Goal: Task Accomplishment & Management: Complete application form

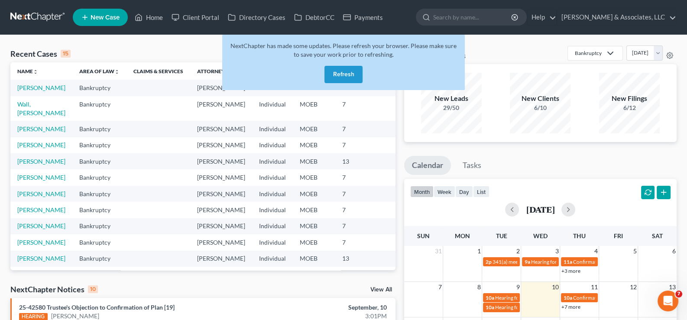
drag, startPoint x: 345, startPoint y: 65, endPoint x: 349, endPoint y: 75, distance: 10.9
click at [343, 70] on div "NextChapter has made some updates. Please refresh your browser. Please make sur…" at bounding box center [343, 62] width 243 height 55
click at [343, 70] on button "Refresh" at bounding box center [344, 74] width 38 height 17
click at [349, 75] on button "Refresh" at bounding box center [344, 74] width 38 height 17
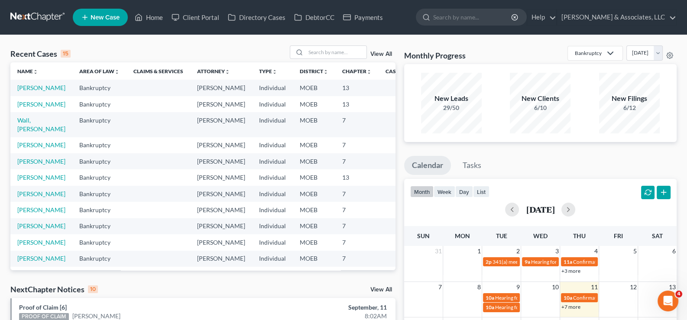
click at [105, 20] on span "New Case" at bounding box center [105, 17] width 29 height 7
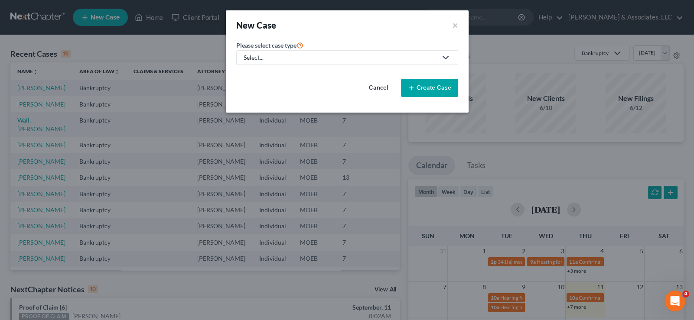
click at [268, 58] on div "Select..." at bounding box center [340, 57] width 193 height 9
click at [267, 74] on div "Bankruptcy" at bounding box center [282, 74] width 76 height 9
select select "45"
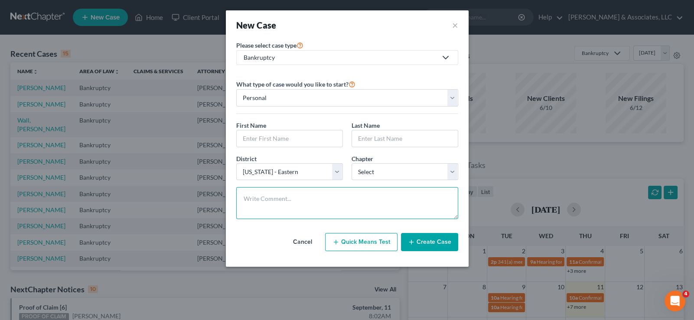
click at [374, 196] on textarea at bounding box center [347, 203] width 222 height 32
paste textarea "Will find out H income. MetLife Legal Plans Eligibility ID:L60K4L5LZ"
type textarea "Will find out H income. MetLife Legal Plans Eligibility ID:L60K4L5LZ"
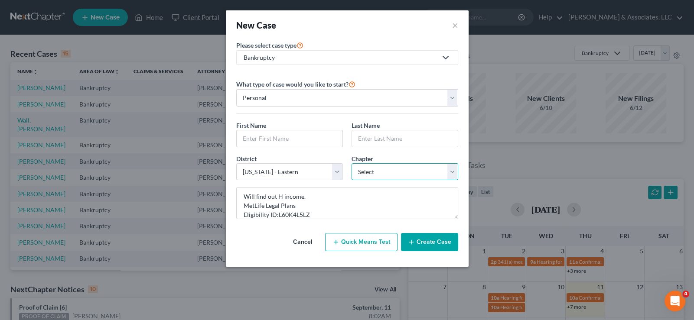
click at [371, 168] on select "Select 7 11 12 13" at bounding box center [404, 171] width 107 height 17
select select "0"
click at [351, 163] on select "Select 7 11 12 13" at bounding box center [404, 171] width 107 height 17
click at [265, 133] on input "text" at bounding box center [290, 138] width 106 height 16
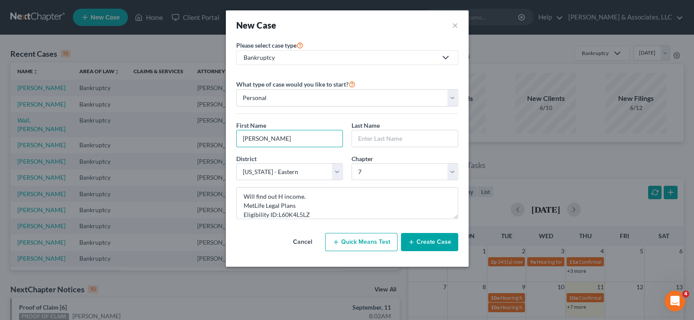
type input "[PERSON_NAME]"
type input "White"
click at [421, 240] on button "Create Case" at bounding box center [429, 242] width 57 height 18
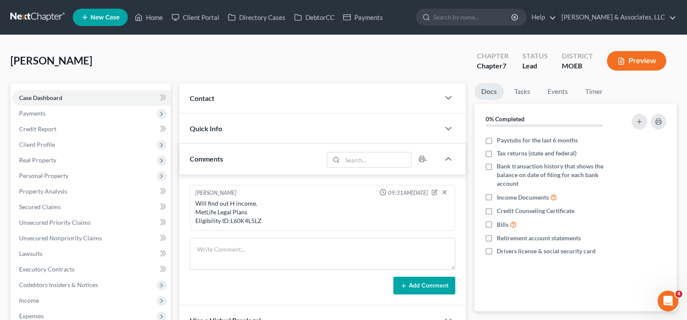
click at [207, 95] on span "Contact" at bounding box center [202, 98] width 25 height 8
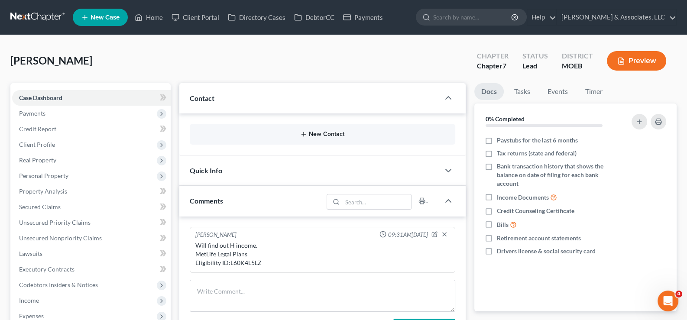
click at [308, 131] on button "New Contact" at bounding box center [323, 134] width 252 height 7
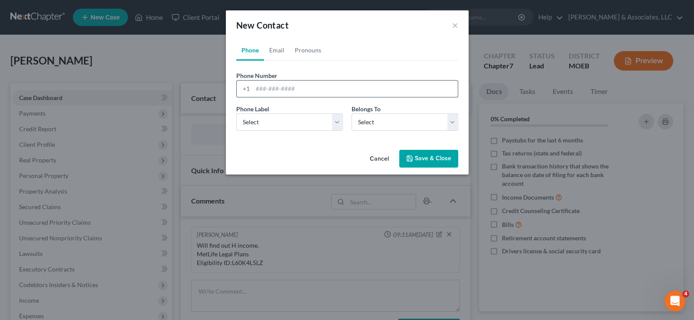
click at [264, 84] on input "tel" at bounding box center [355, 89] width 205 height 16
paste input "[PHONE_NUMBER]"
type input "[PHONE_NUMBER]"
click at [273, 50] on link "Email" at bounding box center [277, 50] width 26 height 21
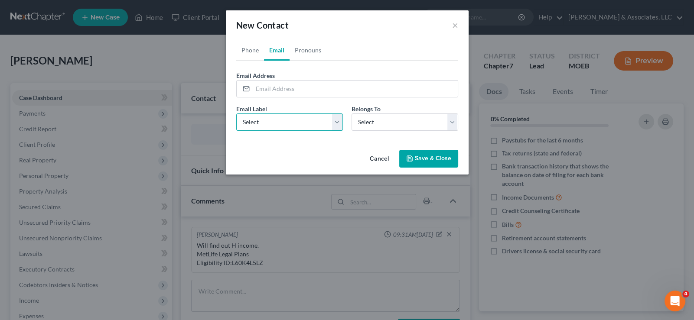
drag, startPoint x: 263, startPoint y: 123, endPoint x: 261, endPoint y: 129, distance: 6.3
click at [262, 124] on select "Select Home Work Other" at bounding box center [289, 122] width 107 height 17
select select "0"
click at [236, 114] on select "Select Home Work Other" at bounding box center [289, 122] width 107 height 17
click at [358, 119] on select "Select Client Other" at bounding box center [404, 122] width 107 height 17
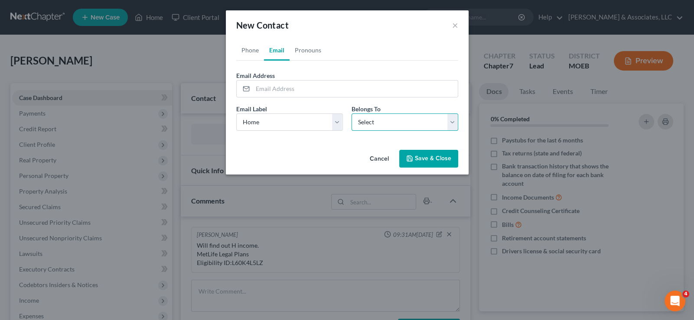
select select "0"
click at [351, 114] on select "Select Client Other" at bounding box center [404, 122] width 107 height 17
click at [289, 88] on input "email" at bounding box center [355, 89] width 205 height 16
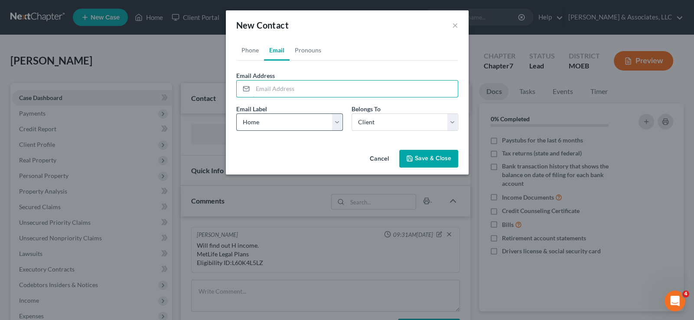
paste input "[EMAIL_ADDRESS][DOMAIN_NAME]"
type input "[EMAIL_ADDRESS][DOMAIN_NAME]"
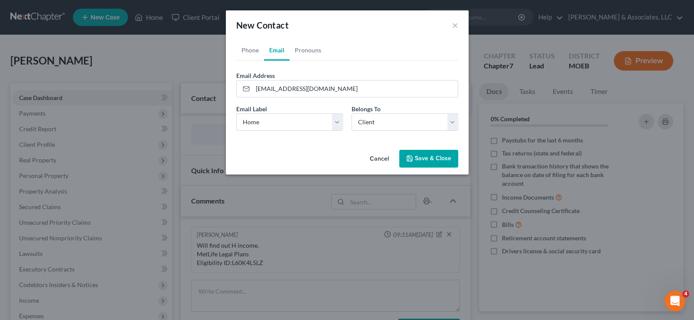
click at [423, 156] on button "Save & Close" at bounding box center [428, 159] width 59 height 18
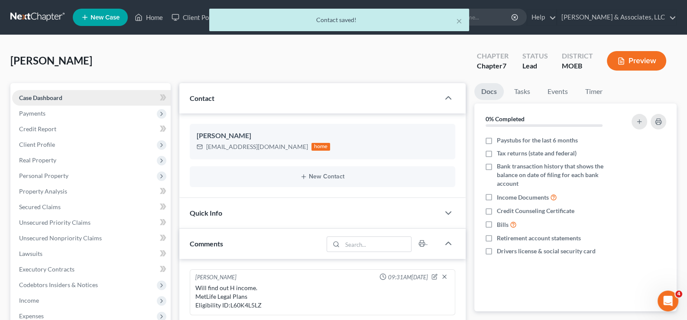
click at [54, 97] on span "Case Dashboard" at bounding box center [40, 97] width 43 height 7
click at [39, 114] on span "Payments" at bounding box center [32, 113] width 26 height 7
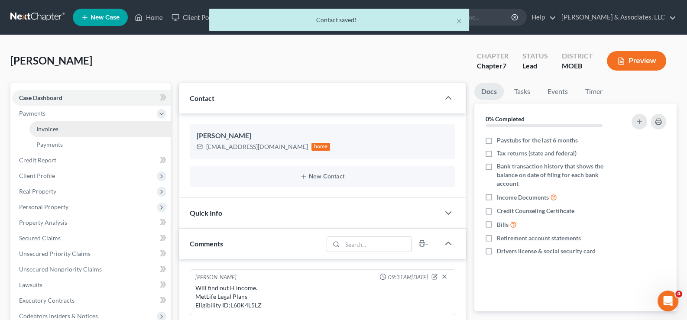
click at [45, 128] on span "Invoices" at bounding box center [47, 128] width 22 height 7
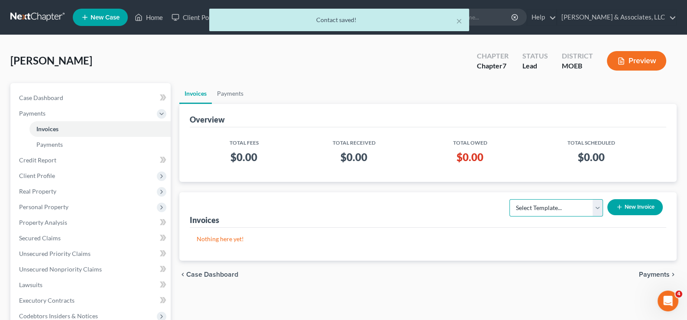
click at [579, 207] on select "Select Template... Chapter 7 Template Chapter 13 Template Chapter 7 with legal …" at bounding box center [557, 207] width 94 height 17
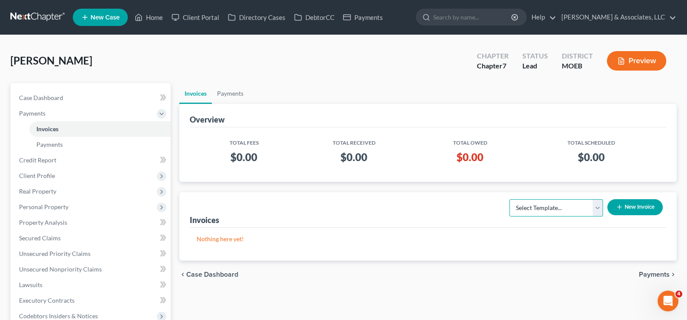
select select "2"
click at [510, 199] on select "Select Template... Chapter 7 Template Chapter 13 Template Chapter 7 with legal …" at bounding box center [557, 207] width 94 height 17
click at [617, 211] on button "New Invoice" at bounding box center [635, 207] width 55 height 16
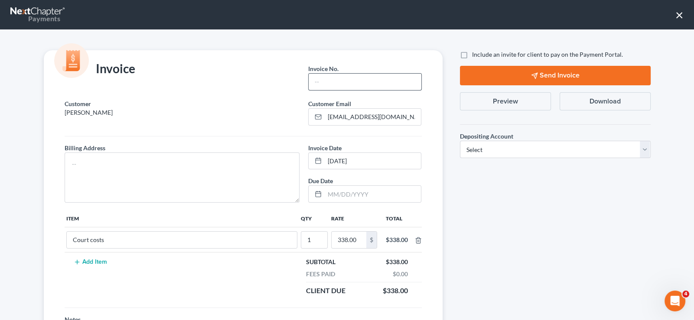
drag, startPoint x: 326, startPoint y: 91, endPoint x: 329, endPoint y: 82, distance: 8.6
click at [327, 88] on div "Invoice No. *" at bounding box center [365, 80] width 122 height 39
click at [329, 82] on input "text" at bounding box center [365, 82] width 112 height 16
type input "746"
drag, startPoint x: 270, startPoint y: 163, endPoint x: 693, endPoint y: 182, distance: 423.0
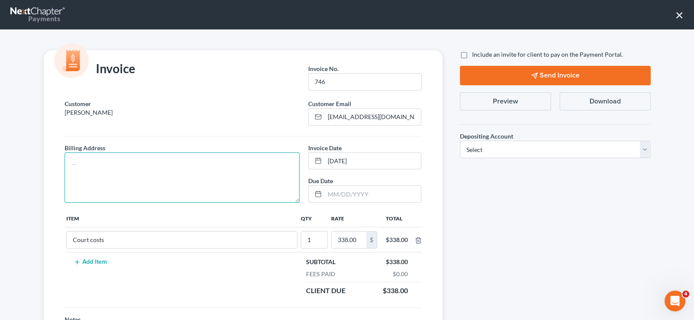
click at [272, 163] on textarea at bounding box center [182, 178] width 235 height 50
type textarea "na"
click at [472, 55] on label "Include an invite for client to pay on the Payment Portal." at bounding box center [547, 54] width 151 height 9
click at [475, 55] on input "Include an invite for client to pay on the Payment Portal." at bounding box center [478, 53] width 6 height 6
checkbox input "true"
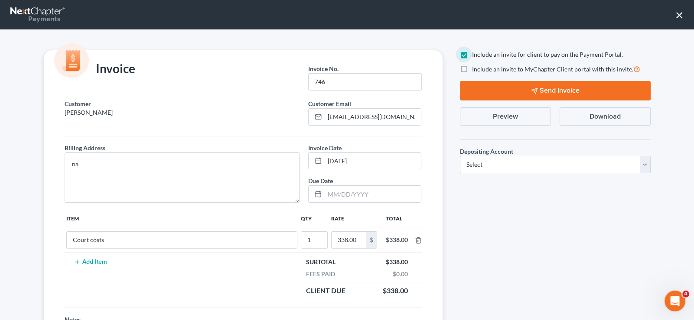
click at [472, 69] on label "Include an invite to MyChapter Client portal with this invite." at bounding box center [556, 69] width 168 height 10
click at [475, 69] on input "Include an invite to MyChapter Client portal with this invite." at bounding box center [478, 67] width 6 height 6
checkbox input "true"
click at [507, 161] on select "Select Operation Trust" at bounding box center [555, 164] width 191 height 17
select select "1"
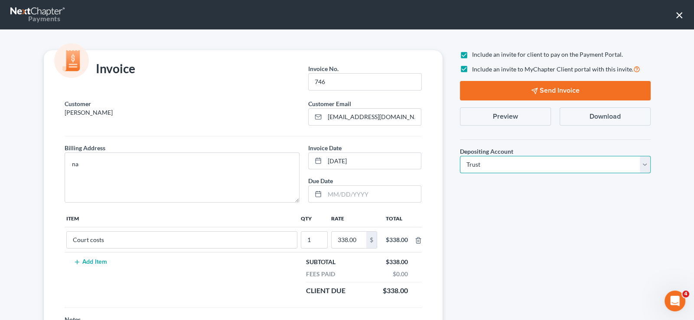
click at [460, 156] on select "Select Operation Trust" at bounding box center [555, 164] width 191 height 17
click at [531, 93] on icon "button" at bounding box center [534, 91] width 7 height 7
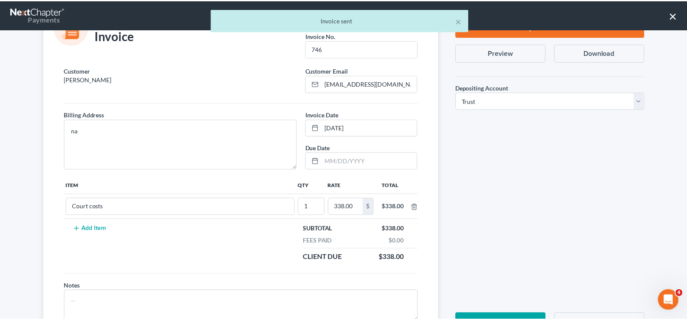
scroll to position [72, 0]
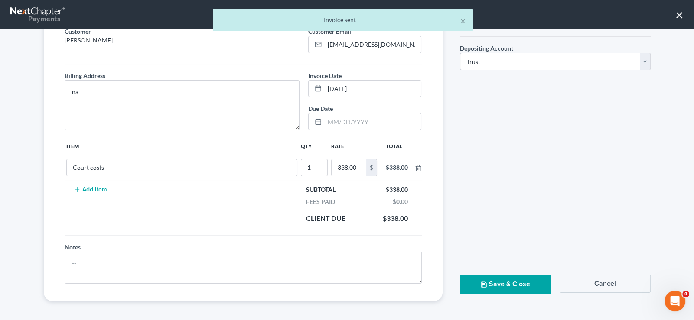
click at [503, 290] on button "Save & Close" at bounding box center [505, 285] width 91 height 20
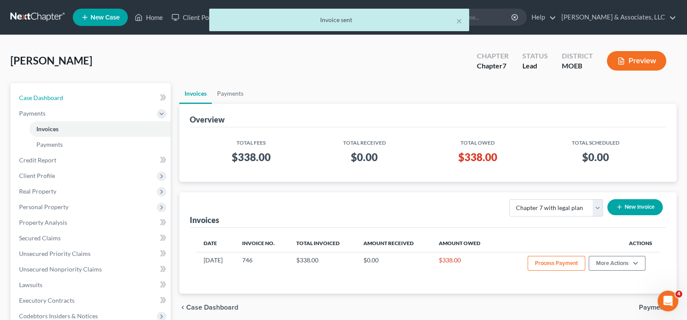
drag, startPoint x: 58, startPoint y: 97, endPoint x: 159, endPoint y: 101, distance: 101.1
click at [58, 97] on span "Case Dashboard" at bounding box center [41, 97] width 44 height 7
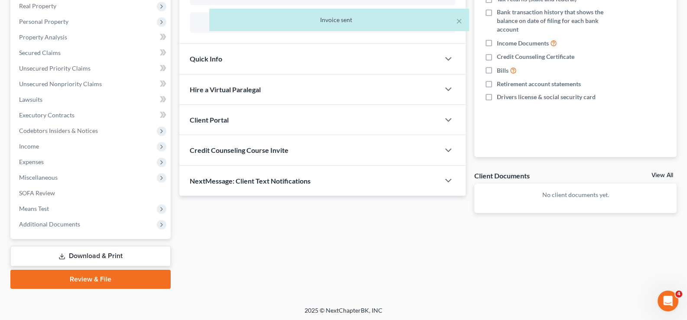
scroll to position [155, 0]
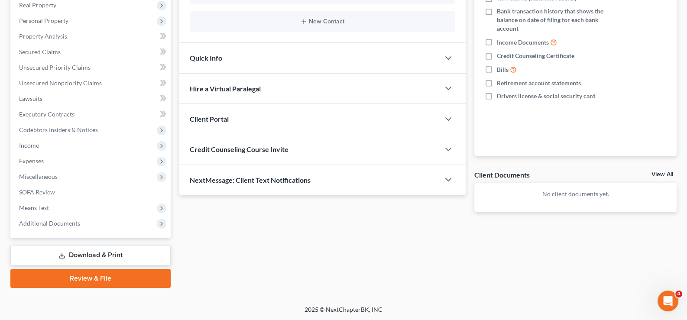
click at [221, 115] on span "Client Portal" at bounding box center [209, 119] width 39 height 8
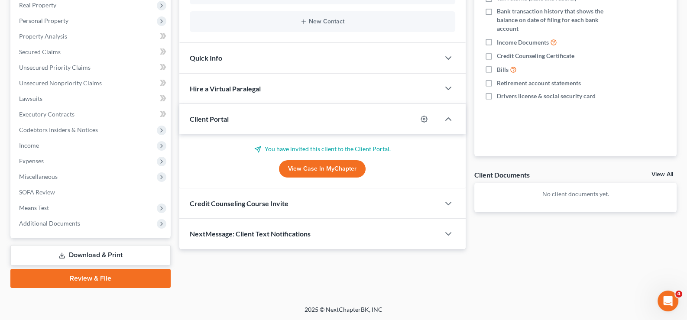
click at [221, 115] on span "Client Portal" at bounding box center [209, 119] width 39 height 8
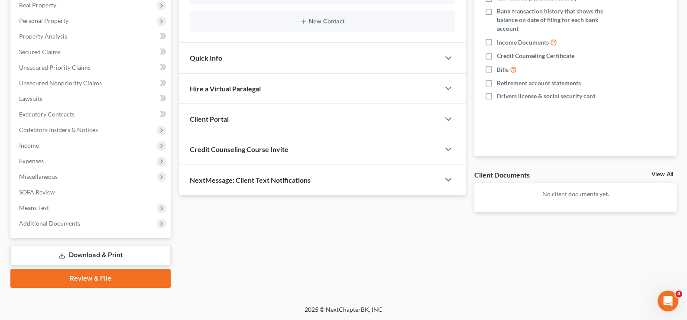
click at [227, 156] on div "Credit Counseling Course Invite" at bounding box center [309, 149] width 261 height 30
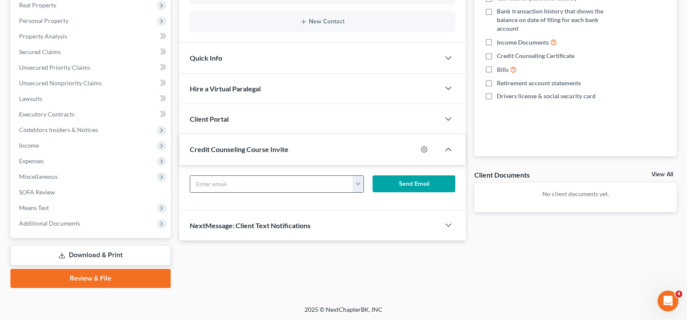
click at [0, 0] on textarea at bounding box center [0, 0] width 0 height 0
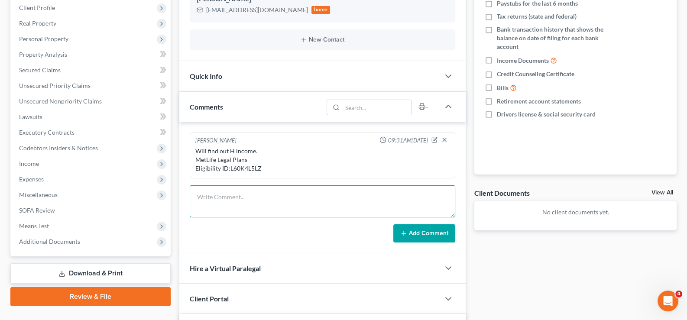
scroll to position [260, 0]
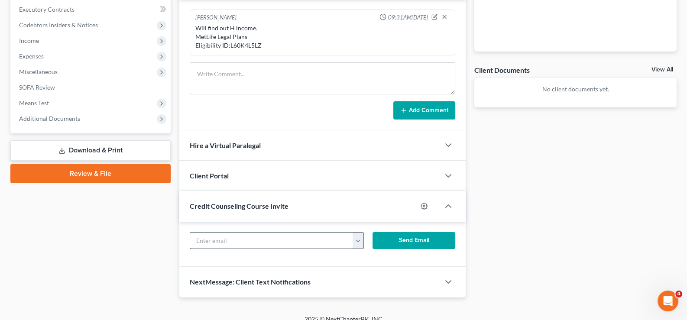
drag, startPoint x: 230, startPoint y: 236, endPoint x: 228, endPoint y: 229, distance: 7.0
click at [233, 240] on input "text" at bounding box center [271, 241] width 163 height 16
paste input "[EMAIL_ADDRESS][DOMAIN_NAME]"
type input "[EMAIL_ADDRESS][DOMAIN_NAME]"
click at [405, 238] on button "Send Email" at bounding box center [414, 240] width 83 height 17
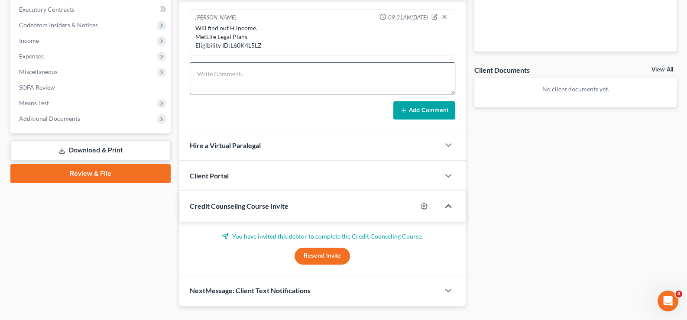
drag, startPoint x: 446, startPoint y: 204, endPoint x: 401, endPoint y: 93, distance: 119.8
click at [446, 203] on icon "button" at bounding box center [448, 206] width 10 height 10
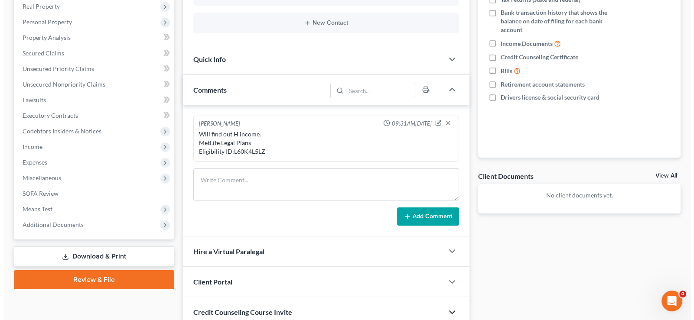
scroll to position [0, 0]
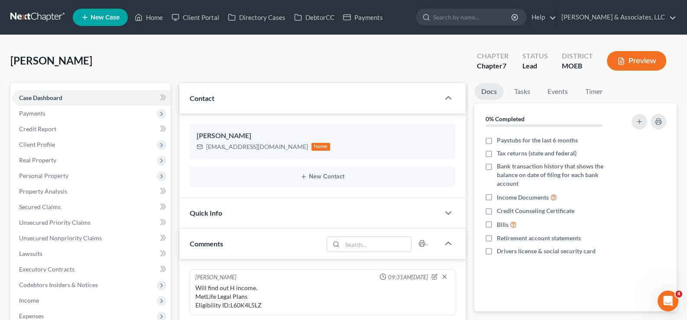
click at [119, 19] on span "New Case" at bounding box center [105, 17] width 29 height 7
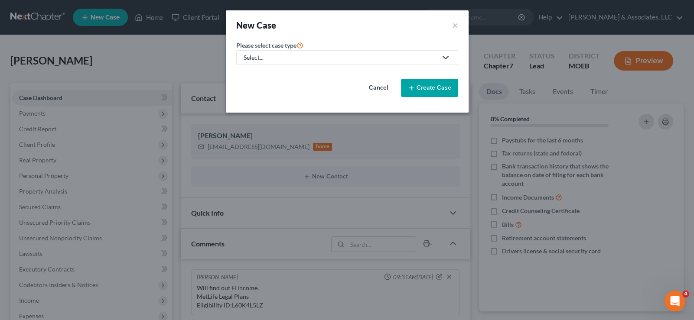
click at [328, 55] on div "Select..." at bounding box center [340, 57] width 193 height 9
click at [270, 73] on div "Bankruptcy" at bounding box center [282, 74] width 76 height 9
select select "45"
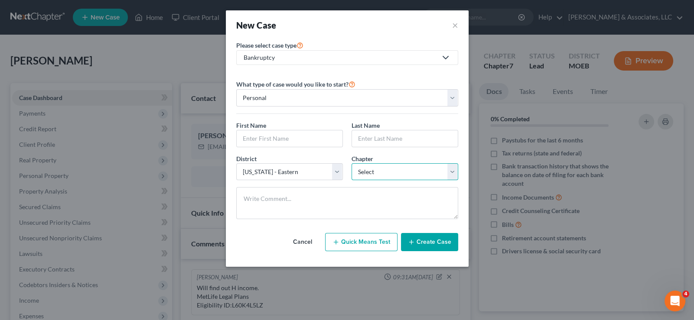
click at [375, 167] on select "Select 7 11 12 13" at bounding box center [404, 171] width 107 height 17
select select "3"
click at [351, 163] on select "Select 7 11 12 13" at bounding box center [404, 171] width 107 height 17
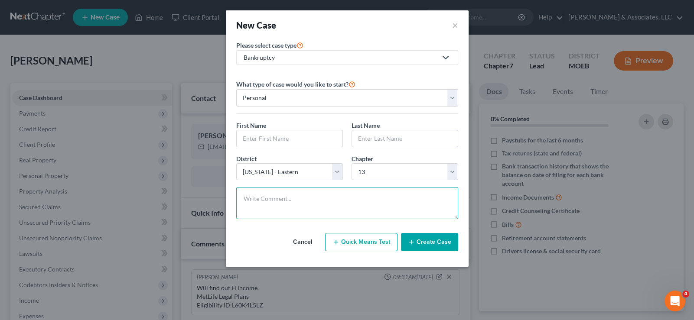
click at [307, 202] on textarea at bounding box center [347, 203] width 222 height 32
paste textarea "Ch 13. Equity in home, would be Ch 13."
type textarea "Ch 13. Equity in home, would be Ch 13."
click at [264, 134] on input "text" at bounding box center [290, 138] width 106 height 16
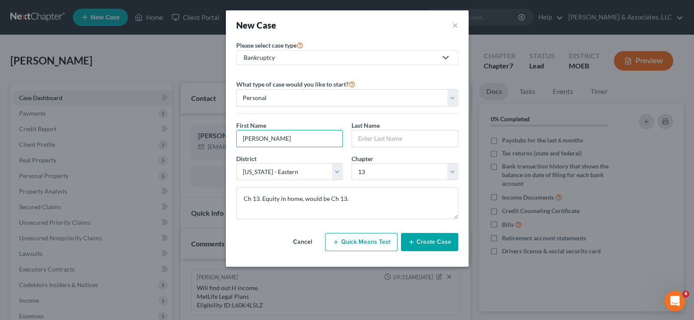
type input "[PERSON_NAME]"
click at [427, 242] on button "Create Case" at bounding box center [429, 242] width 57 height 18
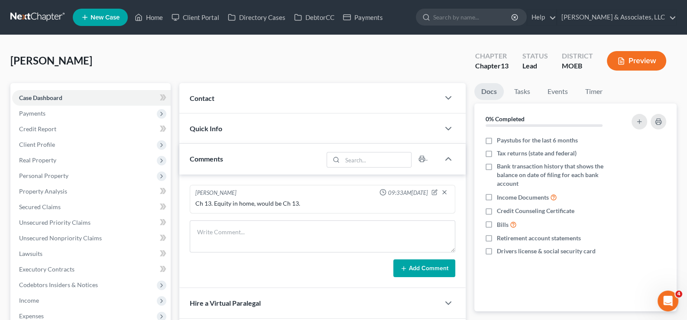
click at [201, 93] on div "Contact" at bounding box center [309, 98] width 261 height 30
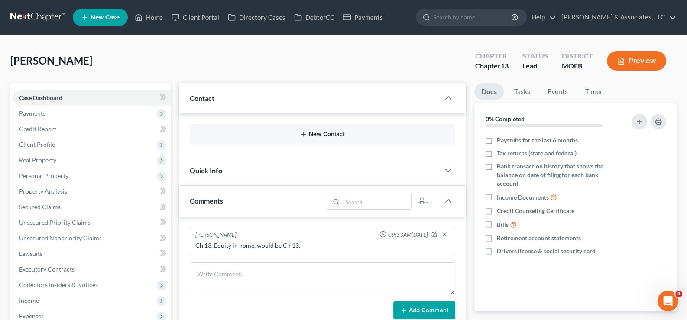
click at [301, 131] on icon "button" at bounding box center [303, 134] width 7 height 7
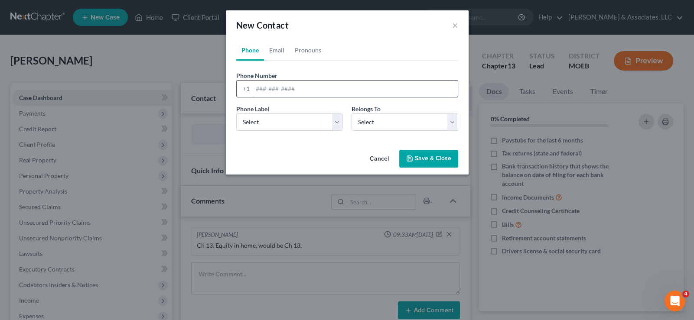
click at [262, 91] on input "tel" at bounding box center [355, 89] width 205 height 16
paste input "[PHONE_NUMBER]"
type input "[PHONE_NUMBER]"
click at [243, 123] on select "Select Mobile Home Work Other" at bounding box center [289, 122] width 107 height 17
select select "0"
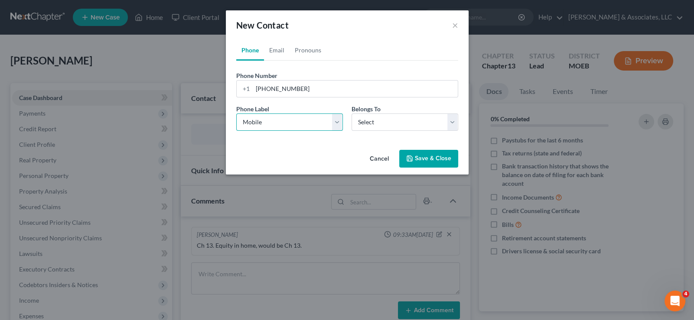
click at [236, 114] on select "Select Mobile Home Work Other" at bounding box center [289, 122] width 107 height 17
click at [379, 125] on select "Select Client Other" at bounding box center [404, 122] width 107 height 17
select select "0"
click at [351, 114] on select "Select Client Other" at bounding box center [404, 122] width 107 height 17
select select "0"
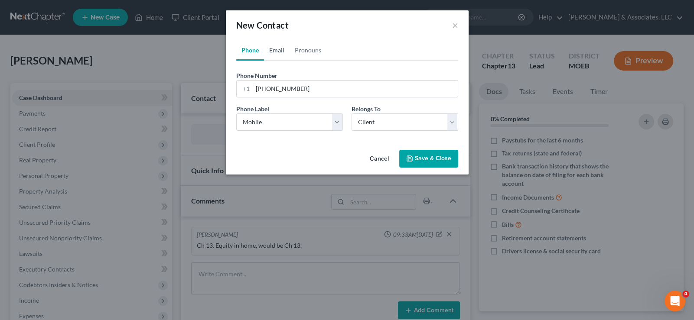
click at [273, 48] on link "Email" at bounding box center [277, 50] width 26 height 21
click at [274, 82] on input "email" at bounding box center [355, 89] width 205 height 16
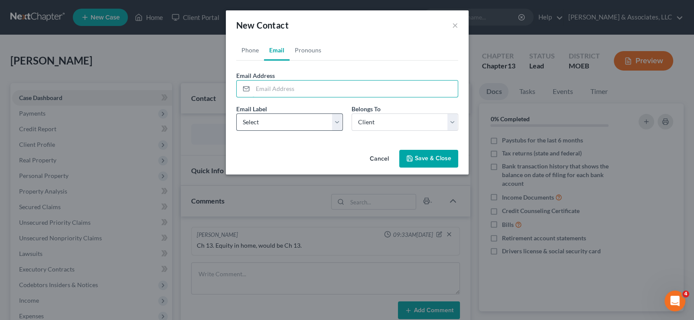
paste input "[EMAIL_ADDRESS][DOMAIN_NAME]"
type input "[EMAIL_ADDRESS][DOMAIN_NAME]"
drag, startPoint x: 267, startPoint y: 120, endPoint x: 267, endPoint y: 129, distance: 8.7
click at [267, 120] on select "Select Home Work Other" at bounding box center [289, 122] width 107 height 17
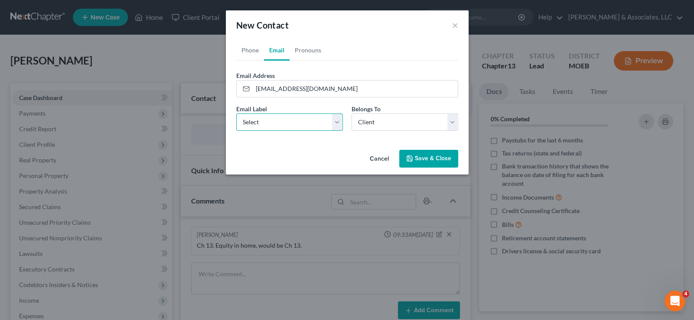
select select "0"
click at [236, 114] on select "Select Home Work Other" at bounding box center [289, 122] width 107 height 17
click at [443, 162] on button "Save & Close" at bounding box center [428, 159] width 59 height 18
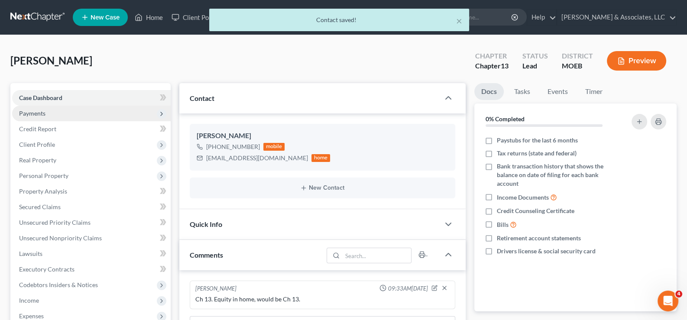
click at [36, 116] on span "Payments" at bounding box center [32, 113] width 26 height 7
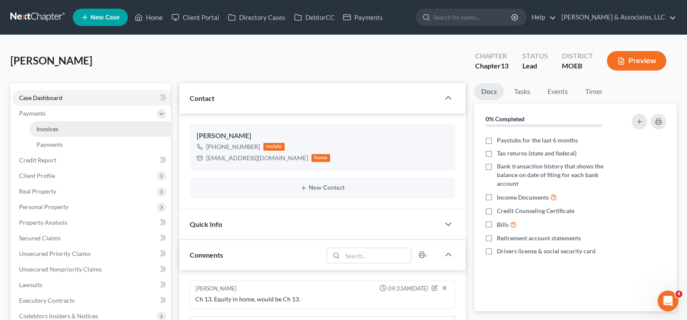
click at [41, 127] on span "Invoices" at bounding box center [47, 128] width 22 height 7
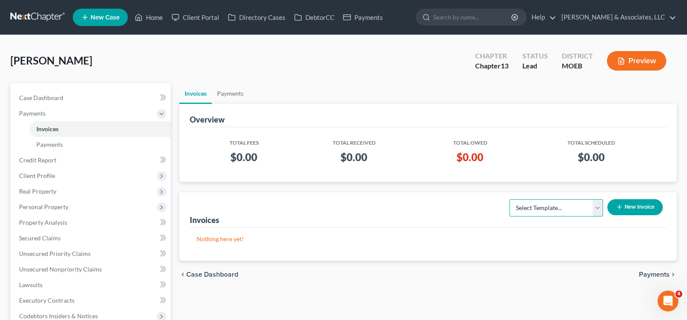
click at [567, 208] on select "Select Template... Chapter 7 Template Chapter 13 Template Chapter 7 with legal …" at bounding box center [557, 207] width 94 height 17
select select "1"
click at [510, 199] on select "Select Template... Chapter 7 Template Chapter 13 Template Chapter 7 with legal …" at bounding box center [557, 207] width 94 height 17
click at [629, 208] on button "New Invoice" at bounding box center [635, 207] width 55 height 16
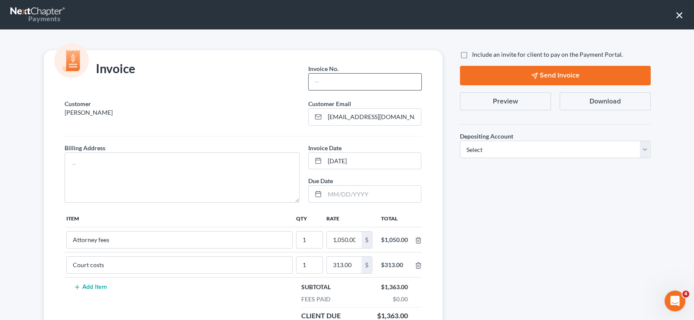
click at [369, 83] on input "text" at bounding box center [365, 82] width 112 height 16
type input "747"
click at [258, 163] on textarea at bounding box center [182, 178] width 235 height 50
type textarea "na"
click at [472, 53] on label "Include an invite for client to pay on the Payment Portal." at bounding box center [547, 54] width 151 height 9
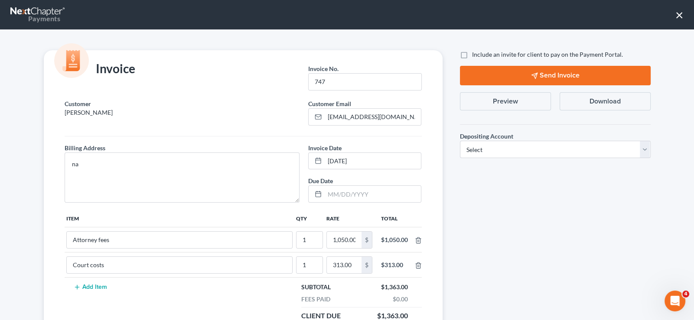
click at [475, 53] on input "Include an invite for client to pay on the Payment Portal." at bounding box center [478, 53] width 6 height 6
checkbox input "true"
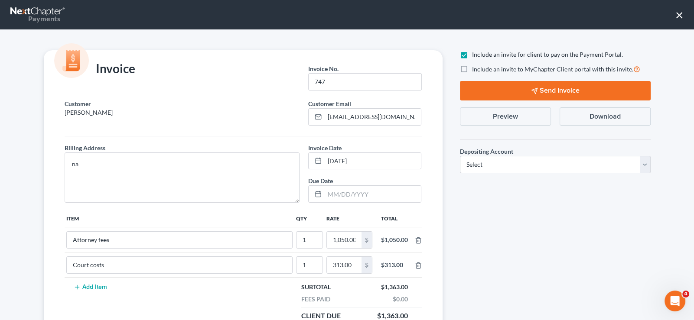
click at [472, 69] on label "Include an invite to MyChapter Client portal with this invite." at bounding box center [556, 69] width 168 height 10
click at [475, 69] on input "Include an invite to MyChapter Client portal with this invite." at bounding box center [478, 67] width 6 height 6
checkbox input "true"
click at [502, 166] on select "Select Operation Trust" at bounding box center [555, 164] width 191 height 17
select select "1"
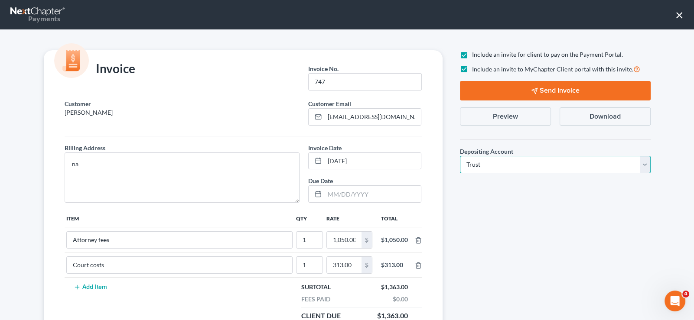
click at [460, 156] on select "Select Operation Trust" at bounding box center [555, 164] width 191 height 17
click at [531, 90] on polygon "button" at bounding box center [534, 91] width 6 height 6
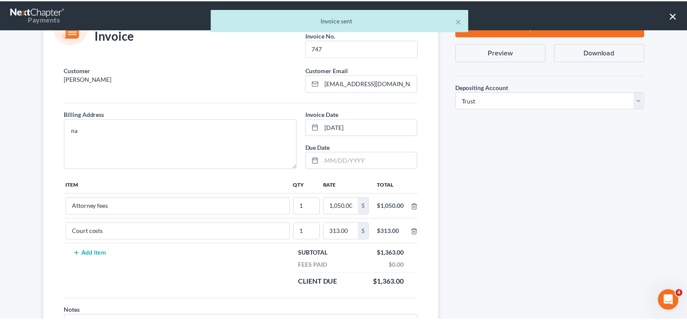
scroll to position [86, 0]
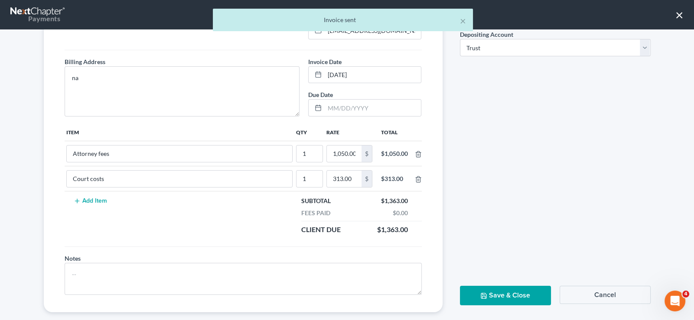
click at [494, 298] on button "Save & Close" at bounding box center [505, 296] width 91 height 20
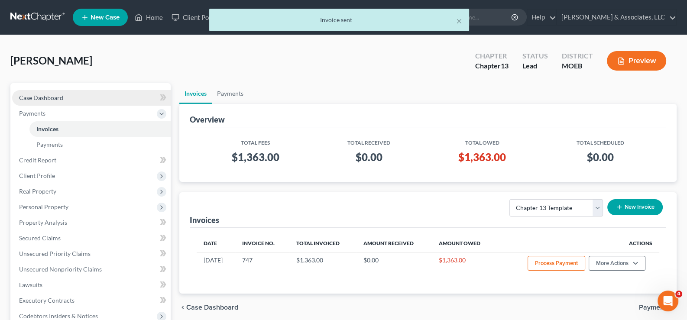
click at [42, 99] on span "Case Dashboard" at bounding box center [41, 97] width 44 height 7
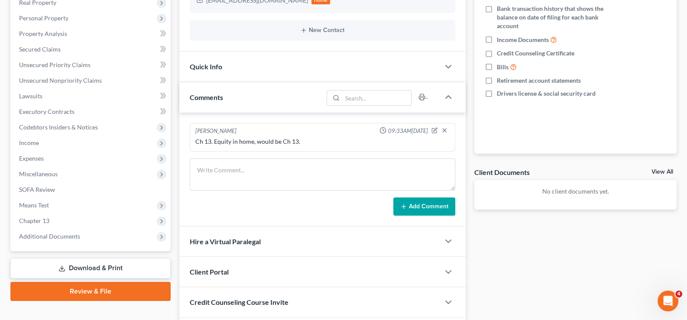
scroll to position [173, 0]
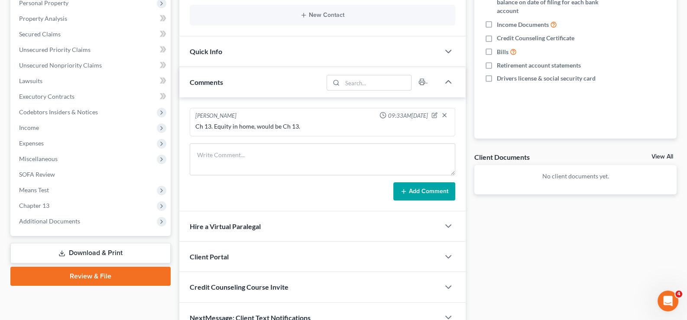
click at [225, 258] on span "Client Portal" at bounding box center [209, 257] width 39 height 8
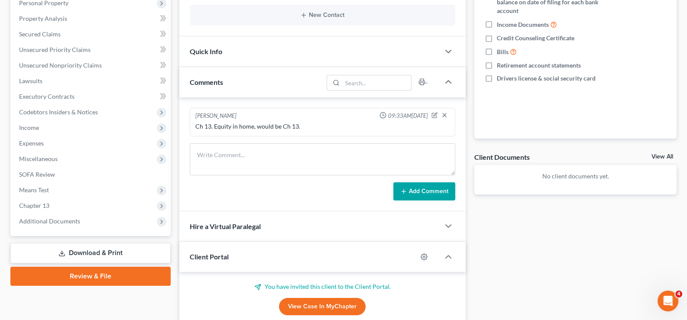
click at [225, 257] on span "Client Portal" at bounding box center [209, 257] width 39 height 8
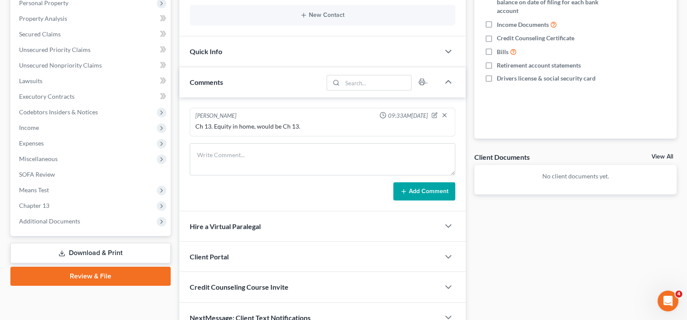
click at [236, 285] on span "Credit Counseling Course Invite" at bounding box center [239, 287] width 99 height 8
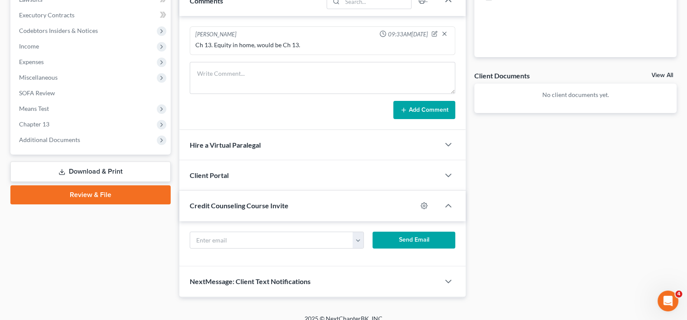
scroll to position [260, 0]
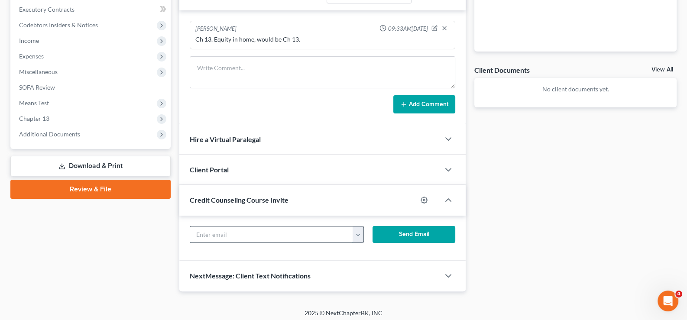
click at [255, 231] on input "text" at bounding box center [271, 235] width 163 height 16
paste input "[EMAIL_ADDRESS][DOMAIN_NAME]"
type input "[EMAIL_ADDRESS][DOMAIN_NAME]"
click at [396, 231] on button "Send Email" at bounding box center [414, 234] width 83 height 17
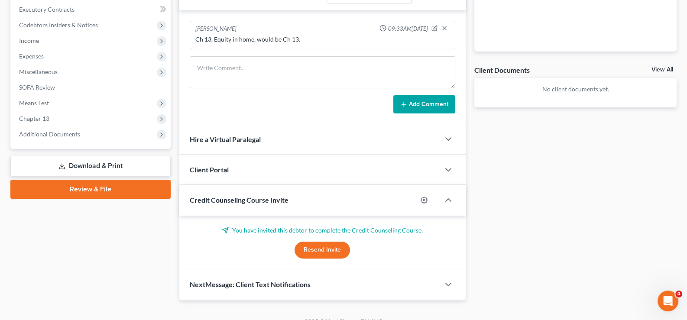
click at [208, 206] on div "Credit Counseling Course Invite" at bounding box center [298, 200] width 238 height 30
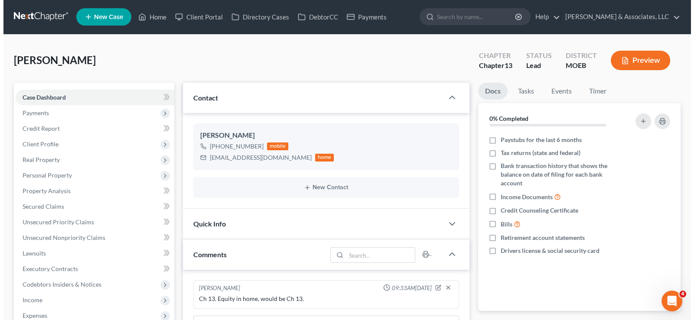
scroll to position [0, 0]
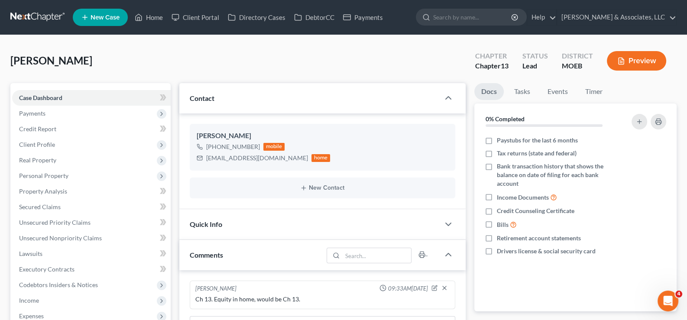
click at [95, 23] on link "New Case" at bounding box center [100, 17] width 55 height 17
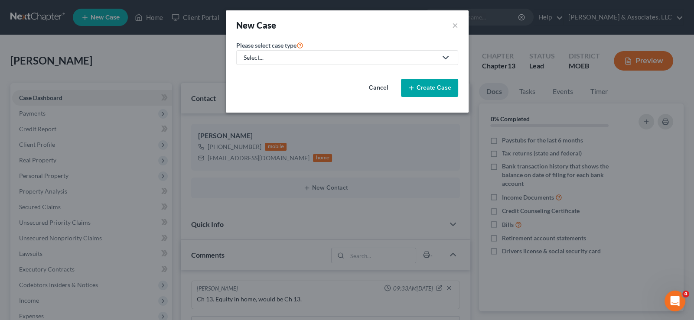
click at [290, 59] on div "Select..." at bounding box center [340, 57] width 193 height 9
click at [283, 73] on div "Bankruptcy" at bounding box center [282, 74] width 76 height 9
select select "45"
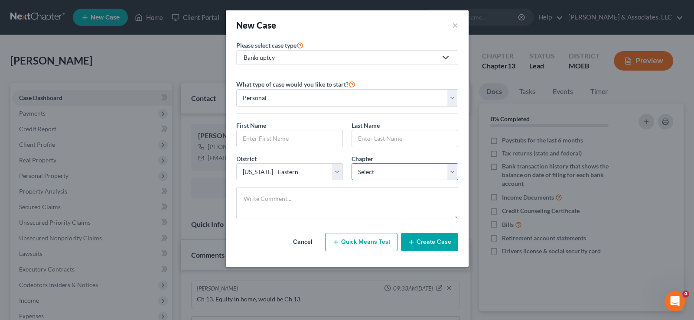
click at [374, 172] on select "Select 7 11 12 13" at bounding box center [404, 171] width 107 height 17
select select "3"
click at [351, 163] on select "Select 7 11 12 13" at bounding box center [404, 171] width 107 height 17
click at [272, 136] on input "text" at bounding box center [290, 138] width 106 height 16
type input "[PERSON_NAME] and [PERSON_NAME]"
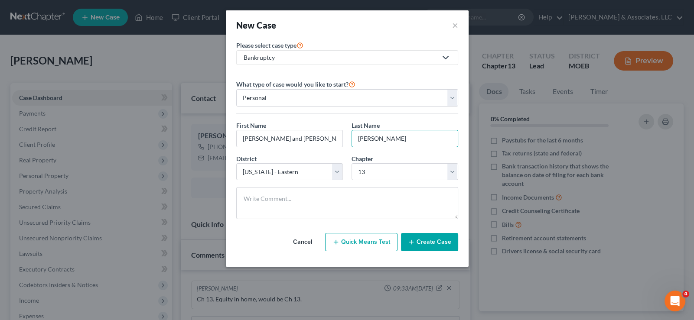
type input "[PERSON_NAME]"
click at [430, 240] on button "Create Case" at bounding box center [429, 242] width 57 height 18
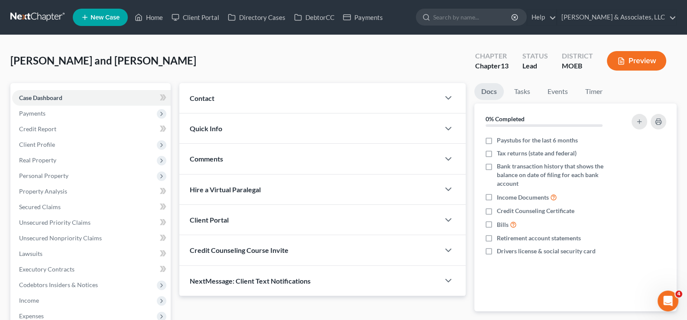
click at [208, 97] on span "Contact" at bounding box center [202, 98] width 25 height 8
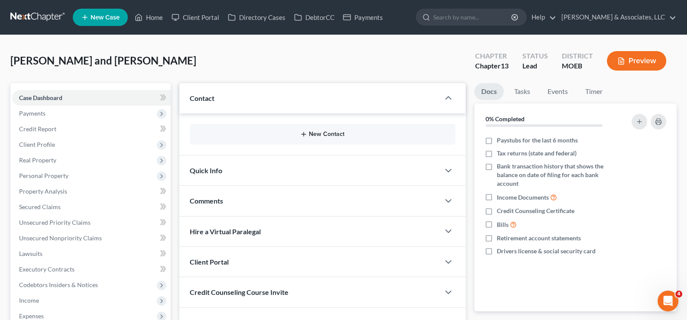
click at [335, 134] on button "New Contact" at bounding box center [323, 134] width 252 height 7
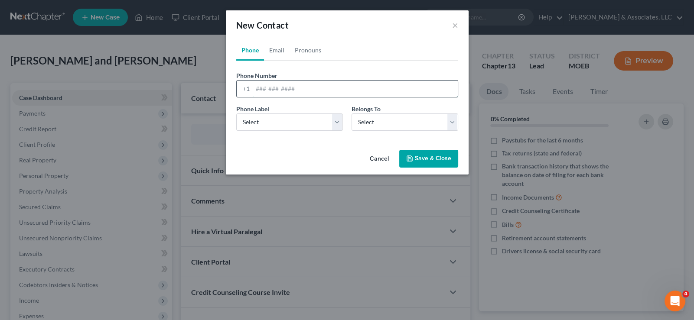
click at [262, 87] on input "tel" at bounding box center [355, 89] width 205 height 16
paste input "[PHONE_NUMBER]"
type input "[PHONE_NUMBER]"
drag, startPoint x: 266, startPoint y: 123, endPoint x: 265, endPoint y: 130, distance: 6.6
click at [266, 123] on select "Select Mobile Home Work Other" at bounding box center [289, 122] width 107 height 17
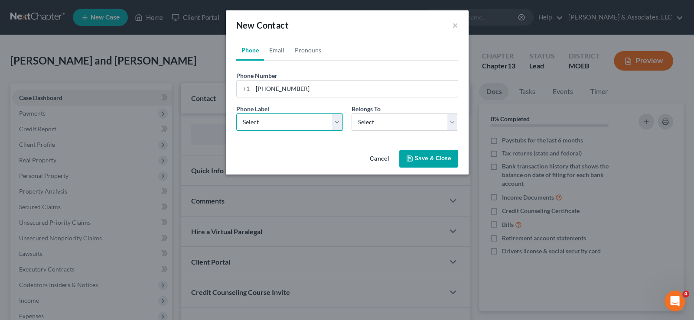
select select "0"
click at [236, 114] on select "Select Mobile Home Work Other" at bounding box center [289, 122] width 107 height 17
click at [377, 130] on select "Select Client Other" at bounding box center [404, 122] width 107 height 17
select select "0"
click at [351, 114] on select "Select Client Other" at bounding box center [404, 122] width 107 height 17
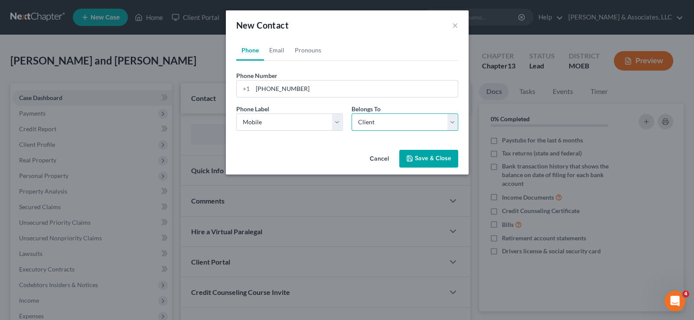
select select "0"
click at [277, 49] on link "Email" at bounding box center [277, 50] width 26 height 21
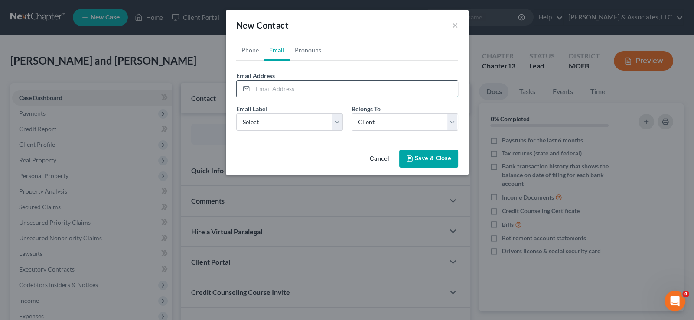
click at [264, 89] on input "email" at bounding box center [355, 89] width 205 height 16
paste input "[EMAIL_ADDRESS][DOMAIN_NAME]"
type input "[EMAIL_ADDRESS][DOMAIN_NAME]"
drag, startPoint x: 253, startPoint y: 123, endPoint x: 253, endPoint y: 128, distance: 5.2
click at [253, 123] on select "Select Home Work Other" at bounding box center [289, 122] width 107 height 17
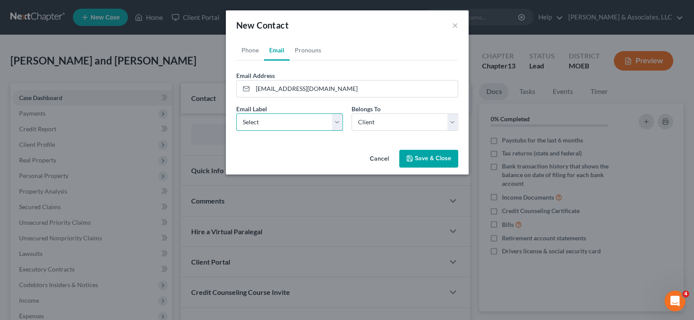
select select "0"
click at [236, 114] on select "Select Home Work Other" at bounding box center [289, 122] width 107 height 17
drag, startPoint x: 434, startPoint y: 160, endPoint x: 297, endPoint y: 154, distance: 137.1
click at [433, 160] on button "Save & Close" at bounding box center [428, 159] width 59 height 18
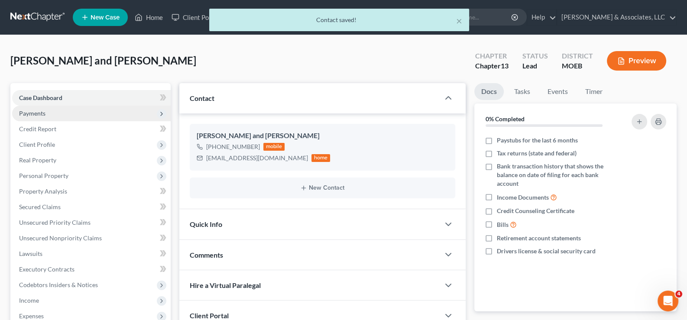
click at [34, 110] on span "Payments" at bounding box center [32, 113] width 26 height 7
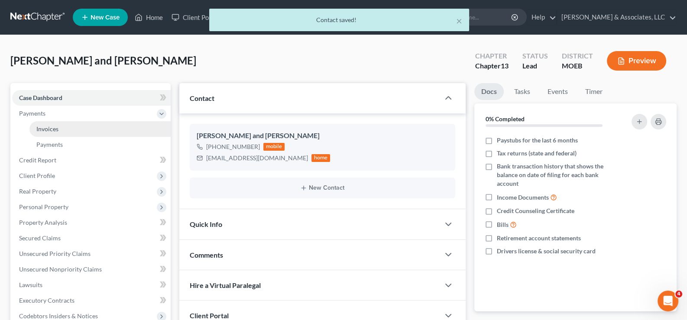
click at [52, 125] on span "Invoices" at bounding box center [47, 128] width 22 height 7
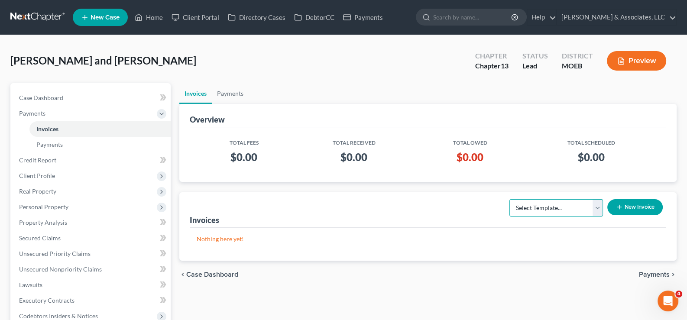
click at [550, 212] on select "Select Template... Chapter 7 Template Chapter 13 Template Chapter 7 with legal …" at bounding box center [557, 207] width 94 height 17
select select "1"
click at [510, 199] on select "Select Template... Chapter 7 Template Chapter 13 Template Chapter 7 with legal …" at bounding box center [557, 207] width 94 height 17
click at [620, 207] on icon "button" at bounding box center [619, 207] width 7 height 7
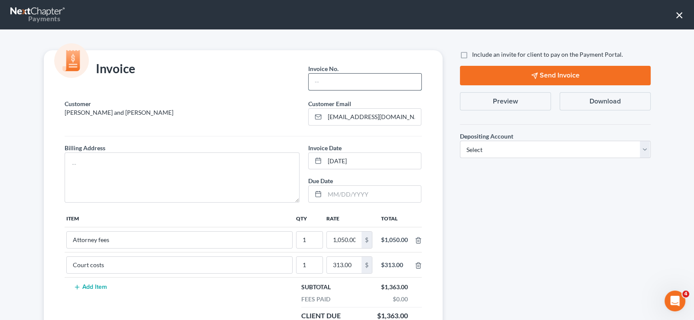
click at [337, 78] on input "text" at bounding box center [365, 82] width 112 height 16
type input "748"
click at [274, 163] on textarea at bounding box center [182, 178] width 235 height 50
type textarea "na"
click at [472, 52] on label "Include an invite for client to pay on the Payment Portal." at bounding box center [547, 54] width 151 height 9
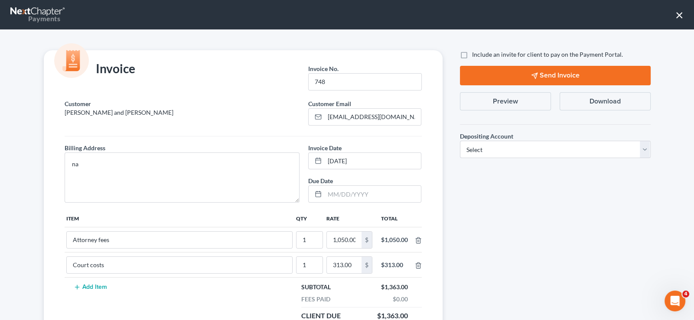
click at [475, 52] on input "Include an invite for client to pay on the Payment Portal." at bounding box center [478, 53] width 6 height 6
checkbox input "true"
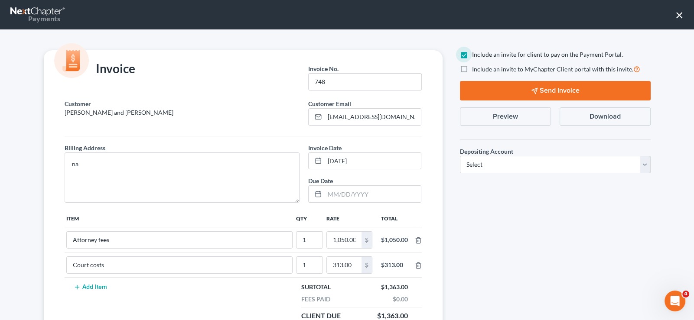
click at [472, 68] on label "Include an invite to MyChapter Client portal with this invite." at bounding box center [556, 69] width 168 height 10
click at [475, 68] on input "Include an invite to MyChapter Client portal with this invite." at bounding box center [478, 67] width 6 height 6
checkbox input "true"
click at [504, 161] on select "Select Operation Trust" at bounding box center [555, 164] width 191 height 17
select select "1"
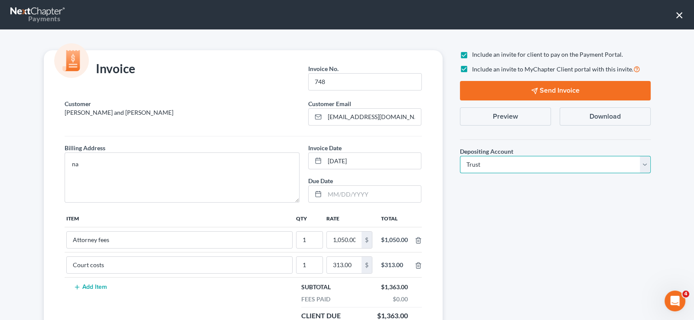
click at [460, 156] on select "Select Operation Trust" at bounding box center [555, 164] width 191 height 17
click at [524, 83] on button "Send Invoice" at bounding box center [555, 91] width 191 height 20
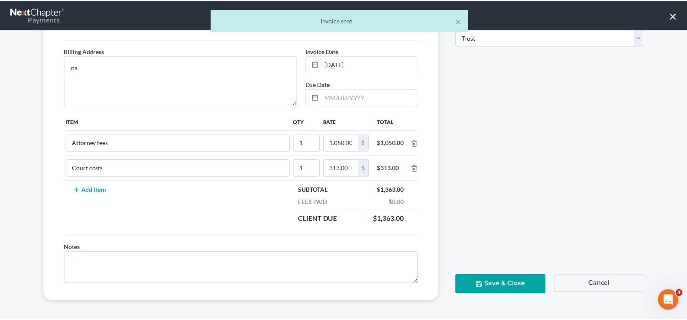
scroll to position [98, 0]
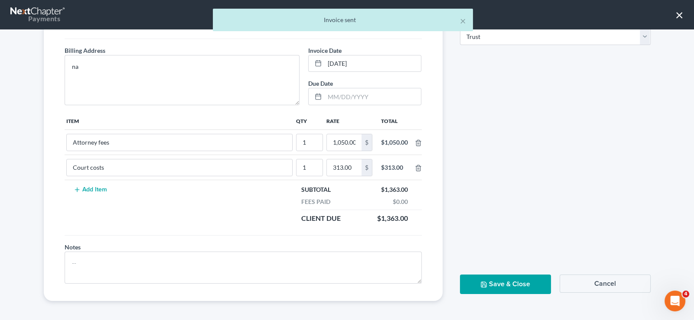
click at [509, 288] on button "Save & Close" at bounding box center [505, 285] width 91 height 20
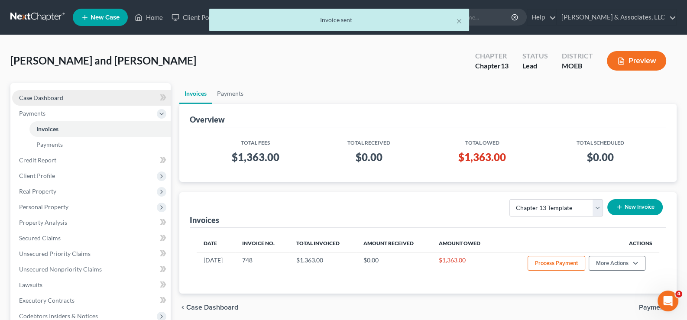
click at [49, 98] on span "Case Dashboard" at bounding box center [41, 97] width 44 height 7
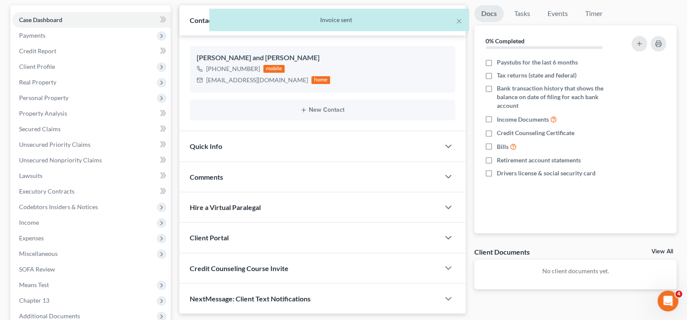
scroll to position [171, 0]
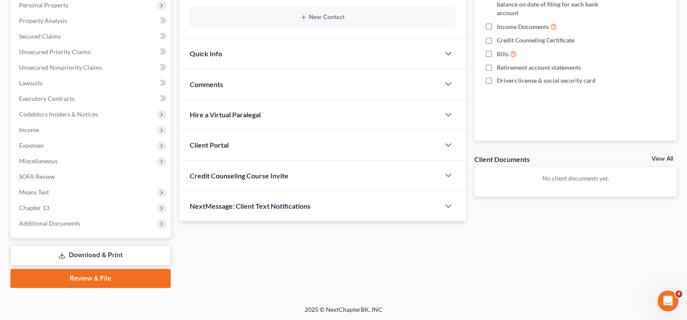
click at [218, 141] on span "Client Portal" at bounding box center [209, 145] width 39 height 8
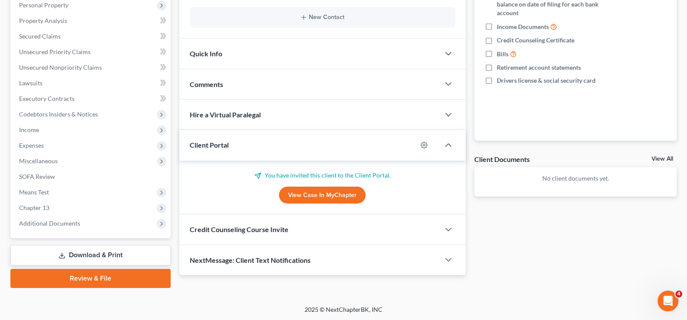
click at [218, 141] on span "Client Portal" at bounding box center [209, 145] width 39 height 8
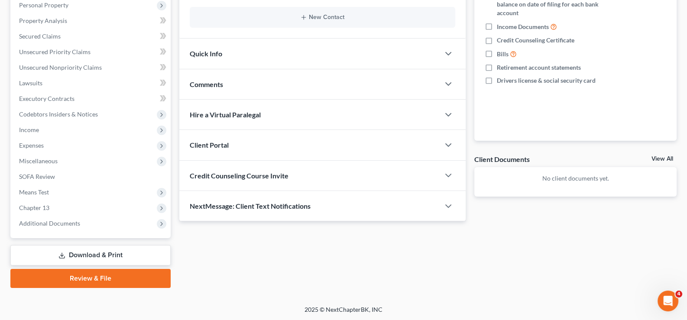
click at [228, 179] on div "Credit Counseling Course Invite" at bounding box center [309, 176] width 261 height 30
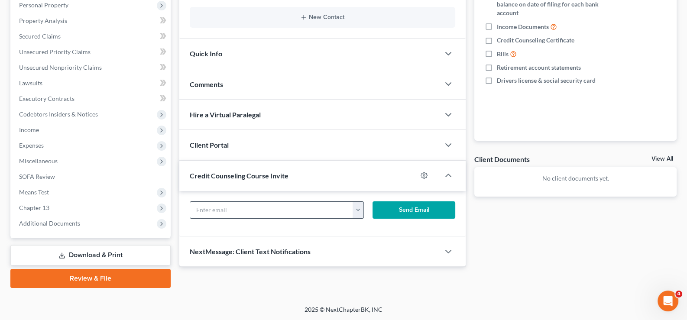
click at [251, 212] on input "text" at bounding box center [271, 210] width 163 height 16
paste input "[EMAIL_ADDRESS][DOMAIN_NAME]"
type input "[EMAIL_ADDRESS][DOMAIN_NAME]"
click at [375, 213] on button "Send Email" at bounding box center [414, 210] width 83 height 17
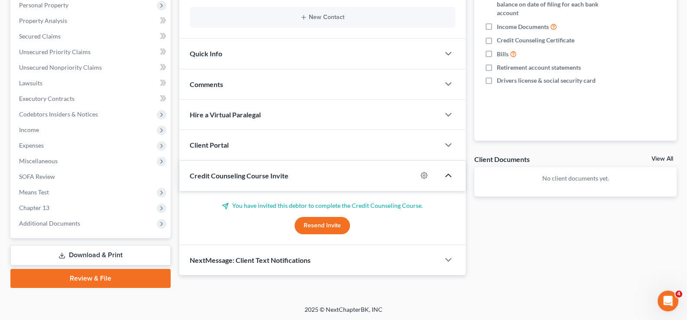
click at [450, 175] on polyline "button" at bounding box center [448, 175] width 5 height 3
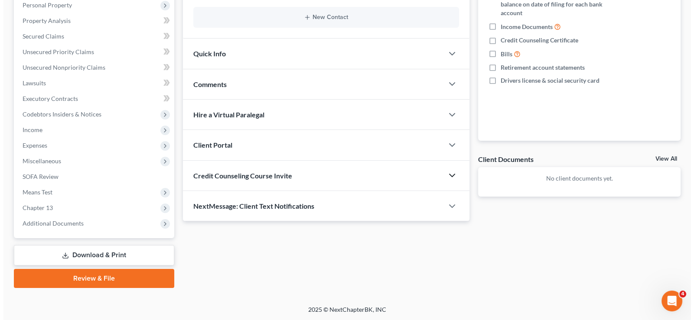
scroll to position [0, 0]
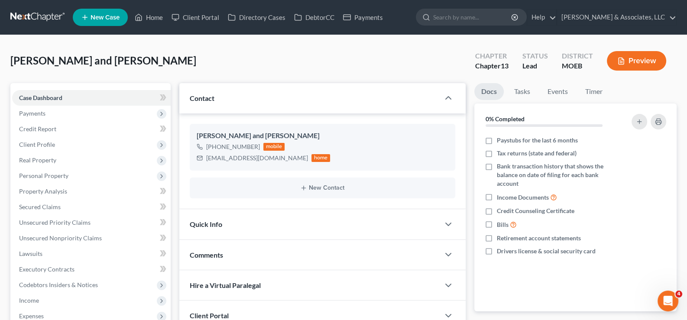
click at [108, 21] on link "New Case" at bounding box center [100, 17] width 55 height 17
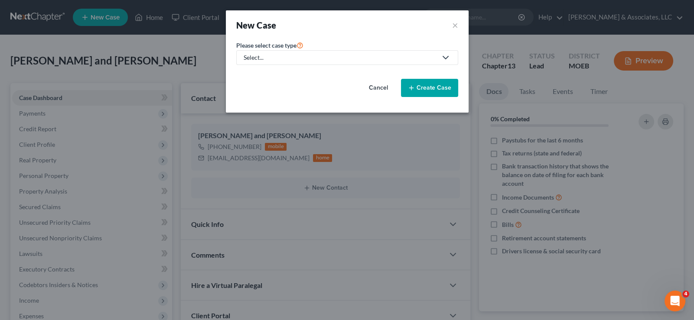
click at [263, 56] on div "Select..." at bounding box center [340, 57] width 193 height 9
click at [263, 72] on div "Bankruptcy" at bounding box center [282, 74] width 76 height 9
select select "45"
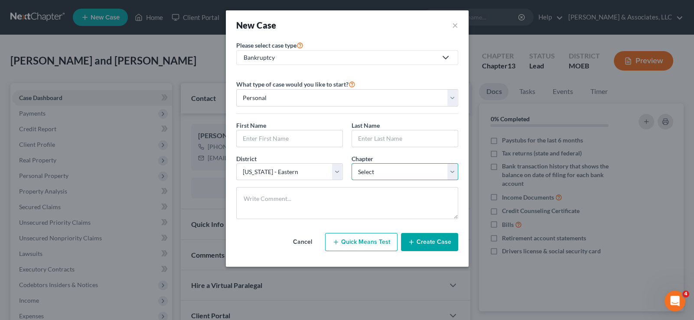
click at [389, 170] on select "Select 7 11 12 13" at bounding box center [404, 171] width 107 height 17
select select "0"
click at [351, 163] on select "Select 7 11 12 13" at bounding box center [404, 171] width 107 height 17
click at [310, 139] on input "text" at bounding box center [290, 138] width 106 height 16
type input "[PERSON_NAME]"
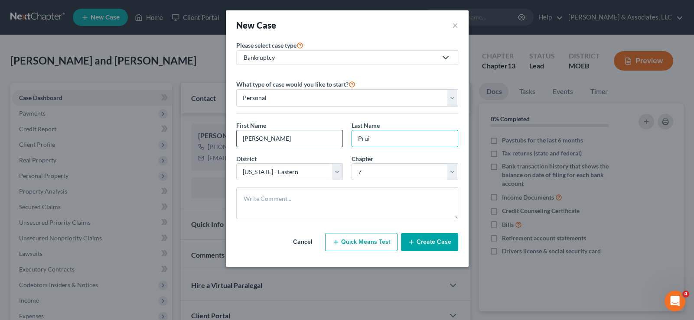
type input "[PERSON_NAME]"
click at [433, 244] on button "Create Case" at bounding box center [429, 242] width 57 height 18
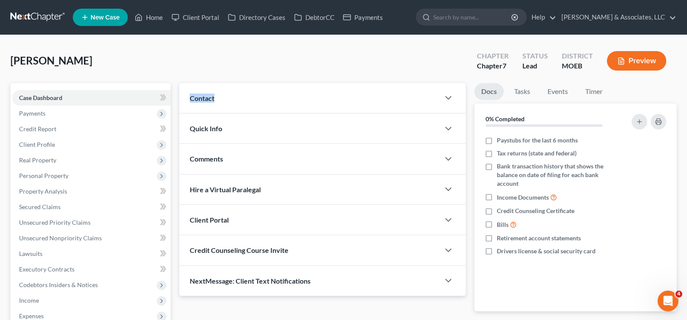
click at [197, 97] on span "Contact" at bounding box center [202, 98] width 25 height 8
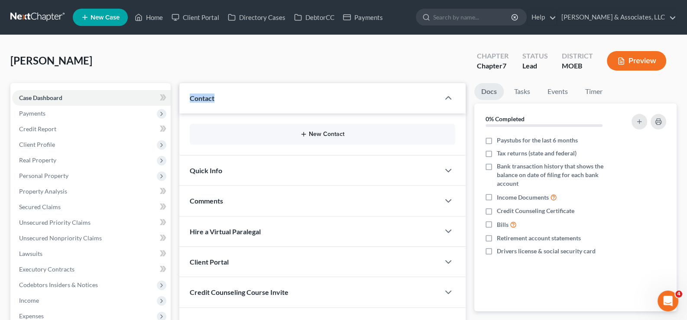
click at [303, 132] on icon "button" at bounding box center [303, 134] width 7 height 7
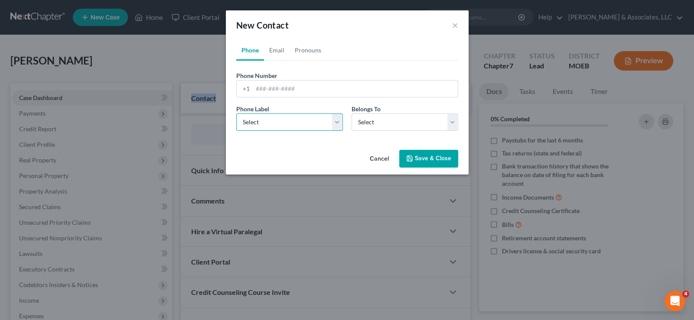
drag, startPoint x: 258, startPoint y: 120, endPoint x: 258, endPoint y: 101, distance: 18.2
click at [258, 120] on select "Select Mobile Home Work Other" at bounding box center [289, 122] width 107 height 17
click at [260, 90] on input "tel" at bounding box center [355, 89] width 205 height 16
paste input "[PHONE_NUMBER]"
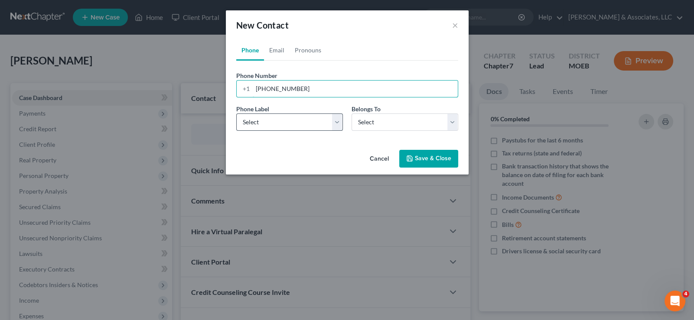
type input "[PHONE_NUMBER]"
drag, startPoint x: 262, startPoint y: 119, endPoint x: 262, endPoint y: 128, distance: 8.7
click at [262, 119] on select "Select Mobile Home Work Other" at bounding box center [289, 122] width 107 height 17
select select "0"
click at [236, 114] on select "Select Mobile Home Work Other" at bounding box center [289, 122] width 107 height 17
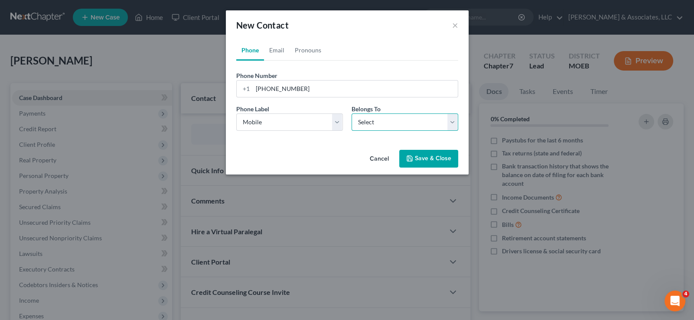
click at [388, 130] on select "Select Client Other" at bounding box center [404, 122] width 107 height 17
select select "0"
click at [351, 114] on select "Select Client Other" at bounding box center [404, 122] width 107 height 17
select select "0"
drag, startPoint x: 273, startPoint y: 46, endPoint x: 275, endPoint y: 54, distance: 8.1
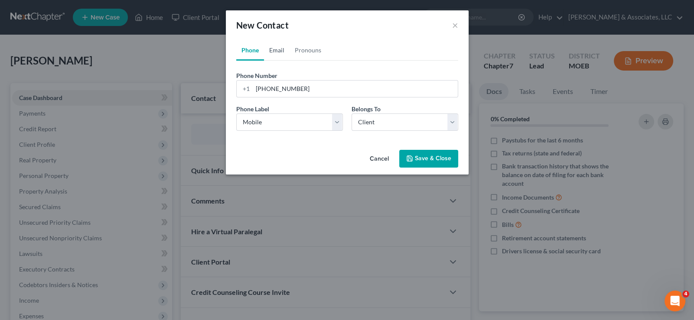
click at [273, 46] on link "Email" at bounding box center [277, 50] width 26 height 21
drag, startPoint x: 277, startPoint y: 87, endPoint x: 314, endPoint y: 19, distance: 77.6
click at [282, 80] on div "Email Address" at bounding box center [347, 84] width 222 height 26
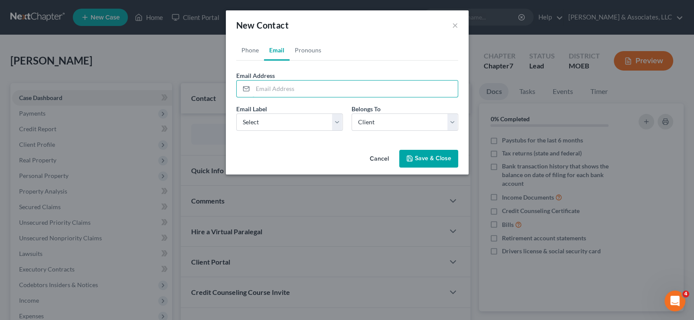
paste input "[EMAIL_ADDRESS][DOMAIN_NAME]"
type input "[EMAIL_ADDRESS][DOMAIN_NAME]"
drag, startPoint x: 267, startPoint y: 125, endPoint x: 266, endPoint y: 129, distance: 4.4
click at [267, 125] on select "Select Home Work Other" at bounding box center [289, 122] width 107 height 17
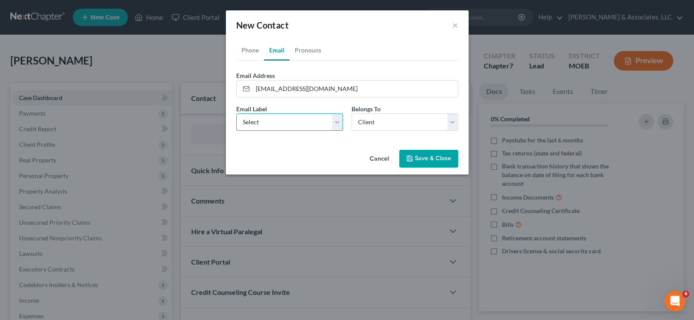
select select "0"
click at [236, 114] on select "Select Home Work Other" at bounding box center [289, 122] width 107 height 17
click at [426, 159] on button "Save & Close" at bounding box center [428, 159] width 59 height 18
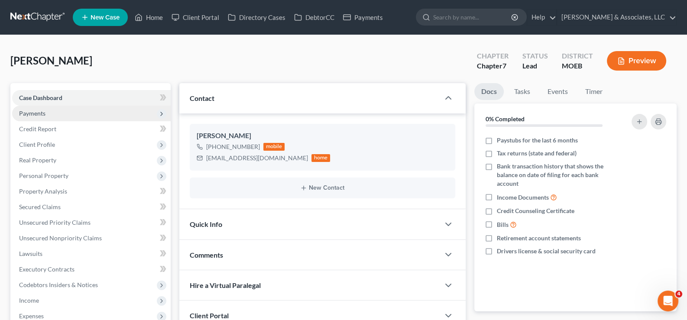
click at [36, 114] on span "Payments" at bounding box center [32, 113] width 26 height 7
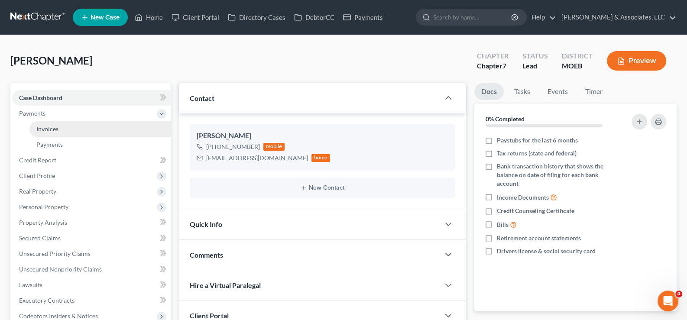
click at [46, 130] on span "Invoices" at bounding box center [47, 128] width 22 height 7
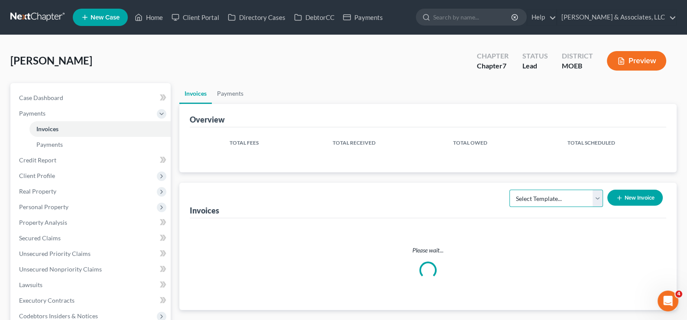
click at [537, 202] on select "Select Template... Chapter 7 Template Chapter 13 Template Chapter 7 with legal …" at bounding box center [557, 198] width 94 height 17
select select "0"
click at [510, 190] on select "Select Template... Chapter 7 Template Chapter 13 Template Chapter 7 with legal …" at bounding box center [557, 198] width 94 height 17
click at [622, 204] on button "New Invoice" at bounding box center [635, 198] width 55 height 16
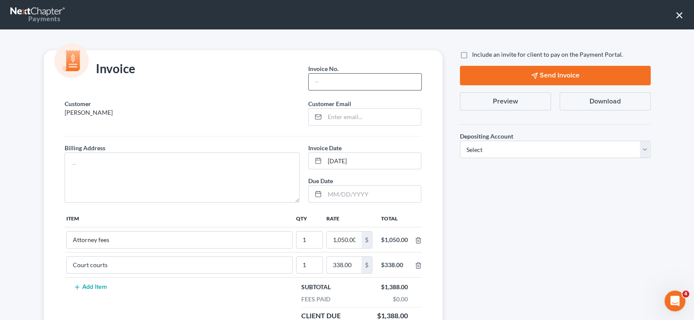
click at [372, 80] on input "text" at bounding box center [365, 82] width 112 height 16
type input "748"
click at [186, 165] on textarea at bounding box center [182, 178] width 235 height 50
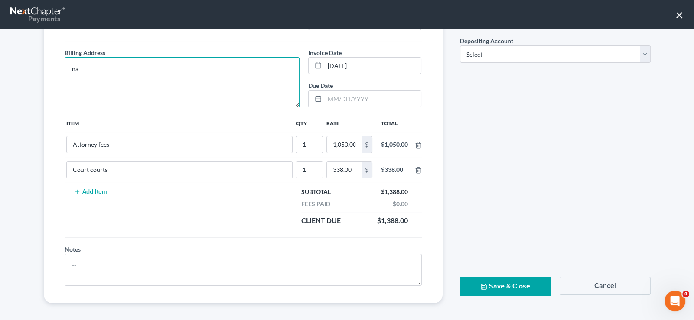
scroll to position [98, 0]
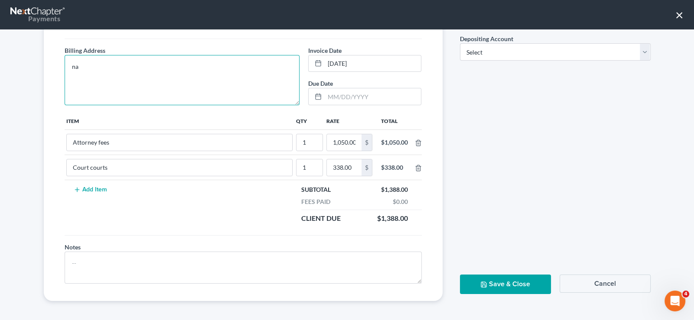
type textarea "na"
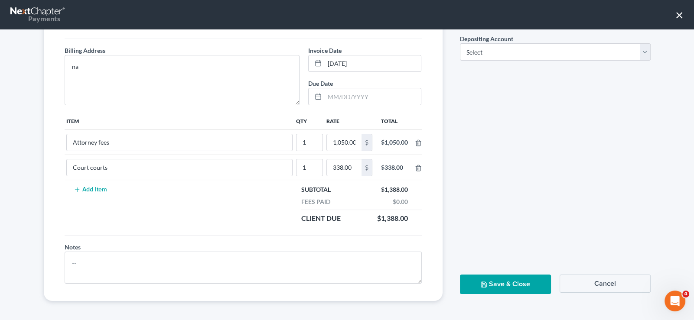
drag, startPoint x: 589, startPoint y: 280, endPoint x: 532, endPoint y: 269, distance: 58.3
click at [589, 280] on button "Cancel" at bounding box center [605, 284] width 91 height 18
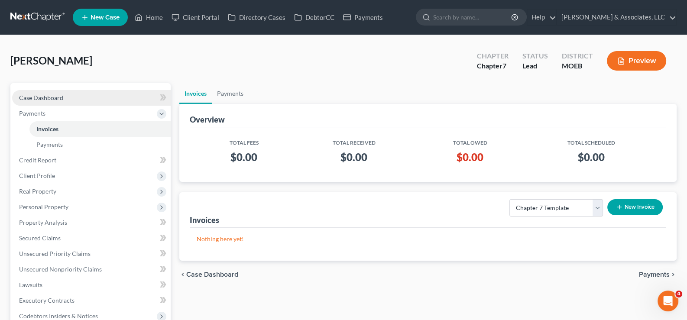
click at [28, 98] on span "Case Dashboard" at bounding box center [41, 97] width 44 height 7
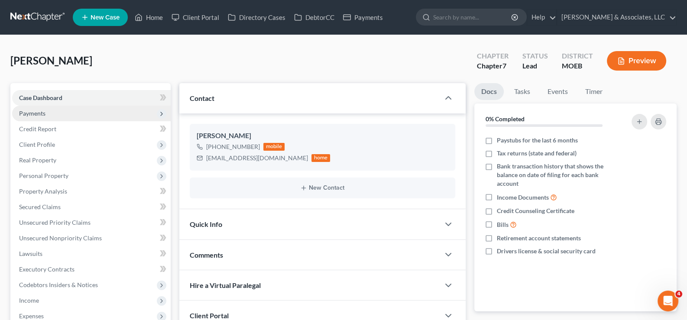
click at [35, 115] on span "Payments" at bounding box center [32, 113] width 26 height 7
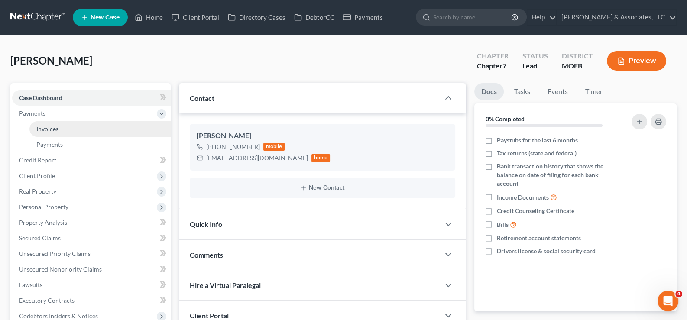
click at [49, 128] on span "Invoices" at bounding box center [47, 128] width 22 height 7
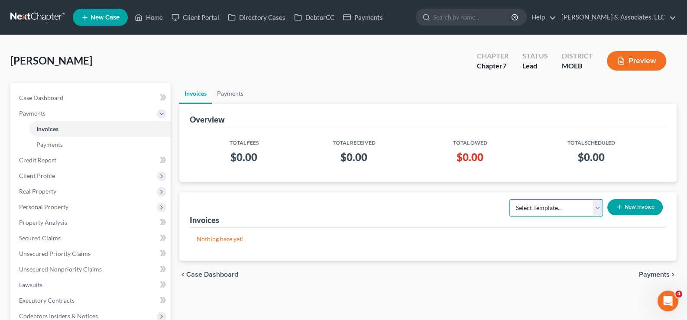
click at [563, 209] on select "Select Template... Chapter 7 Template Chapter 13 Template Chapter 7 with legal …" at bounding box center [557, 207] width 94 height 17
select select "0"
click at [510, 199] on select "Select Template... Chapter 7 Template Chapter 13 Template Chapter 7 with legal …" at bounding box center [557, 207] width 94 height 17
click at [626, 208] on button "New Invoice" at bounding box center [635, 207] width 55 height 16
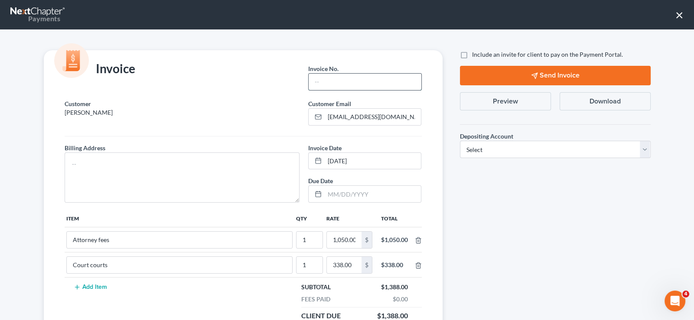
click at [330, 81] on input "text" at bounding box center [365, 82] width 112 height 16
type input "748"
click at [177, 172] on textarea at bounding box center [182, 178] width 235 height 50
type textarea "na"
click at [472, 54] on label "Include an invite for client to pay on the Payment Portal." at bounding box center [547, 54] width 151 height 9
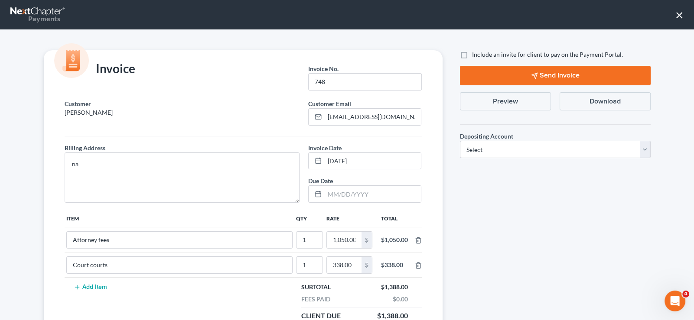
click at [475, 54] on input "Include an invite for client to pay on the Payment Portal." at bounding box center [478, 53] width 6 height 6
checkbox input "true"
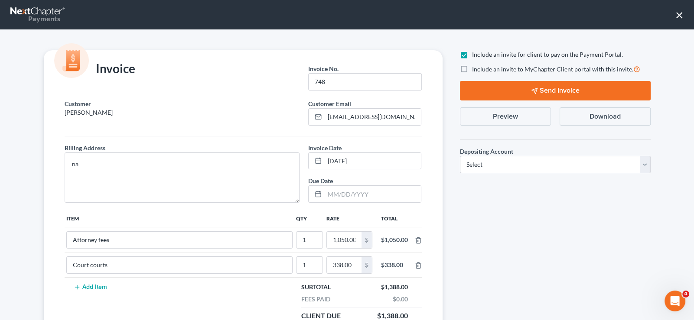
drag, startPoint x: 460, startPoint y: 66, endPoint x: 462, endPoint y: 77, distance: 11.3
click at [472, 66] on label "Include an invite to MyChapter Client portal with this invite." at bounding box center [556, 69] width 168 height 10
click at [475, 66] on input "Include an invite to MyChapter Client portal with this invite." at bounding box center [478, 67] width 6 height 6
checkbox input "true"
click at [490, 162] on select "Select Operation Trust" at bounding box center [555, 164] width 191 height 17
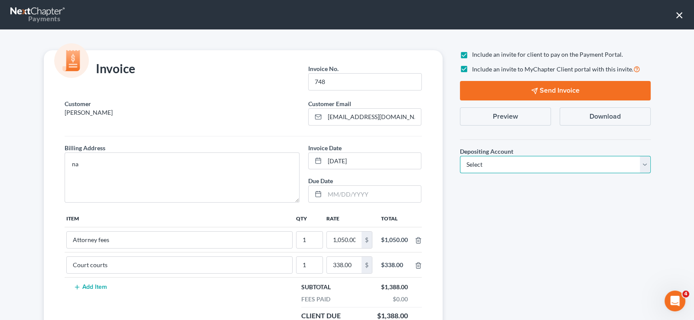
select select "1"
click at [460, 156] on select "Select Operation Trust" at bounding box center [555, 164] width 191 height 17
click at [513, 92] on button "Send Invoice" at bounding box center [555, 91] width 191 height 20
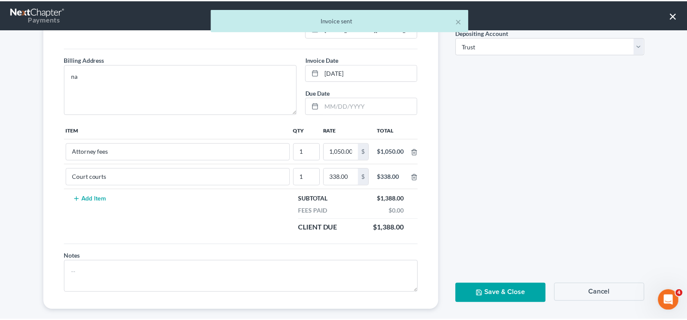
scroll to position [98, 0]
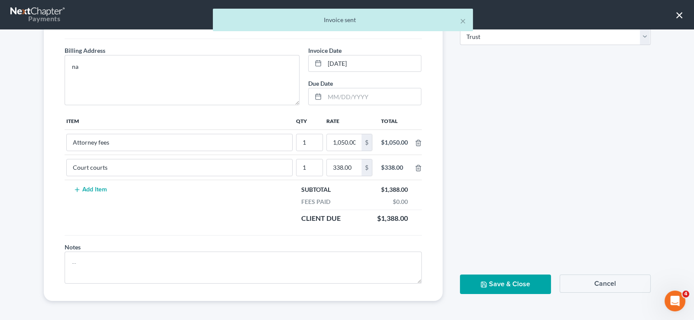
click at [494, 277] on button "Save & Close" at bounding box center [505, 285] width 91 height 20
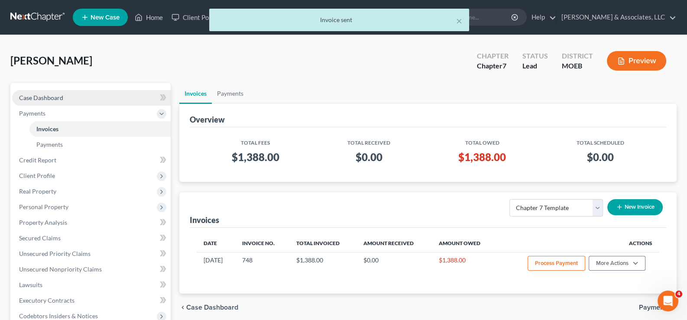
click at [42, 100] on span "Case Dashboard" at bounding box center [41, 97] width 44 height 7
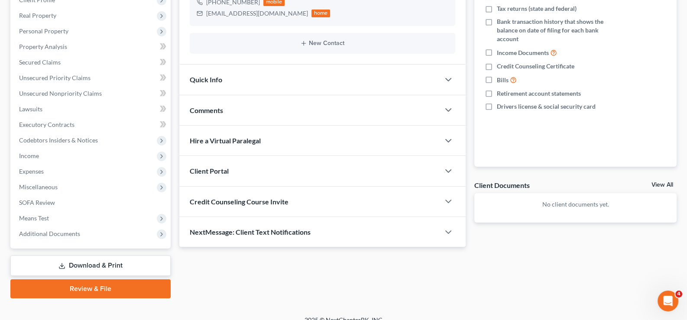
scroll to position [155, 0]
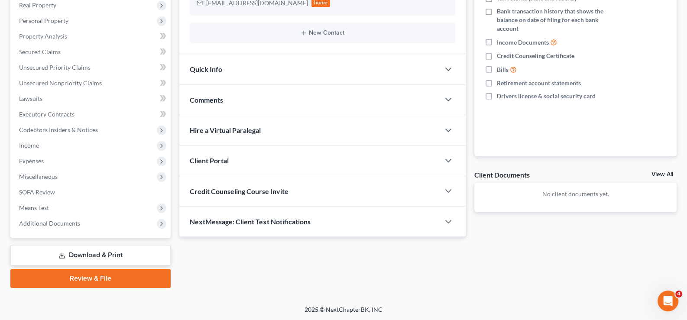
click at [217, 164] on span "Client Portal" at bounding box center [209, 160] width 39 height 8
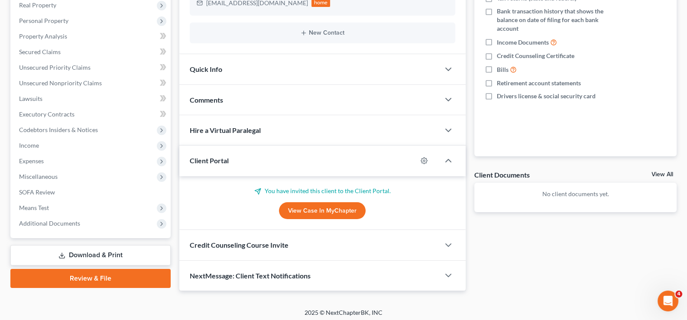
click at [217, 162] on span "Client Portal" at bounding box center [209, 160] width 39 height 8
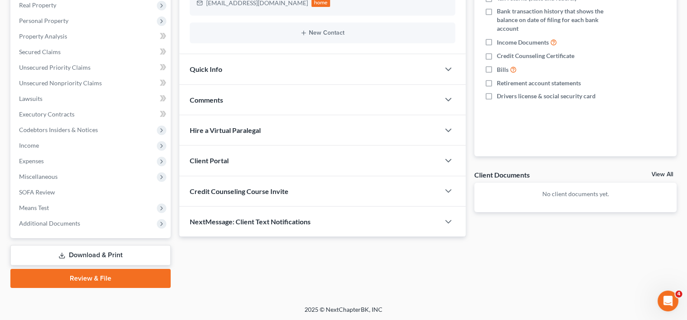
click at [233, 184] on div "Credit Counseling Course Invite" at bounding box center [309, 191] width 261 height 30
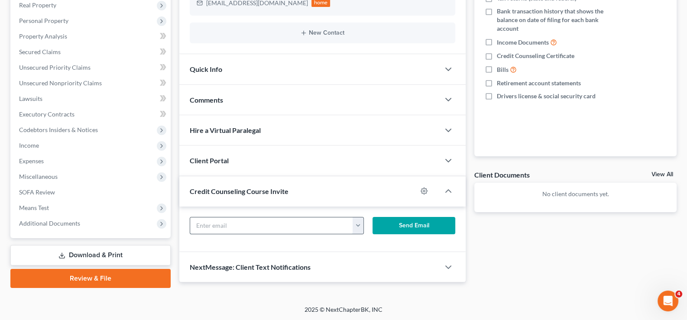
click at [244, 223] on input "text" at bounding box center [271, 226] width 163 height 16
paste input "[EMAIL_ADDRESS][DOMAIN_NAME]"
type input "[EMAIL_ADDRESS][DOMAIN_NAME]"
click at [389, 231] on button "Send Email" at bounding box center [414, 225] width 83 height 17
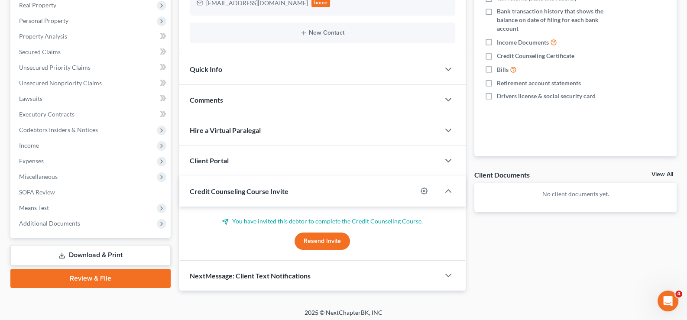
click at [266, 191] on span "Credit Counseling Course Invite" at bounding box center [239, 191] width 99 height 8
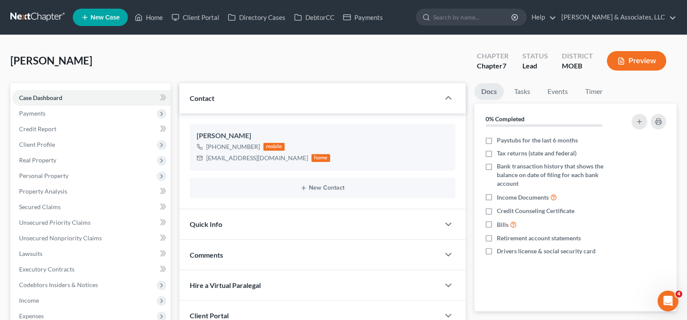
scroll to position [0, 0]
click at [107, 14] on span "New Case" at bounding box center [105, 17] width 29 height 7
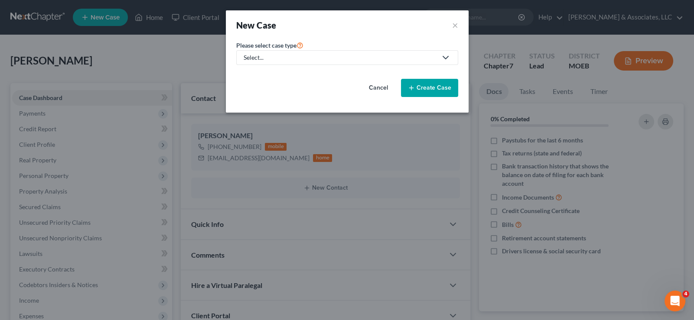
click at [277, 53] on div "Select..." at bounding box center [340, 57] width 193 height 9
click at [286, 76] on div "Bankruptcy" at bounding box center [282, 74] width 76 height 9
select select "45"
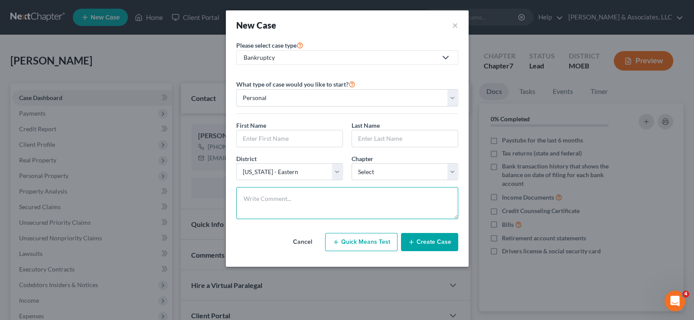
click at [329, 199] on textarea at bounding box center [347, 203] width 222 height 32
paste textarea "Needs means test."
type textarea "Needs means test."
click at [253, 132] on input "text" at bounding box center [290, 138] width 106 height 16
type input "[PERSON_NAME]"
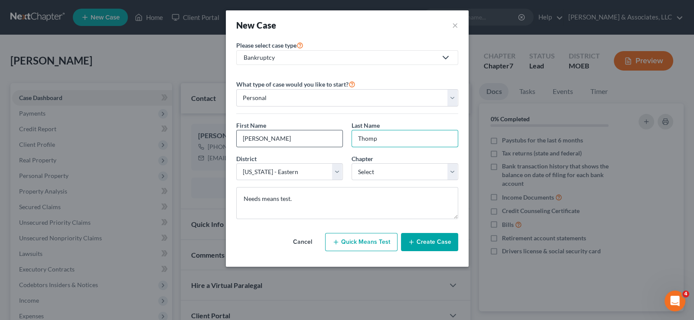
type input "[PERSON_NAME]"
drag, startPoint x: 406, startPoint y: 169, endPoint x: 397, endPoint y: 179, distance: 13.5
click at [406, 169] on select "Select 7 11 12 13" at bounding box center [404, 171] width 107 height 17
select select "0"
click at [351, 163] on select "Select 7 11 12 13" at bounding box center [404, 171] width 107 height 17
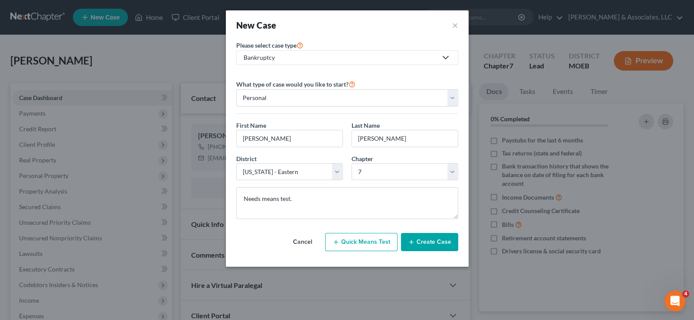
click at [425, 244] on button "Create Case" at bounding box center [429, 242] width 57 height 18
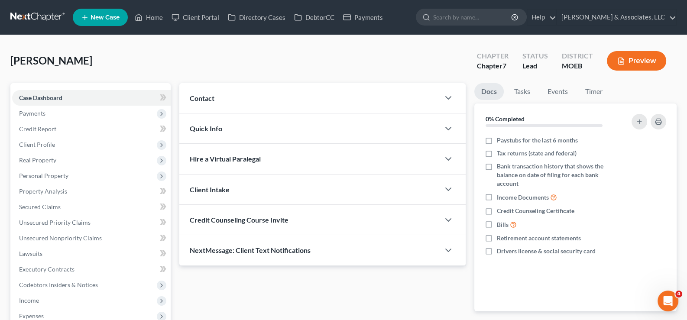
click at [199, 98] on span "Contact" at bounding box center [202, 98] width 25 height 8
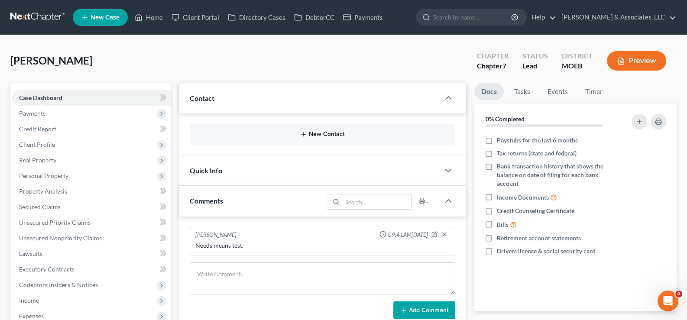
click at [301, 134] on icon "button" at bounding box center [303, 134] width 7 height 7
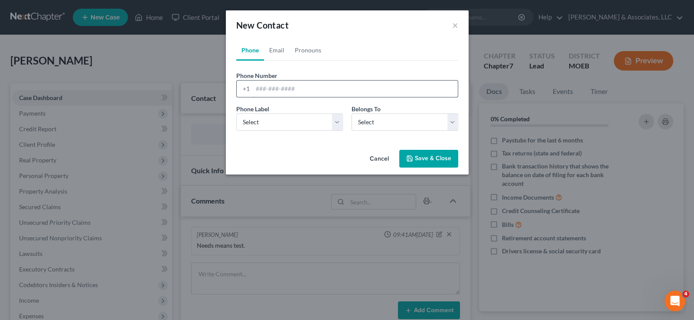
click at [259, 86] on input "tel" at bounding box center [355, 89] width 205 height 16
paste input "[PHONE_NUMBER]"
type input "[PHONE_NUMBER]"
drag, startPoint x: 263, startPoint y: 122, endPoint x: 263, endPoint y: 128, distance: 6.1
click at [263, 123] on select "Select Mobile Home Work Other" at bounding box center [289, 122] width 107 height 17
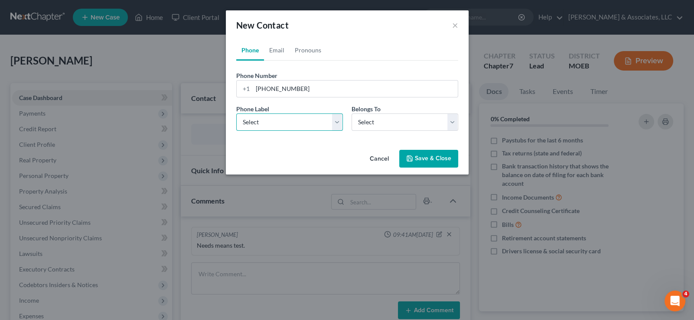
select select "0"
click at [236, 114] on select "Select Mobile Home Work Other" at bounding box center [289, 122] width 107 height 17
drag, startPoint x: 376, startPoint y: 123, endPoint x: 375, endPoint y: 128, distance: 5.2
click at [376, 123] on select "Select Client Other" at bounding box center [404, 122] width 107 height 17
select select "0"
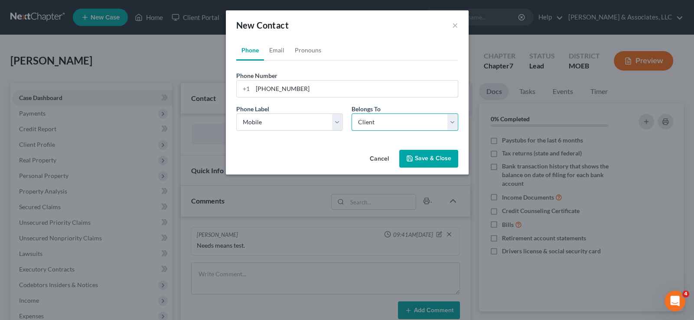
click at [351, 114] on select "Select Client Other" at bounding box center [404, 122] width 107 height 17
select select "0"
click at [270, 46] on link "Email" at bounding box center [277, 50] width 26 height 21
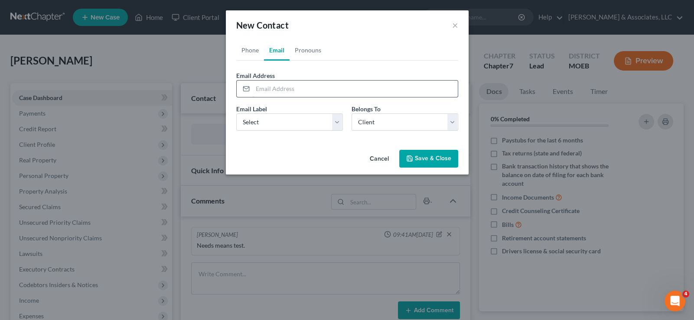
click at [278, 94] on input "email" at bounding box center [355, 89] width 205 height 16
paste input "[PERSON_NAME][EMAIL_ADDRESS][DOMAIN_NAME]"
type input "[PERSON_NAME][EMAIL_ADDRESS][DOMAIN_NAME]"
drag, startPoint x: 292, startPoint y: 120, endPoint x: 286, endPoint y: 129, distance: 10.3
click at [292, 120] on select "Select Home Work Other" at bounding box center [289, 122] width 107 height 17
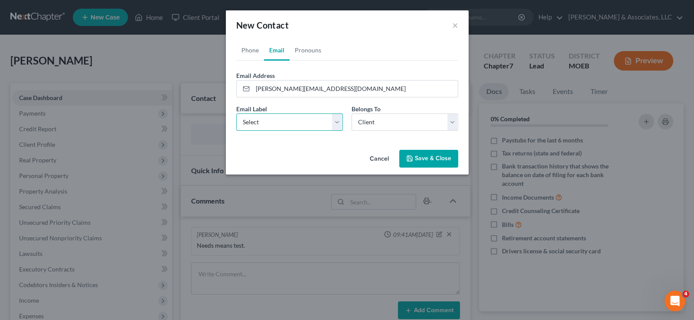
select select "0"
click at [236, 114] on select "Select Home Work Other" at bounding box center [289, 122] width 107 height 17
click at [427, 160] on button "Save & Close" at bounding box center [428, 159] width 59 height 18
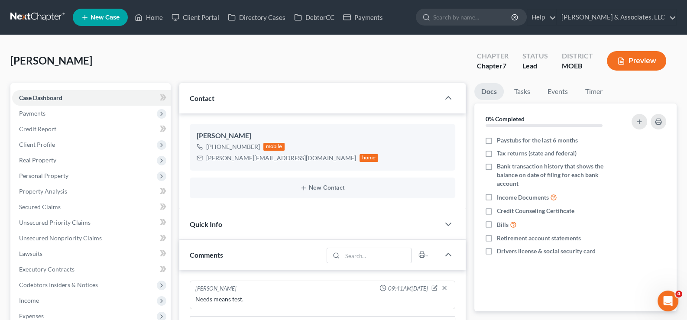
click at [106, 16] on span "New Case" at bounding box center [105, 17] width 29 height 7
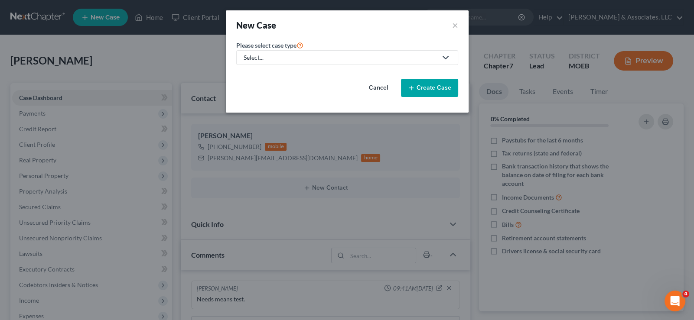
click at [252, 57] on div "Select..." at bounding box center [340, 57] width 193 height 9
click at [260, 74] on div "Bankruptcy" at bounding box center [282, 74] width 76 height 9
select select "45"
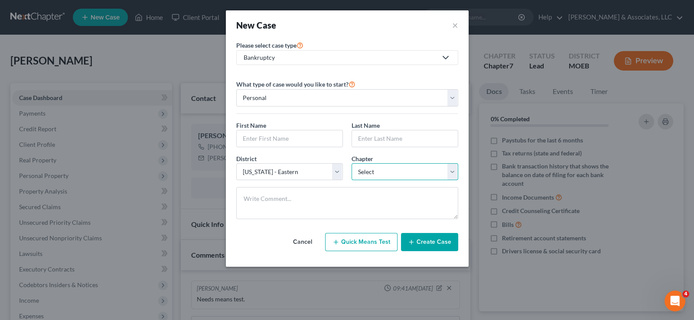
click at [370, 171] on select "Select 7 11 12 13" at bounding box center [404, 171] width 107 height 17
select select "0"
click at [351, 163] on select "Select 7 11 12 13" at bounding box center [404, 171] width 107 height 17
drag, startPoint x: 292, startPoint y: 137, endPoint x: 297, endPoint y: 138, distance: 5.8
click at [292, 137] on input "text" at bounding box center [290, 138] width 106 height 16
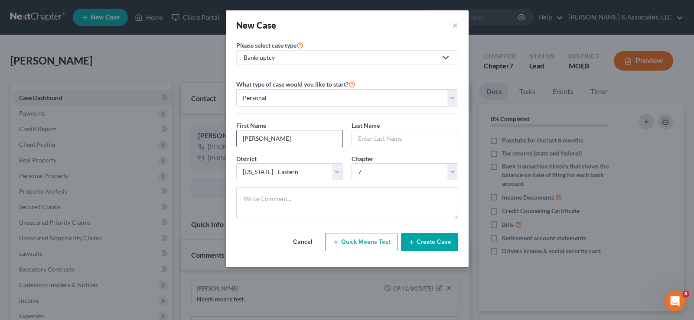
type input "[PERSON_NAME]"
click at [420, 240] on button "Create Case" at bounding box center [429, 242] width 57 height 18
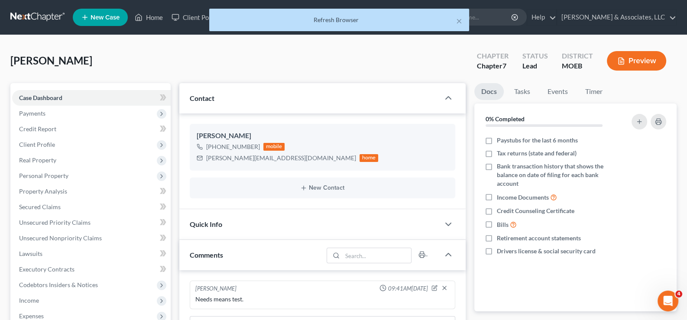
click at [206, 97] on span "Contact" at bounding box center [202, 98] width 25 height 8
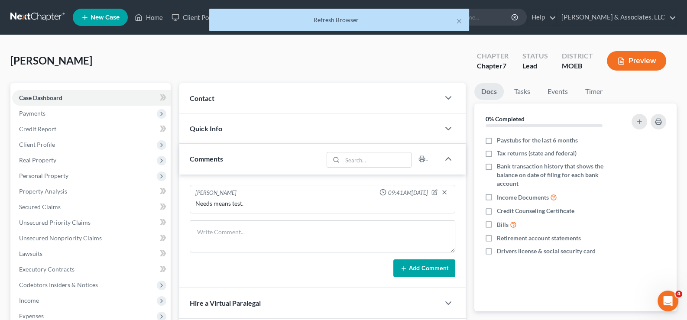
click at [204, 102] on div "Contact" at bounding box center [309, 98] width 261 height 30
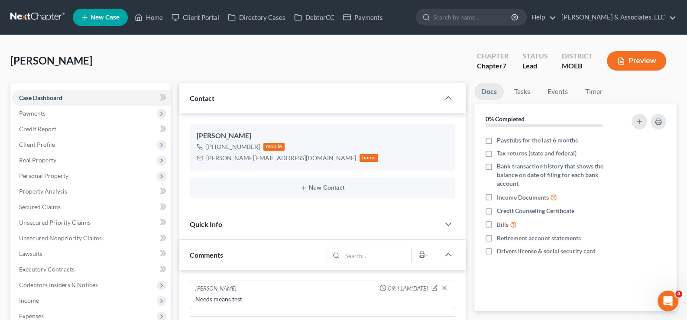
click at [93, 13] on link "New Case" at bounding box center [100, 17] width 55 height 17
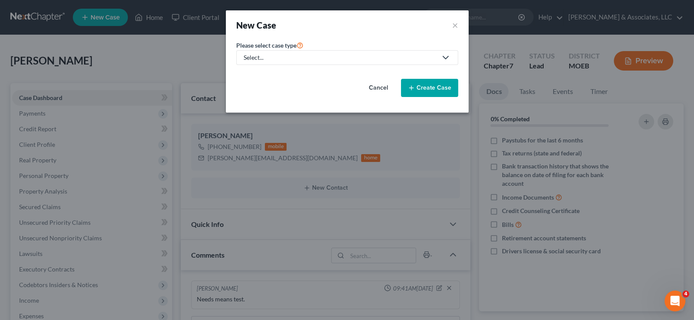
click at [254, 60] on div "Select..." at bounding box center [340, 57] width 193 height 9
drag, startPoint x: 374, startPoint y: 85, endPoint x: 371, endPoint y: 88, distance: 4.9
click at [374, 85] on button "Cancel" at bounding box center [378, 87] width 38 height 17
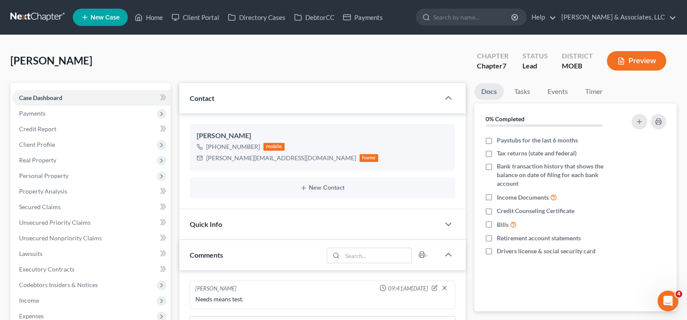
click at [105, 21] on span "New Case" at bounding box center [105, 17] width 29 height 7
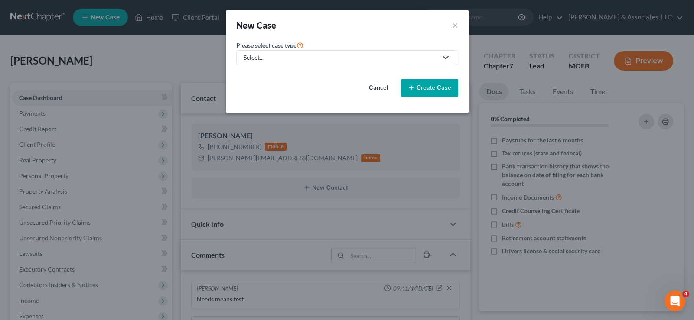
click at [277, 57] on div "Select..." at bounding box center [340, 57] width 193 height 9
drag, startPoint x: 374, startPoint y: 83, endPoint x: 203, endPoint y: 63, distance: 171.9
click at [372, 84] on button "Cancel" at bounding box center [378, 87] width 38 height 17
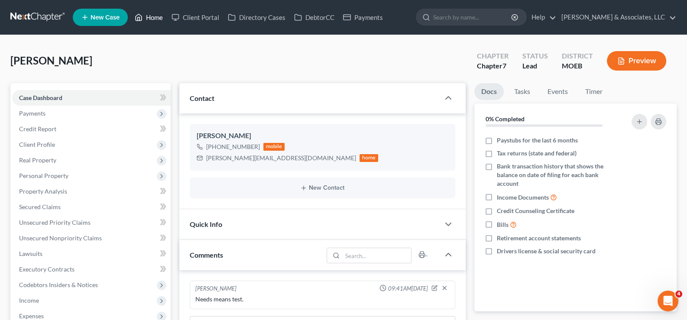
click at [148, 16] on link "Home" at bounding box center [148, 18] width 37 height 16
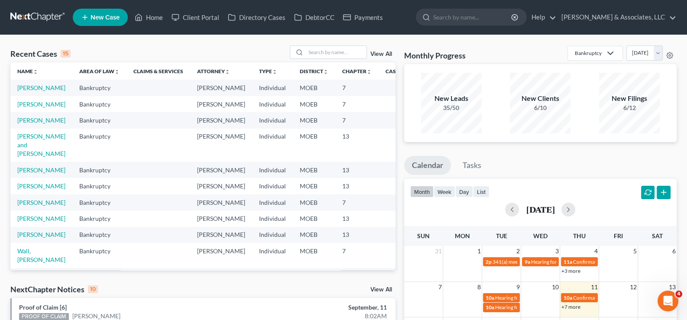
click at [24, 92] on td "[PERSON_NAME]" at bounding box center [41, 88] width 62 height 16
click at [24, 86] on link "[PERSON_NAME]" at bounding box center [41, 87] width 48 height 7
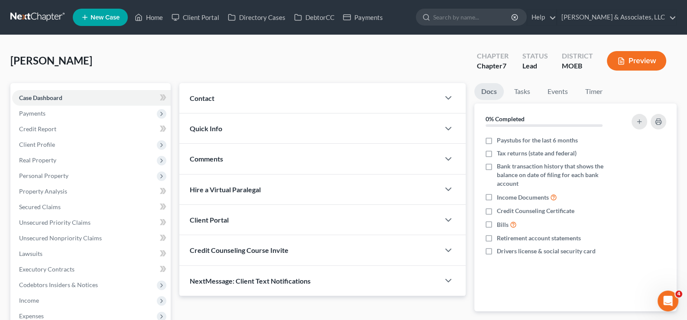
click at [202, 95] on span "Contact" at bounding box center [202, 98] width 25 height 8
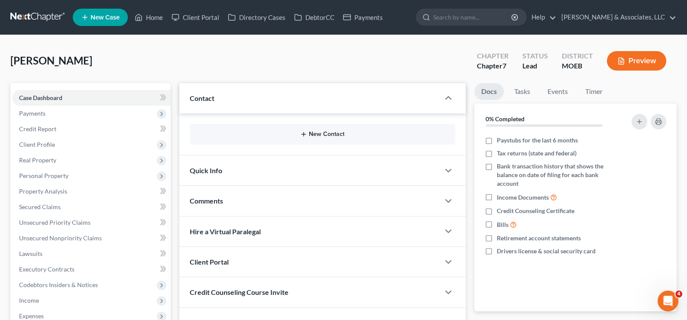
click at [323, 134] on button "New Contact" at bounding box center [323, 134] width 252 height 7
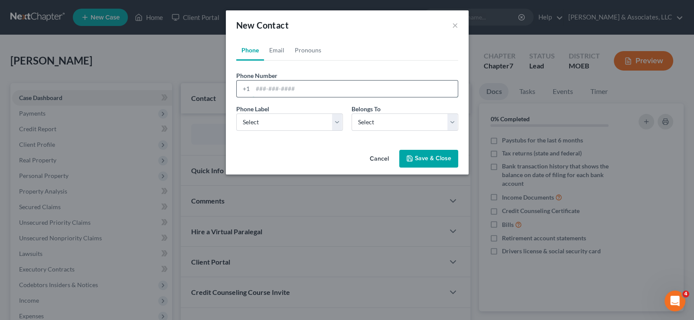
click at [279, 89] on input "tel" at bounding box center [355, 89] width 205 height 16
paste input "[PHONE_NUMBER]"
click at [263, 88] on input "[PHONE_NUMBER]" at bounding box center [355, 89] width 205 height 16
type input "[PHONE_NUMBER]"
drag, startPoint x: 284, startPoint y: 123, endPoint x: 282, endPoint y: 129, distance: 6.4
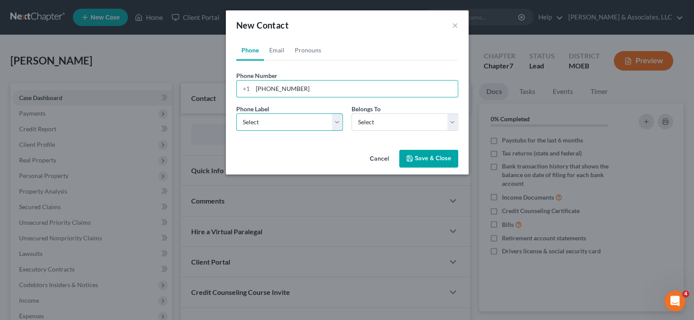
click at [284, 123] on select "Select Mobile Home Work Other" at bounding box center [289, 122] width 107 height 17
select select "0"
click at [236, 114] on select "Select Mobile Home Work Other" at bounding box center [289, 122] width 107 height 17
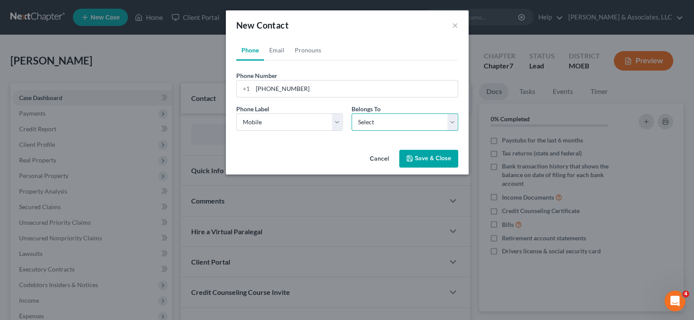
drag, startPoint x: 378, startPoint y: 122, endPoint x: 373, endPoint y: 130, distance: 9.4
click at [378, 122] on select "Select Client Other" at bounding box center [404, 122] width 107 height 17
select select "0"
click at [351, 114] on select "Select Client Other" at bounding box center [404, 122] width 107 height 17
select select "0"
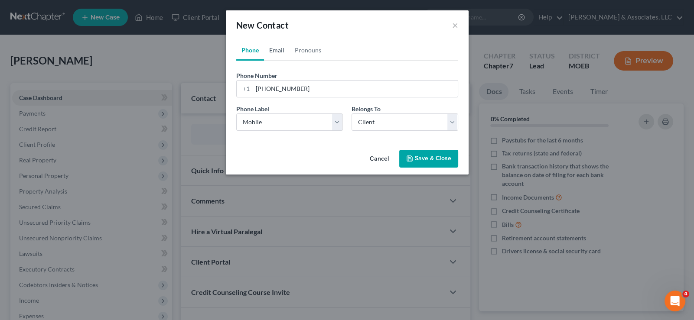
drag, startPoint x: 275, startPoint y: 47, endPoint x: 295, endPoint y: 22, distance: 32.1
click at [275, 47] on link "Email" at bounding box center [277, 50] width 26 height 21
click at [307, 84] on input "email" at bounding box center [355, 89] width 205 height 16
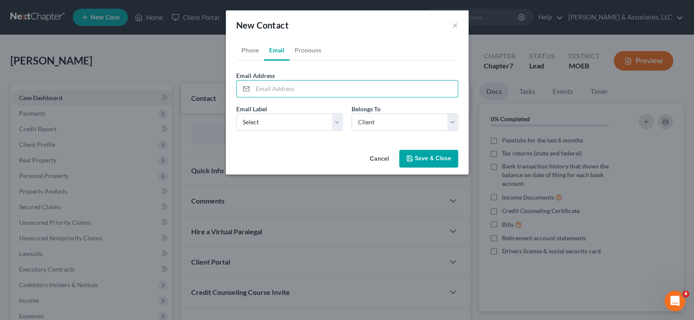
paste input "[EMAIL_ADDRESS][DOMAIN_NAME]"
type input "[EMAIL_ADDRESS][DOMAIN_NAME]"
drag, startPoint x: 264, startPoint y: 125, endPoint x: 263, endPoint y: 130, distance: 4.5
click at [264, 125] on select "Select Home Work Other" at bounding box center [289, 122] width 107 height 17
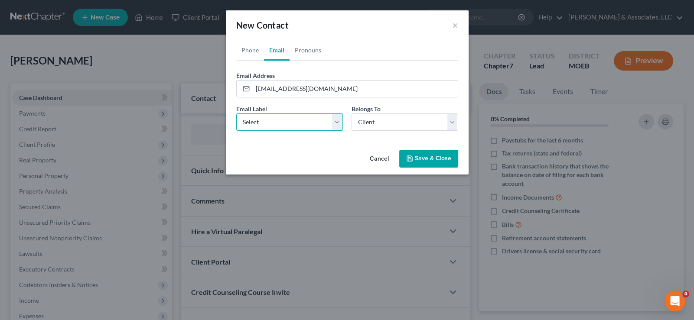
select select "0"
click at [236, 114] on select "Select Home Work Other" at bounding box center [289, 122] width 107 height 17
click at [428, 159] on button "Save & Close" at bounding box center [428, 159] width 59 height 18
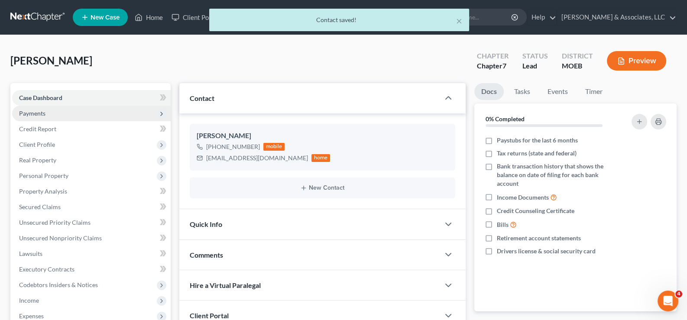
click at [39, 115] on span "Payments" at bounding box center [32, 113] width 26 height 7
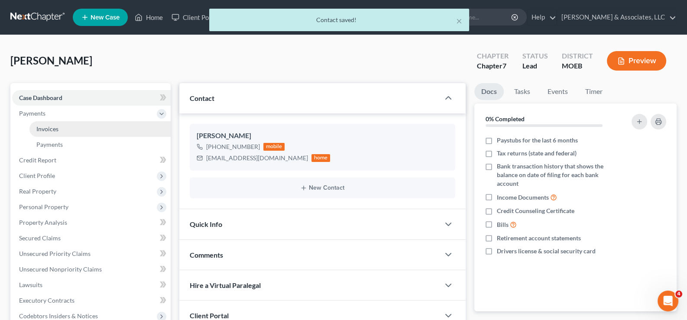
click at [41, 130] on span "Invoices" at bounding box center [47, 128] width 22 height 7
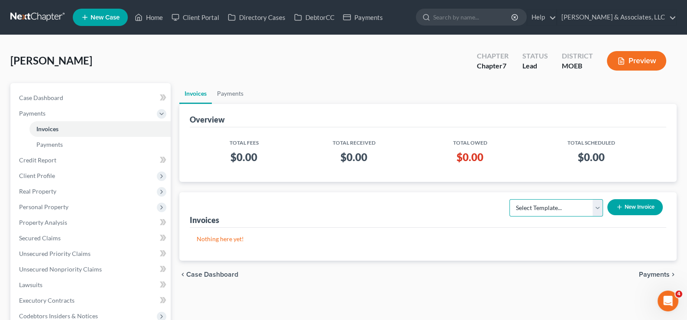
click at [536, 204] on select "Select Template... Chapter 7 Template Chapter 13 Template Chapter 7 with legal …" at bounding box center [557, 207] width 94 height 17
select select "0"
click at [510, 199] on select "Select Template... Chapter 7 Template Chapter 13 Template Chapter 7 with legal …" at bounding box center [557, 207] width 94 height 17
click at [628, 207] on button "New Invoice" at bounding box center [635, 207] width 55 height 16
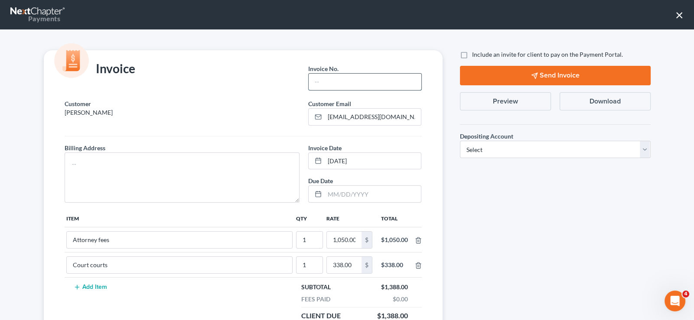
click at [342, 83] on input "text" at bounding box center [365, 82] width 112 height 16
type input "749"
click at [266, 164] on textarea at bounding box center [182, 178] width 235 height 50
type textarea "na"
click at [472, 55] on label "Include an invite for client to pay on the Payment Portal." at bounding box center [547, 54] width 151 height 9
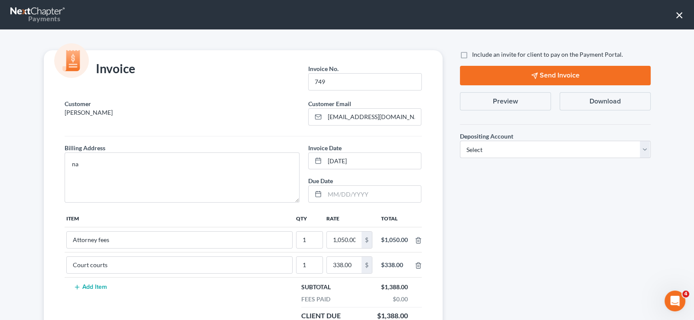
click at [475, 55] on input "Include an invite for client to pay on the Payment Portal." at bounding box center [478, 53] width 6 height 6
checkbox input "true"
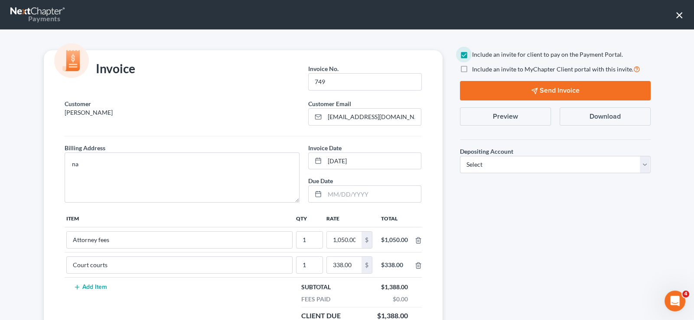
click at [472, 70] on label "Include an invite to MyChapter Client portal with this invite." at bounding box center [556, 69] width 168 height 10
click at [475, 70] on input "Include an invite to MyChapter Client portal with this invite." at bounding box center [478, 67] width 6 height 6
checkbox input "true"
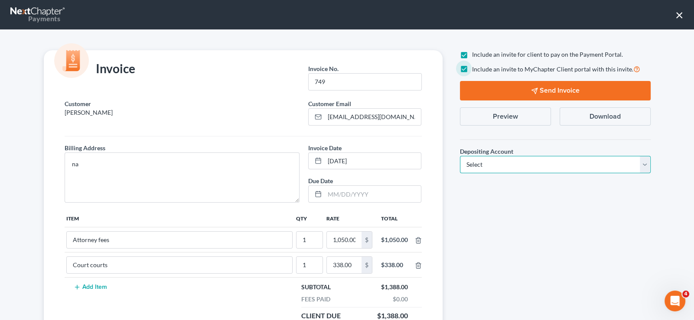
click at [494, 168] on select "Select Operation Trust" at bounding box center [555, 164] width 191 height 17
select select "1"
click at [460, 156] on select "Select Operation Trust" at bounding box center [555, 164] width 191 height 17
click at [540, 91] on button "Send Invoice" at bounding box center [555, 91] width 191 height 20
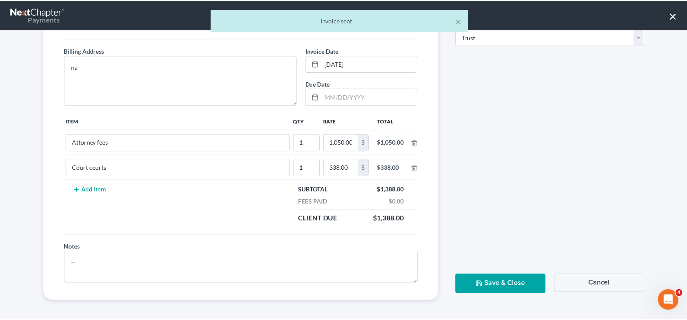
scroll to position [98, 0]
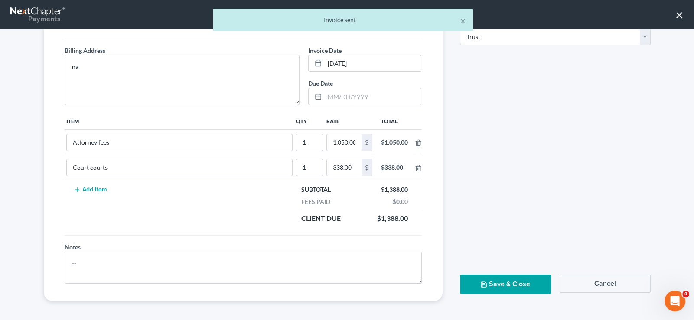
click at [488, 281] on button "Save & Close" at bounding box center [505, 285] width 91 height 20
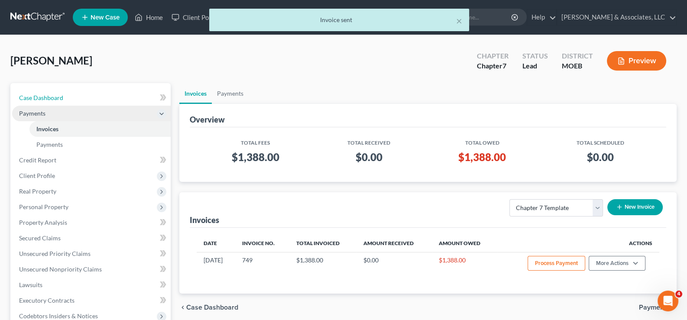
drag, startPoint x: 56, startPoint y: 100, endPoint x: 118, endPoint y: 115, distance: 63.5
click at [56, 100] on span "Case Dashboard" at bounding box center [41, 97] width 44 height 7
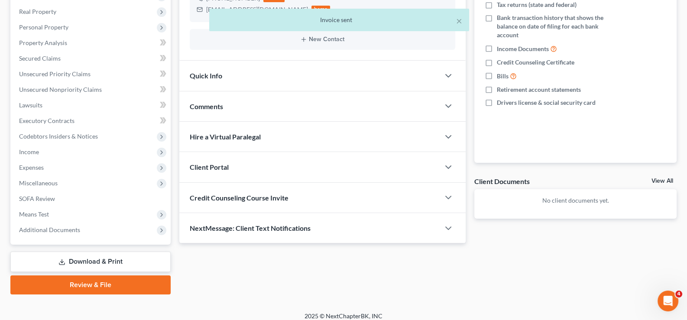
scroll to position [155, 0]
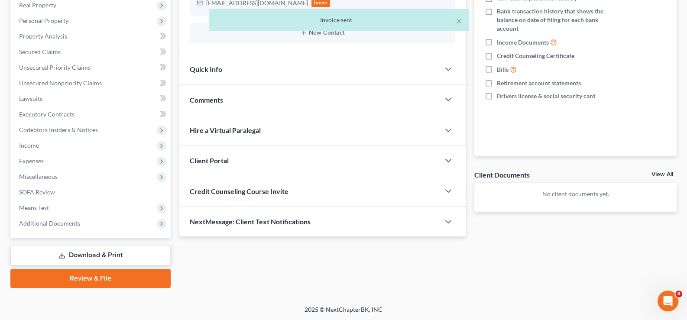
click at [208, 164] on div "Client Portal" at bounding box center [309, 161] width 261 height 30
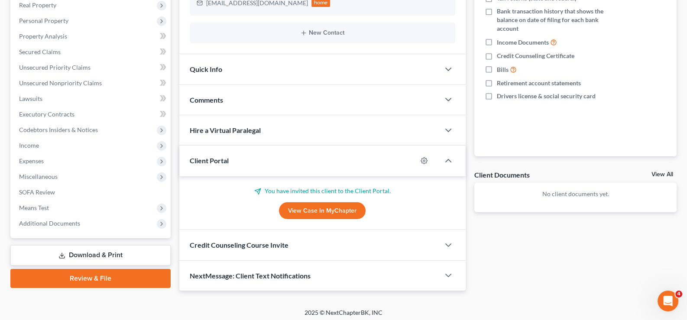
click at [208, 164] on div "Client Portal" at bounding box center [298, 161] width 238 height 30
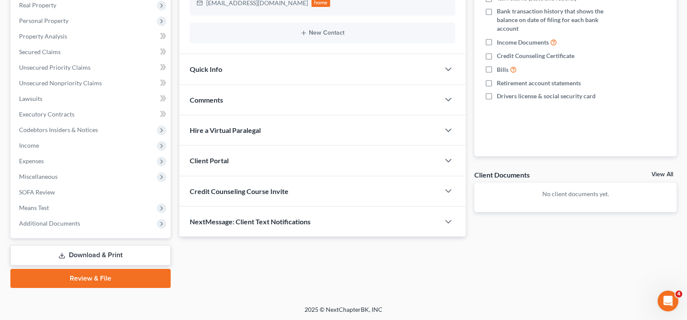
drag, startPoint x: 224, startPoint y: 200, endPoint x: 245, endPoint y: 218, distance: 28.0
click at [224, 200] on div "Credit Counseling Course Invite" at bounding box center [309, 191] width 261 height 30
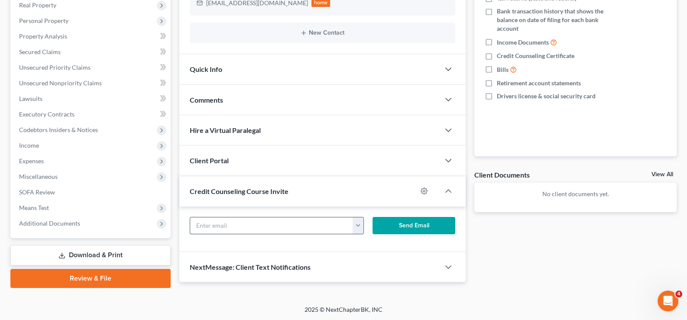
click at [274, 221] on input "text" at bounding box center [271, 226] width 163 height 16
paste input "[EMAIL_ADDRESS][DOMAIN_NAME]"
type input "[EMAIL_ADDRESS][DOMAIN_NAME]"
click at [401, 221] on button "Send Email" at bounding box center [414, 225] width 83 height 17
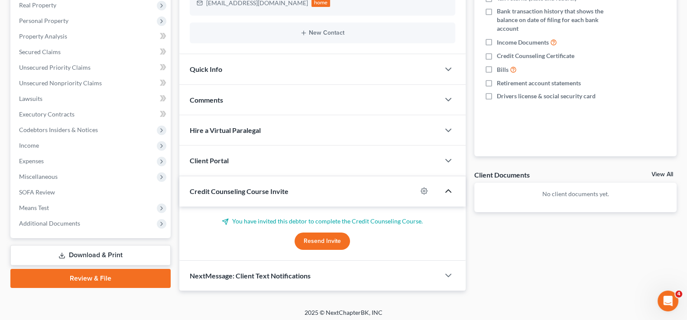
drag, startPoint x: 452, startPoint y: 190, endPoint x: 442, endPoint y: 194, distance: 10.3
click at [452, 190] on icon "button" at bounding box center [448, 191] width 10 height 10
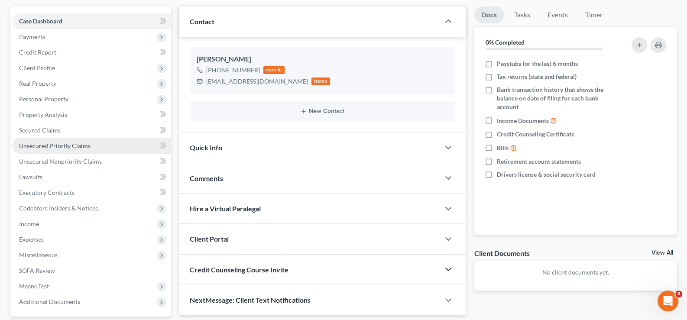
scroll to position [0, 0]
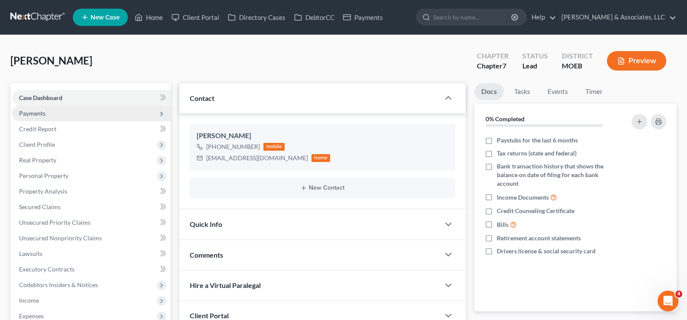
click at [37, 114] on span "Payments" at bounding box center [32, 113] width 26 height 7
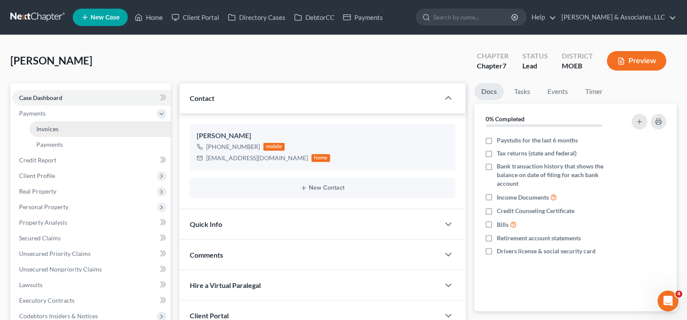
click at [45, 130] on span "Invoices" at bounding box center [47, 128] width 22 height 7
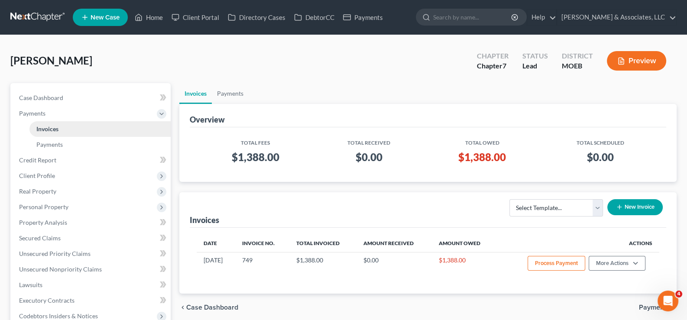
click at [47, 126] on span "Invoices" at bounding box center [47, 128] width 22 height 7
click at [52, 96] on span "Case Dashboard" at bounding box center [41, 97] width 44 height 7
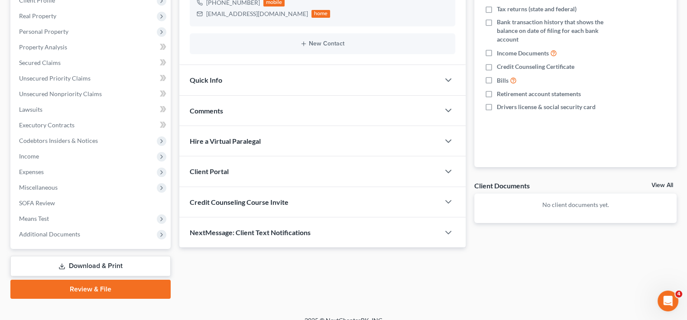
scroll to position [155, 0]
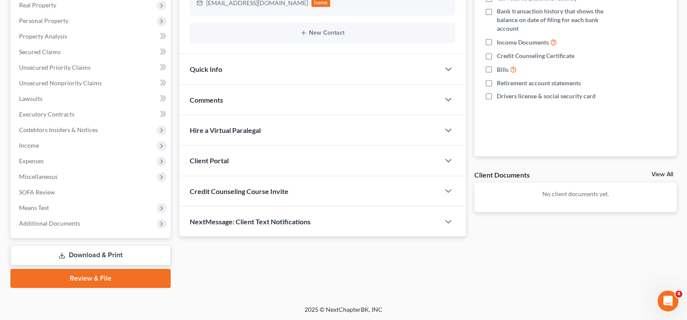
click at [256, 195] on div "Credit Counseling Course Invite" at bounding box center [309, 191] width 261 height 30
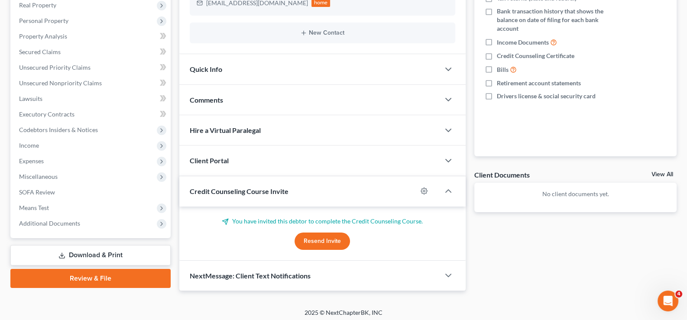
click at [257, 192] on span "Credit Counseling Course Invite" at bounding box center [239, 191] width 99 height 8
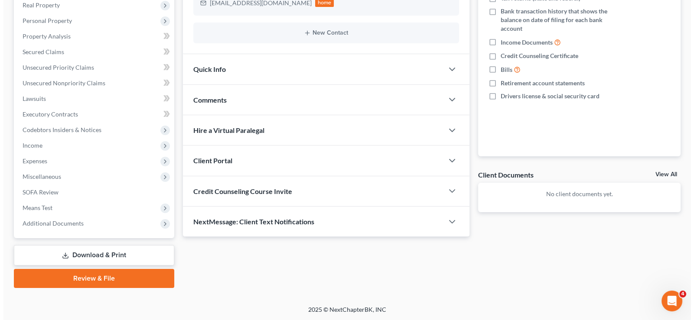
scroll to position [0, 0]
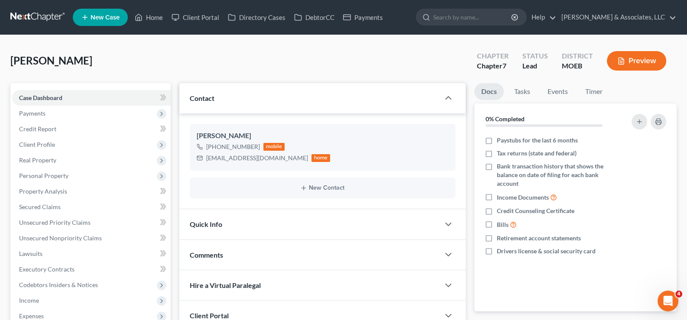
click at [109, 17] on span "New Case" at bounding box center [105, 17] width 29 height 7
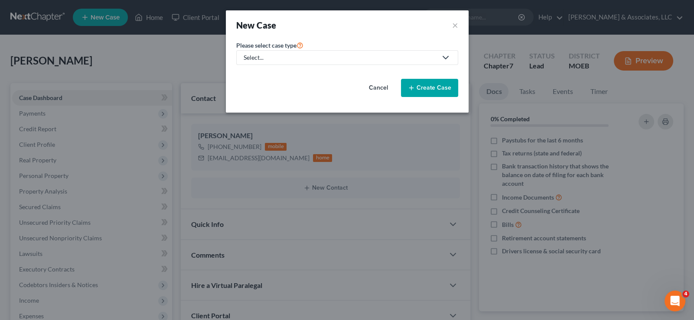
click at [270, 58] on div "Select..." at bounding box center [340, 57] width 193 height 9
click at [269, 71] on div "Bankruptcy" at bounding box center [282, 74] width 76 height 9
select select "45"
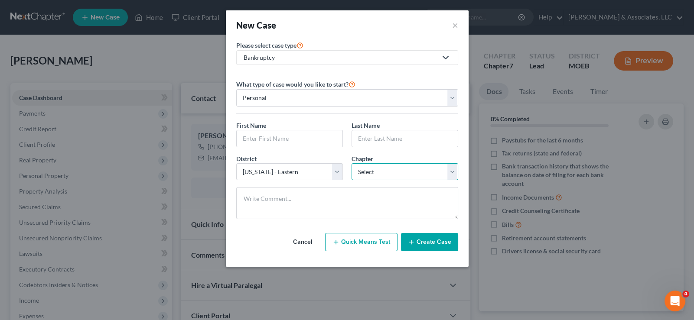
drag, startPoint x: 388, startPoint y: 172, endPoint x: 386, endPoint y: 179, distance: 7.1
click at [388, 172] on select "Select 7 11 12 13" at bounding box center [404, 171] width 107 height 17
select select "0"
click at [351, 163] on select "Select 7 11 12 13" at bounding box center [404, 171] width 107 height 17
click at [265, 143] on input "text" at bounding box center [290, 138] width 106 height 16
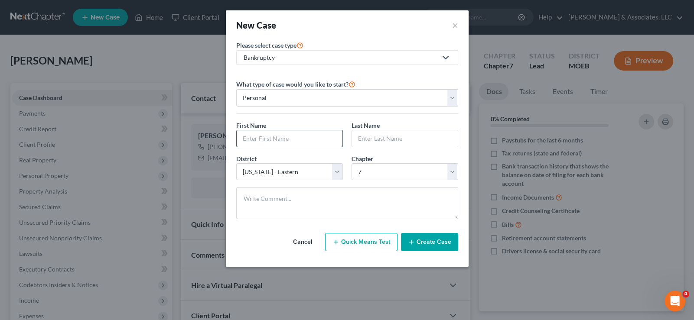
paste input "[PERSON_NAME]"
type input "[PERSON_NAME]"
click at [361, 135] on input "text" at bounding box center [405, 138] width 106 height 16
type input "[PERSON_NAME]"
click at [426, 238] on button "Create Case" at bounding box center [429, 242] width 57 height 18
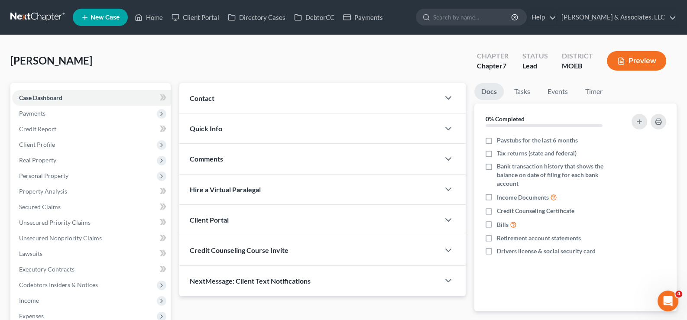
drag, startPoint x: 198, startPoint y: 94, endPoint x: 231, endPoint y: 125, distance: 44.1
click at [198, 94] on span "Contact" at bounding box center [202, 98] width 25 height 8
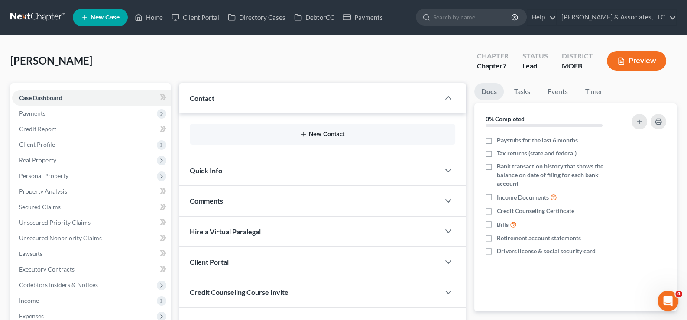
click at [306, 135] on icon "button" at bounding box center [303, 134] width 7 height 7
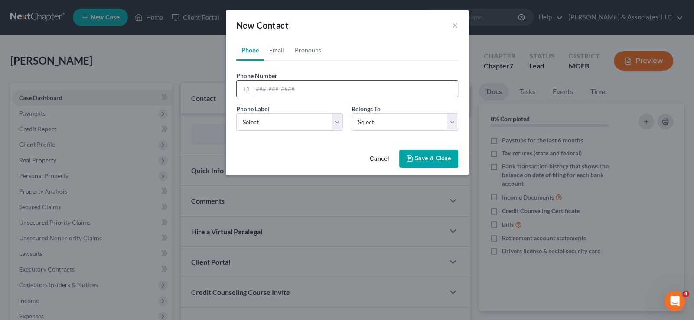
click at [261, 85] on input "tel" at bounding box center [355, 89] width 205 height 16
paste input "[PHONE_NUMBER]"
type input "[PHONE_NUMBER]"
drag, startPoint x: 259, startPoint y: 119, endPoint x: 260, endPoint y: 130, distance: 10.4
click at [259, 119] on select "Select Mobile Home Work Other" at bounding box center [289, 122] width 107 height 17
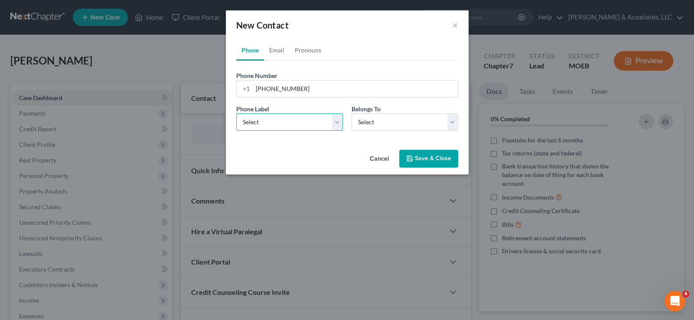
select select "0"
click at [236, 114] on select "Select Mobile Home Work Other" at bounding box center [289, 122] width 107 height 17
click at [367, 124] on select "Select Client Other" at bounding box center [404, 122] width 107 height 17
select select "0"
click at [351, 114] on select "Select Client Other" at bounding box center [404, 122] width 107 height 17
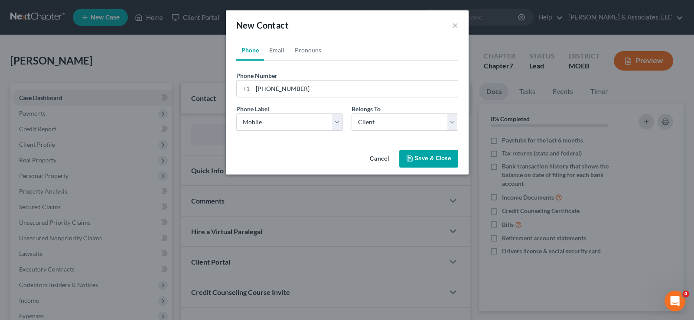
click at [288, 165] on div "Cancel Save & Close" at bounding box center [347, 160] width 243 height 29
click at [282, 51] on link "Email" at bounding box center [277, 50] width 26 height 21
click at [281, 88] on input "email" at bounding box center [355, 89] width 205 height 16
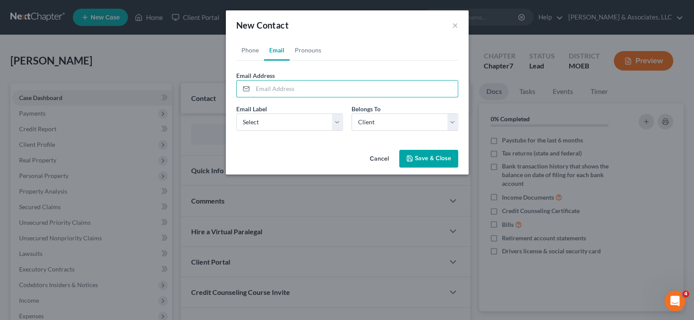
paste input "[EMAIL_ADDRESS][DOMAIN_NAME]"
type input "[EMAIL_ADDRESS][DOMAIN_NAME]"
click at [271, 127] on select "Select Home Work Other" at bounding box center [289, 122] width 107 height 17
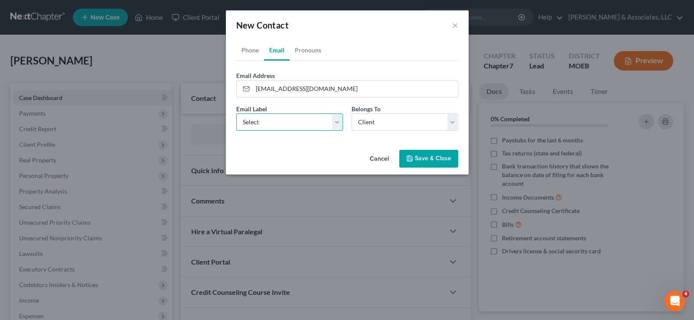
select select "0"
click at [236, 114] on select "Select Home Work Other" at bounding box center [289, 122] width 107 height 17
click at [414, 154] on button "Save & Close" at bounding box center [428, 159] width 59 height 18
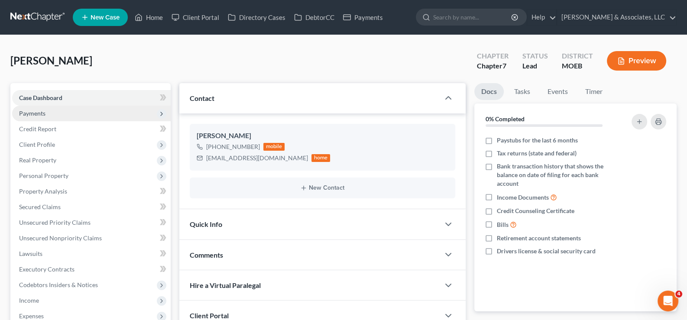
click at [37, 114] on span "Payments" at bounding box center [32, 113] width 26 height 7
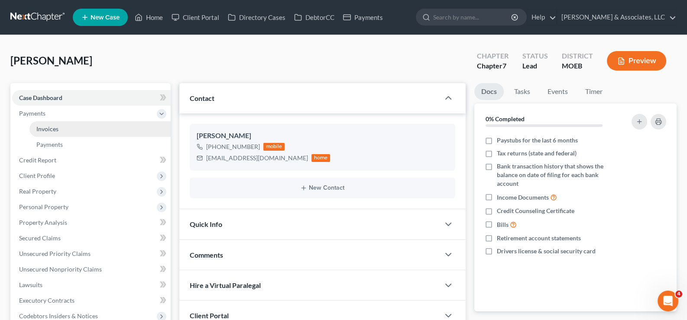
click at [49, 130] on span "Invoices" at bounding box center [47, 128] width 22 height 7
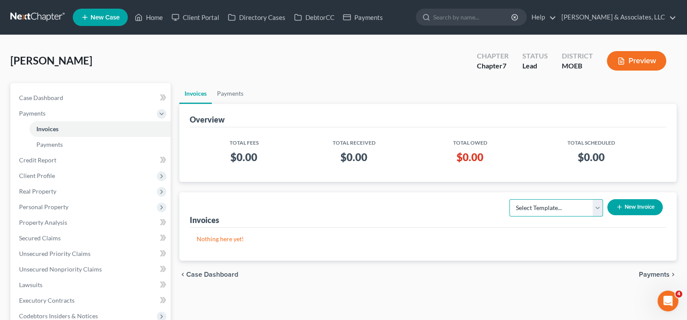
click at [524, 210] on select "Select Template... Chapter 7 Template Chapter 13 Template Chapter 7 with legal …" at bounding box center [557, 207] width 94 height 17
select select "0"
click at [510, 199] on select "Select Template... Chapter 7 Template Chapter 13 Template Chapter 7 with legal …" at bounding box center [557, 207] width 94 height 17
click at [628, 209] on button "New Invoice" at bounding box center [635, 207] width 55 height 16
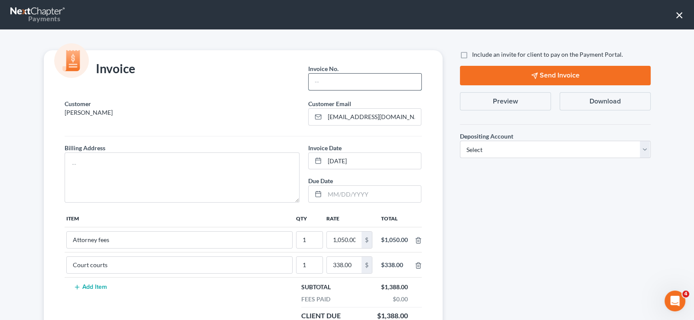
click at [342, 79] on input "text" at bounding box center [365, 82] width 112 height 16
type input "750"
click at [271, 169] on textarea at bounding box center [182, 178] width 235 height 50
type textarea "na"
click at [472, 57] on label "Include an invite for client to pay on the Payment Portal." at bounding box center [547, 54] width 151 height 9
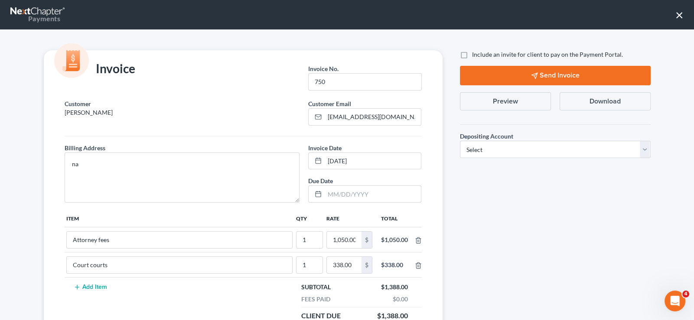
click at [475, 56] on input "Include an invite for client to pay on the Payment Portal." at bounding box center [478, 53] width 6 height 6
checkbox input "true"
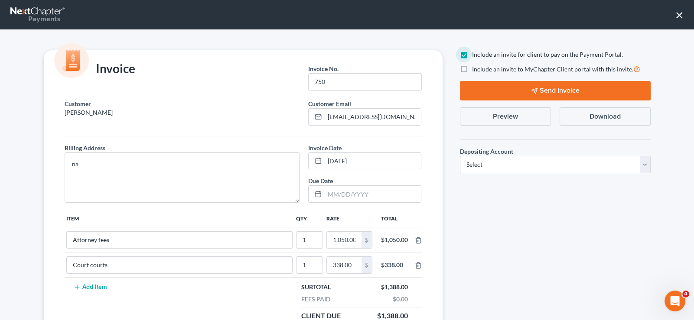
click at [472, 68] on label "Include an invite to MyChapter Client portal with this invite." at bounding box center [556, 69] width 168 height 10
click at [475, 68] on input "Include an invite to MyChapter Client portal with this invite." at bounding box center [478, 67] width 6 height 6
checkbox input "true"
click at [477, 168] on select "Select Operation Trust" at bounding box center [555, 164] width 191 height 17
select select "1"
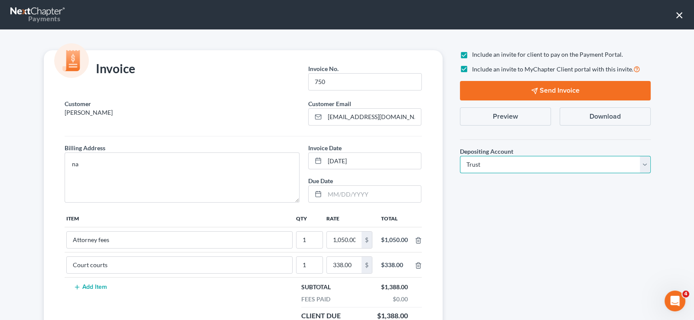
click at [460, 156] on select "Select Operation Trust" at bounding box center [555, 164] width 191 height 17
click at [537, 91] on button "Send Invoice" at bounding box center [555, 91] width 191 height 20
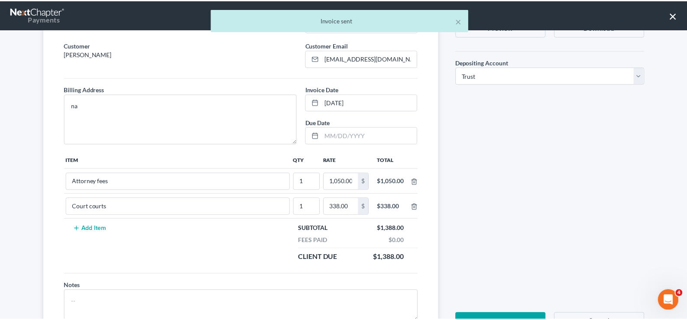
scroll to position [98, 0]
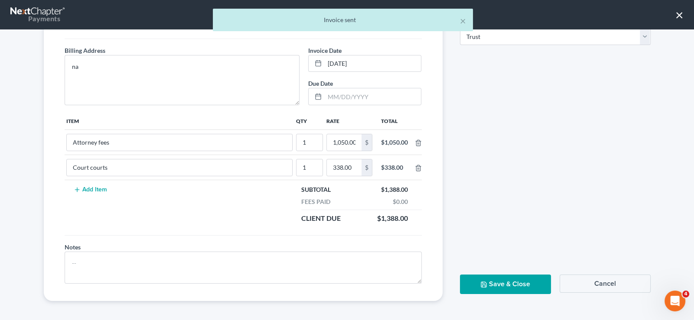
click at [496, 277] on button "Save & Close" at bounding box center [505, 285] width 91 height 20
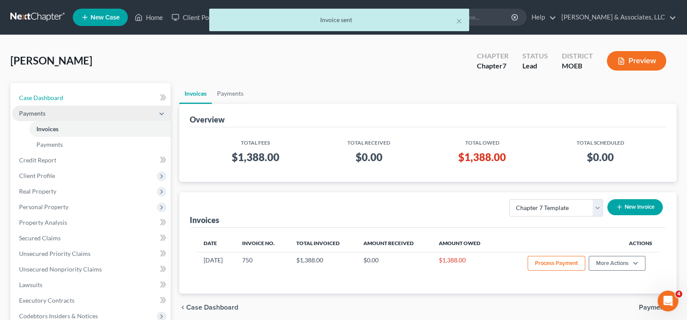
drag, startPoint x: 39, startPoint y: 94, endPoint x: 91, endPoint y: 107, distance: 54.3
click at [39, 94] on span "Case Dashboard" at bounding box center [41, 97] width 44 height 7
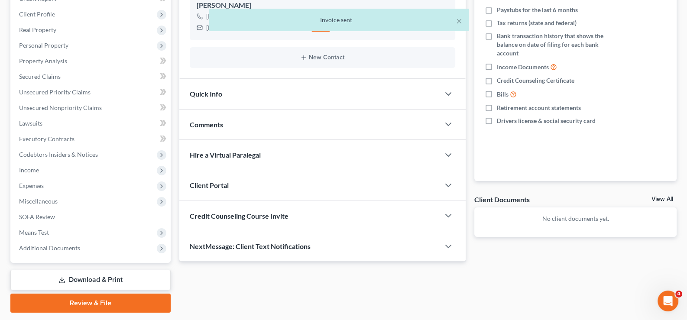
scroll to position [155, 0]
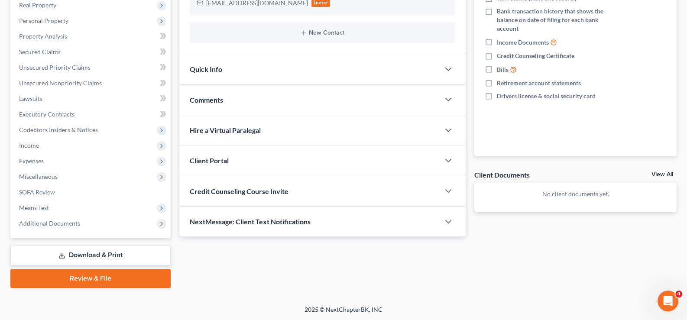
click at [215, 156] on span "Client Portal" at bounding box center [209, 160] width 39 height 8
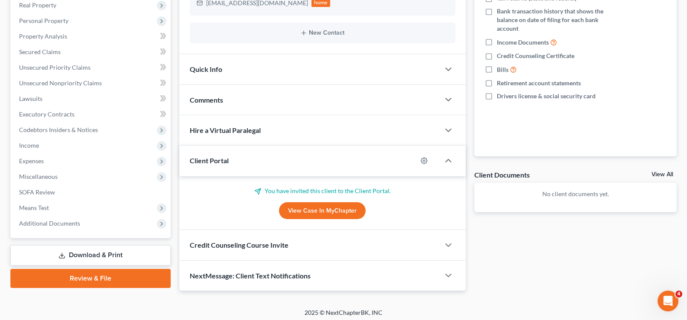
click at [215, 156] on span "Client Portal" at bounding box center [209, 160] width 39 height 8
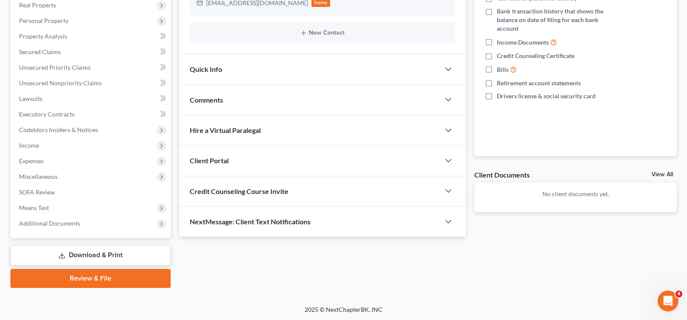
click at [228, 189] on span "Credit Counseling Course Invite" at bounding box center [239, 191] width 99 height 8
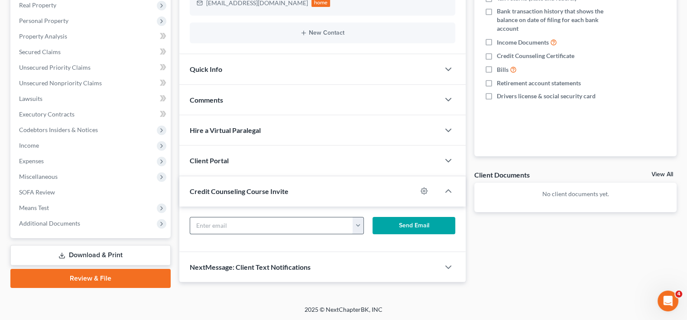
click at [229, 224] on input "text" at bounding box center [271, 226] width 163 height 16
paste input "[EMAIL_ADDRESS][DOMAIN_NAME]"
type input "[EMAIL_ADDRESS][DOMAIN_NAME]"
click at [390, 225] on button "Send Email" at bounding box center [414, 225] width 83 height 17
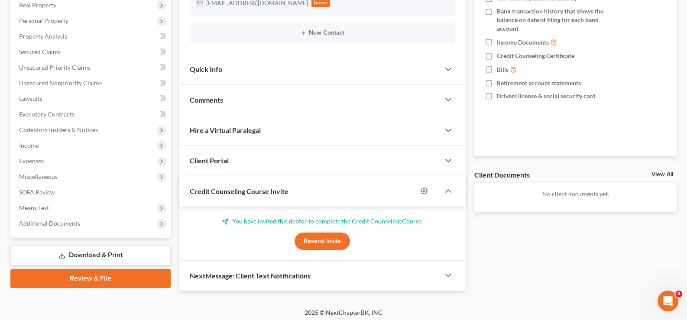
click at [204, 193] on span "Credit Counseling Course Invite" at bounding box center [239, 191] width 99 height 8
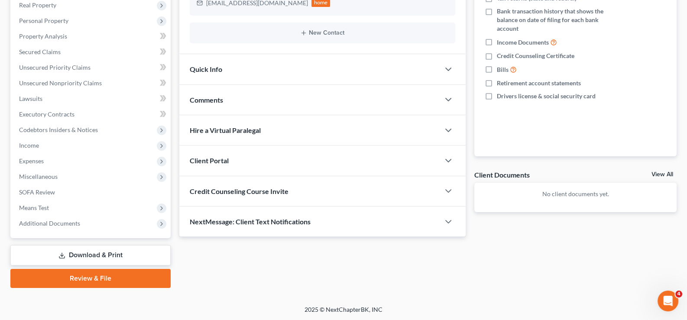
scroll to position [0, 0]
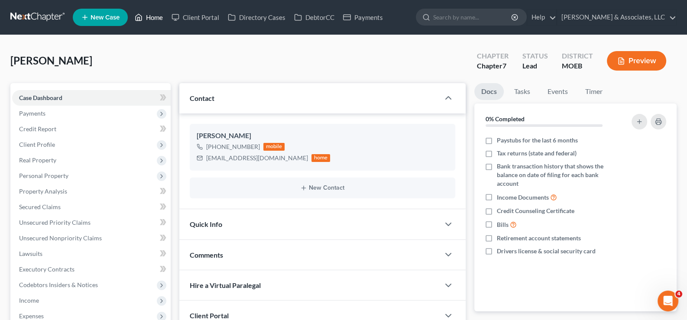
click at [159, 16] on link "Home" at bounding box center [148, 18] width 37 height 16
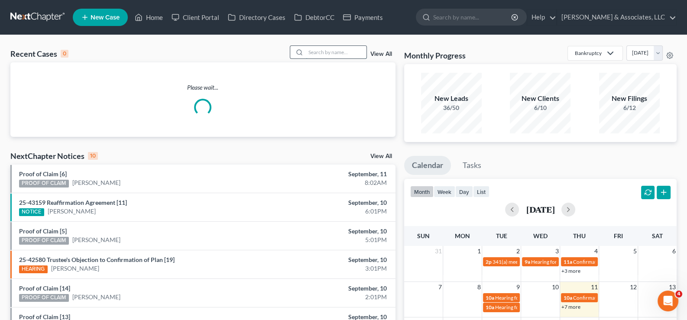
click at [318, 52] on input "search" at bounding box center [336, 52] width 61 height 13
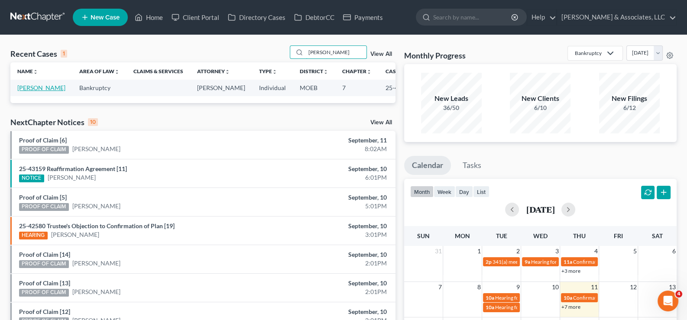
type input "[PERSON_NAME]"
click at [26, 91] on link "[PERSON_NAME]" at bounding box center [41, 87] width 48 height 7
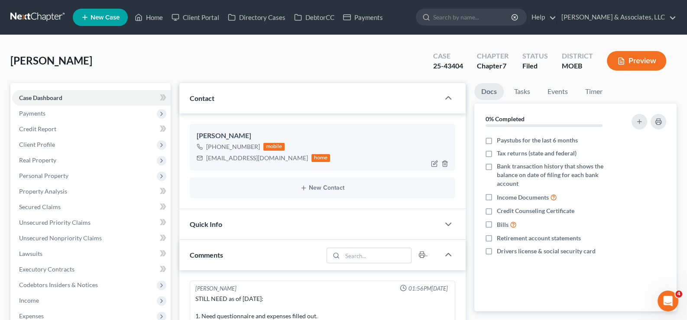
scroll to position [683, 0]
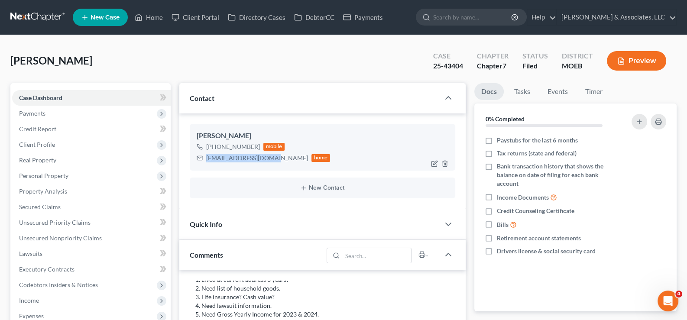
drag, startPoint x: 270, startPoint y: 159, endPoint x: 202, endPoint y: 160, distance: 68.5
click at [202, 160] on div "[EMAIL_ADDRESS][DOMAIN_NAME] home" at bounding box center [264, 158] width 134 height 11
copy div "[EMAIL_ADDRESS][DOMAIN_NAME]"
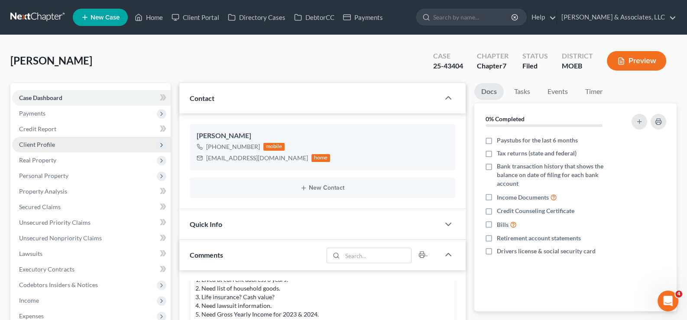
click at [28, 146] on span "Client Profile" at bounding box center [37, 144] width 36 height 7
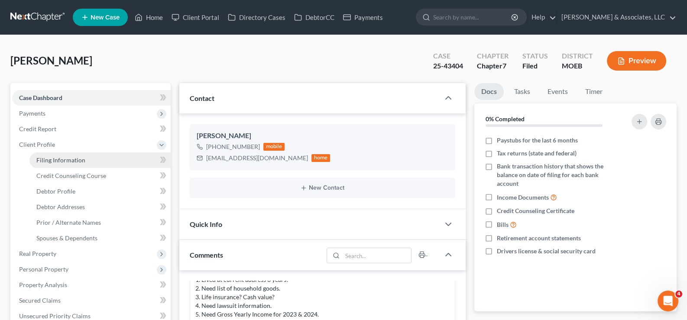
click at [40, 160] on span "Filing Information" at bounding box center [60, 159] width 49 height 7
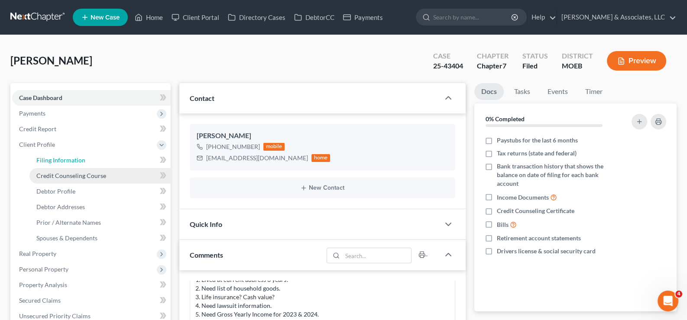
select select "1"
select select "0"
select select "45"
select select "26"
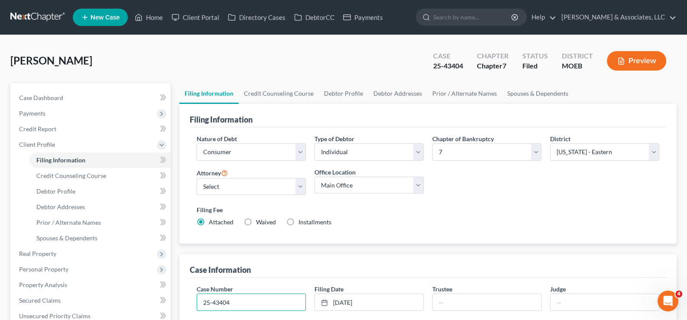
drag, startPoint x: 234, startPoint y: 305, endPoint x: 192, endPoint y: 303, distance: 42.5
click at [144, 16] on link "Home" at bounding box center [148, 18] width 37 height 16
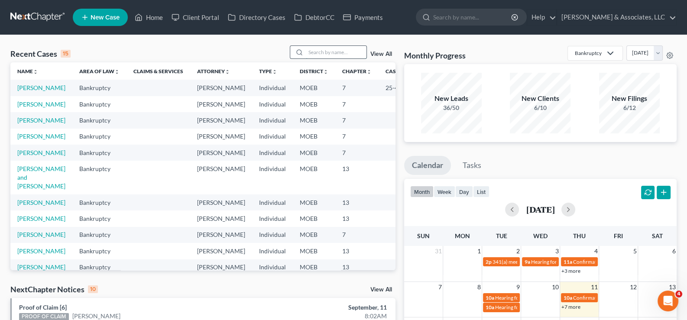
click at [340, 54] on input "search" at bounding box center [336, 52] width 61 height 13
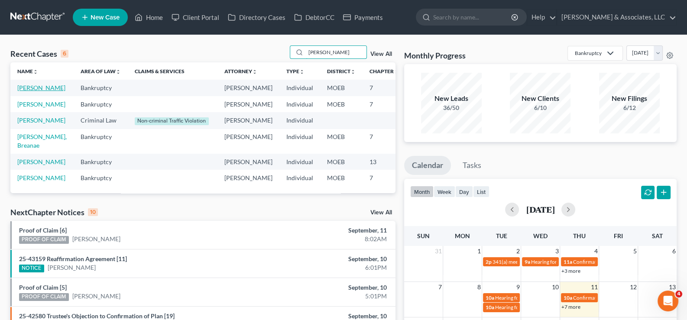
type input "[PERSON_NAME]"
click at [32, 91] on link "[PERSON_NAME]" at bounding box center [41, 87] width 48 height 7
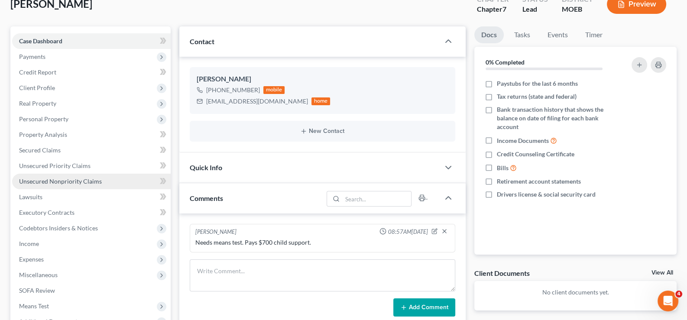
scroll to position [173, 0]
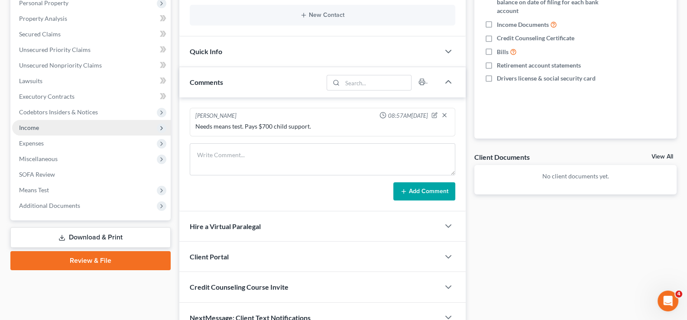
click at [27, 128] on span "Income" at bounding box center [29, 127] width 20 height 7
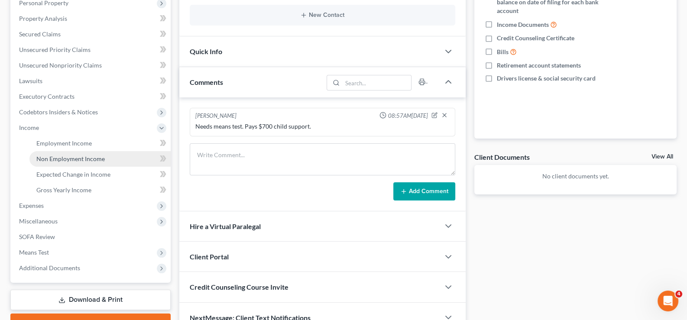
click at [59, 158] on span "Non Employment Income" at bounding box center [70, 158] width 68 height 7
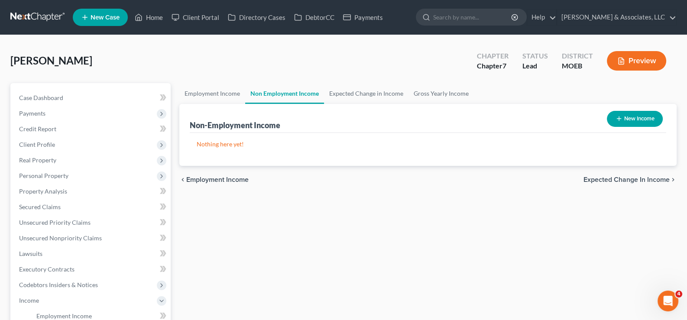
click at [631, 119] on button "New Income" at bounding box center [635, 119] width 56 height 16
select select "0"
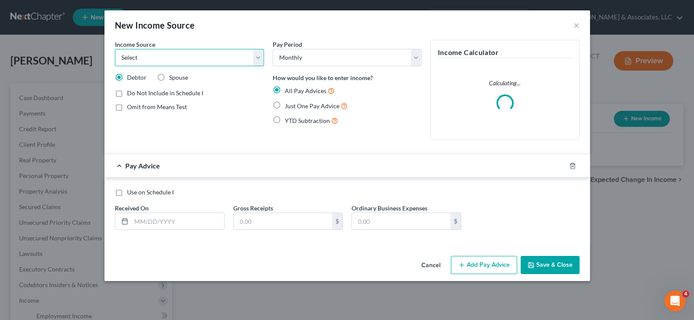
click at [192, 56] on select "Select Unemployment Disability (from employer) Pension Retirement Social Securi…" at bounding box center [189, 57] width 149 height 17
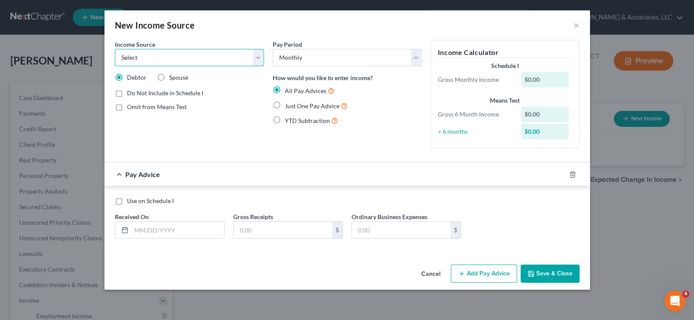
select select "8"
click at [115, 49] on select "Select Unemployment Disability (from employer) Pension Retirement Social Securi…" at bounding box center [189, 57] width 149 height 17
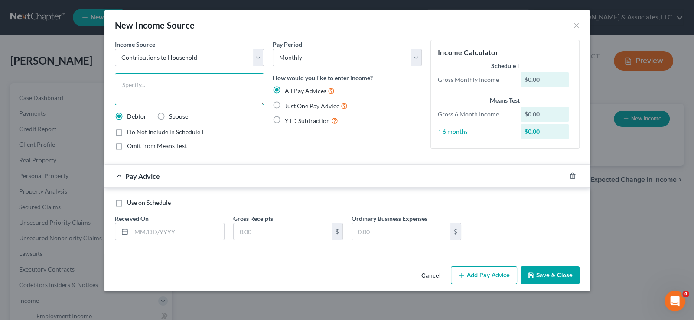
drag, startPoint x: 202, startPoint y: 87, endPoint x: 224, endPoint y: 80, distance: 22.3
click at [202, 86] on textarea at bounding box center [189, 89] width 149 height 32
type textarea "Girlfriend pays the electric bill"
click at [285, 120] on label "YTD Subtraction" at bounding box center [311, 121] width 53 height 10
click at [288, 120] on input "YTD Subtraction" at bounding box center [291, 119] width 6 height 6
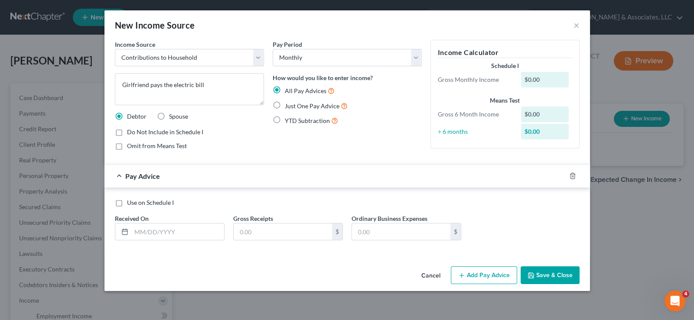
radio input "true"
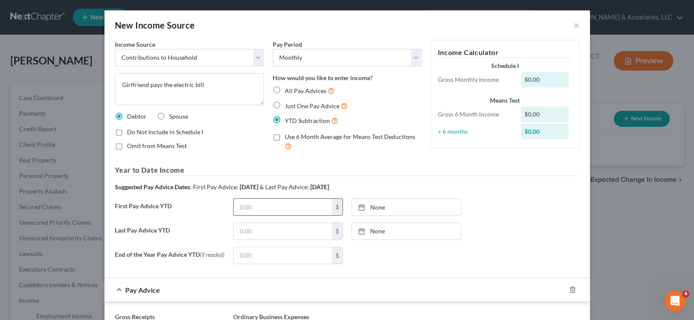
click at [244, 191] on strong "[DATE]" at bounding box center [249, 186] width 19 height 7
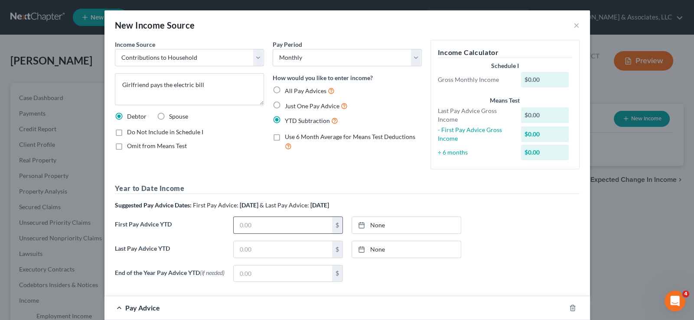
click at [250, 219] on input "text" at bounding box center [283, 225] width 98 height 16
type input "150"
click at [238, 248] on input "text" at bounding box center [283, 249] width 98 height 16
type input "150"
type input "[DATE]"
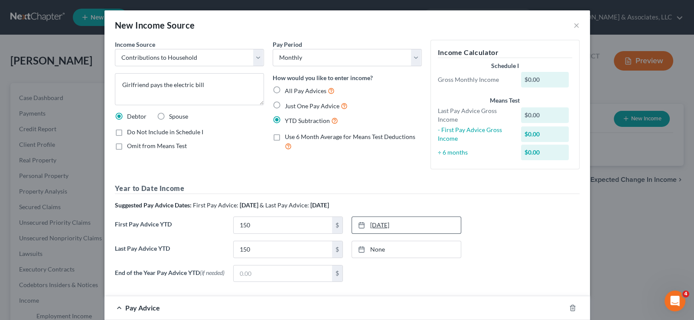
click at [358, 228] on icon at bounding box center [361, 225] width 7 height 7
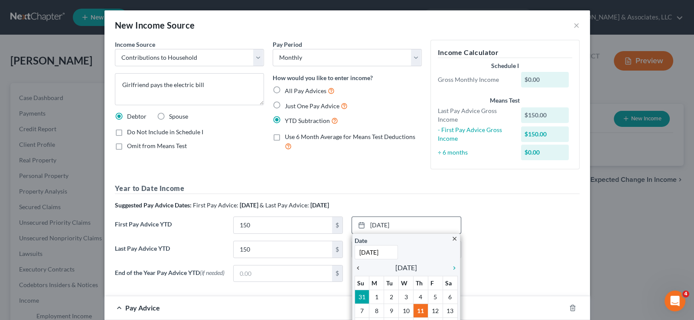
click at [355, 266] on icon "chevron_left" at bounding box center [360, 268] width 11 height 7
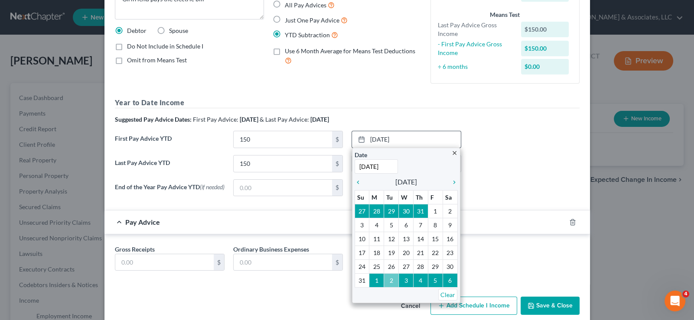
scroll to position [86, 0]
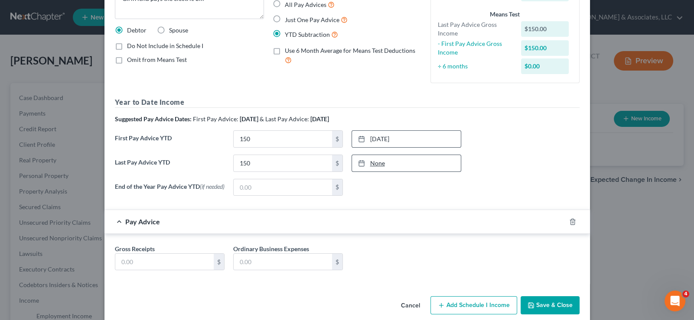
type input "[DATE]"
click at [367, 163] on link "None" at bounding box center [406, 163] width 109 height 16
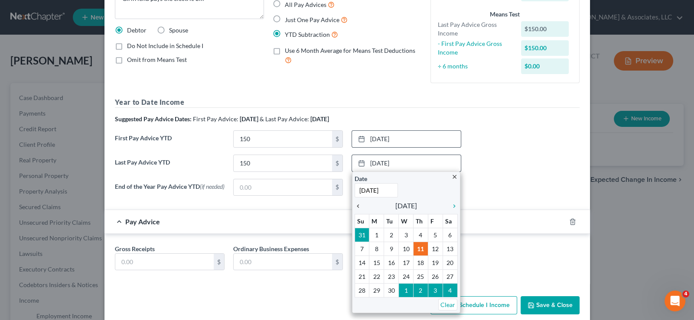
click at [355, 206] on icon "chevron_left" at bounding box center [360, 206] width 11 height 7
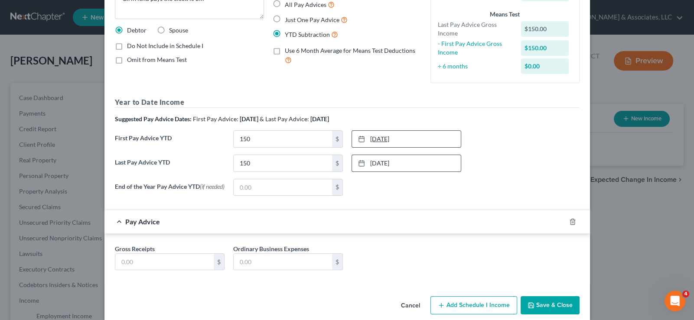
click at [371, 138] on link "[DATE]" at bounding box center [406, 139] width 109 height 16
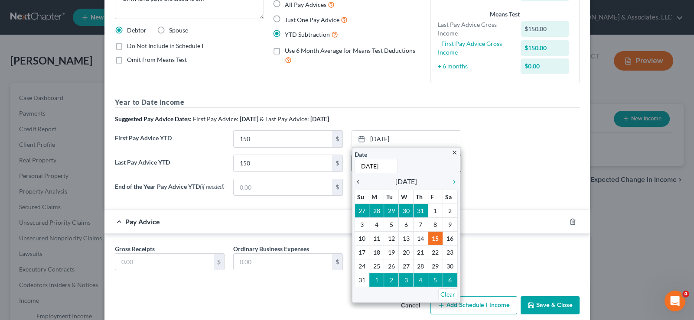
click at [355, 181] on icon "chevron_left" at bounding box center [360, 182] width 11 height 7
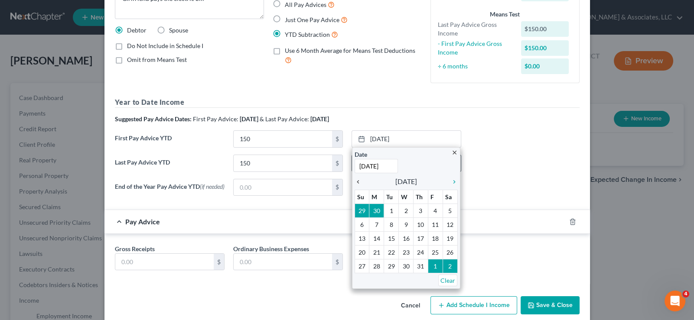
click at [355, 181] on icon "chevron_left" at bounding box center [360, 182] width 11 height 7
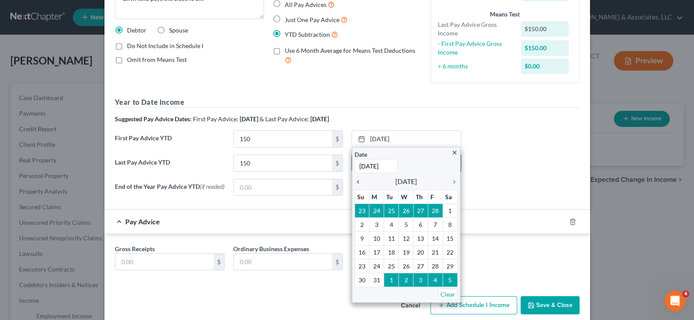
click at [355, 181] on icon "chevron_left" at bounding box center [360, 182] width 11 height 7
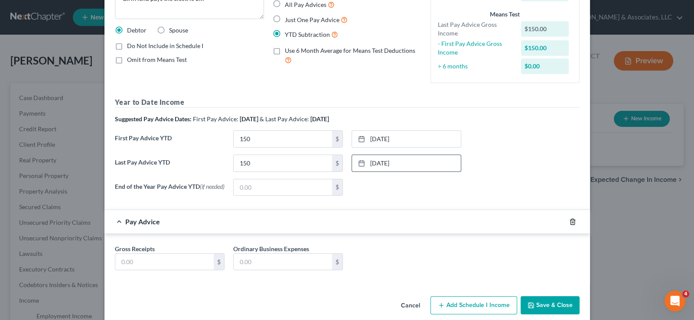
click at [569, 220] on icon "button" at bounding box center [572, 221] width 7 height 7
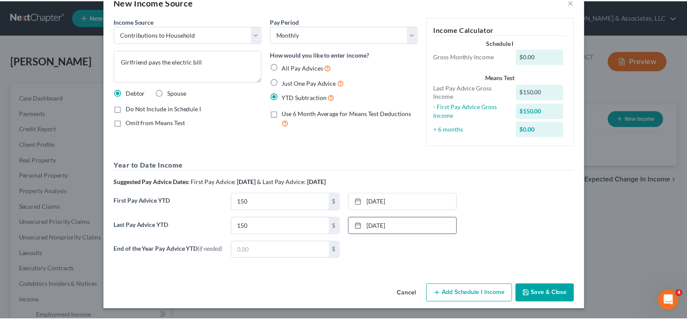
scroll to position [24, 0]
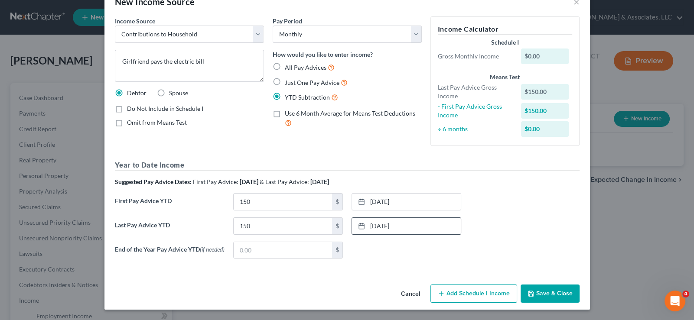
click at [542, 288] on button "Save & Close" at bounding box center [550, 294] width 59 height 18
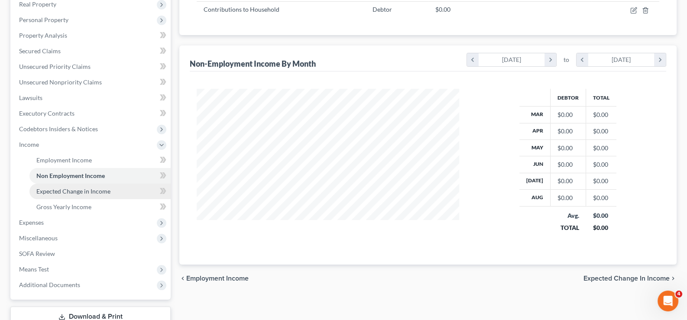
scroll to position [173, 0]
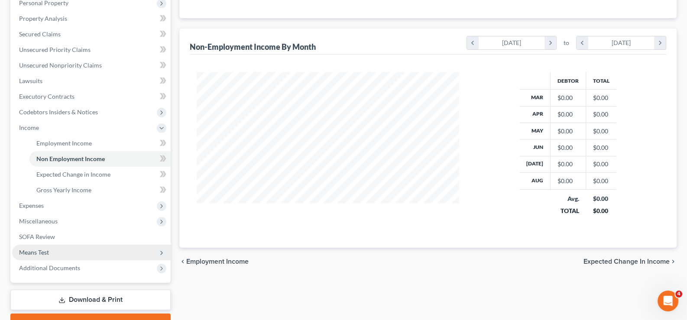
click at [26, 249] on span "Means Test" at bounding box center [34, 252] width 30 height 7
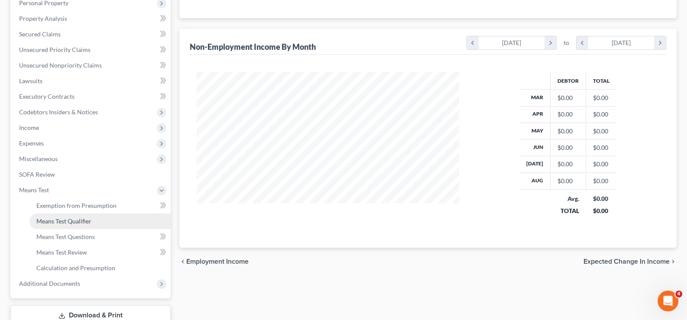
click at [64, 219] on span "Means Test Qualifier" at bounding box center [63, 221] width 55 height 7
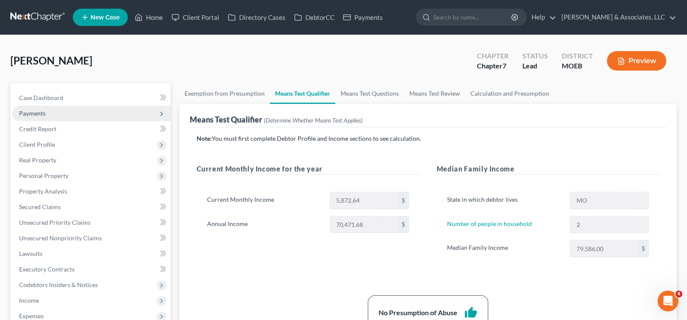
click at [34, 111] on span "Payments" at bounding box center [32, 113] width 26 height 7
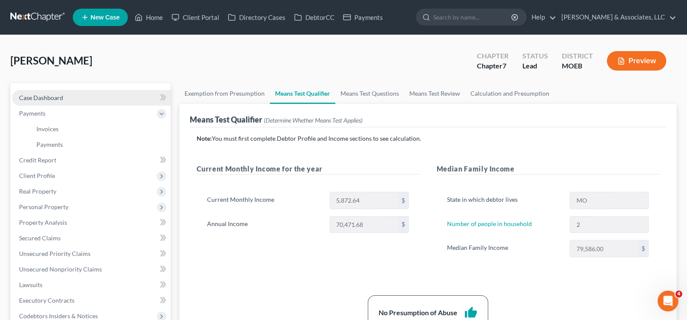
click at [48, 98] on span "Case Dashboard" at bounding box center [41, 97] width 44 height 7
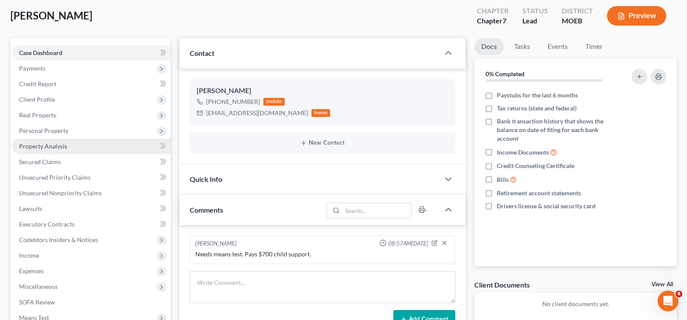
scroll to position [43, 0]
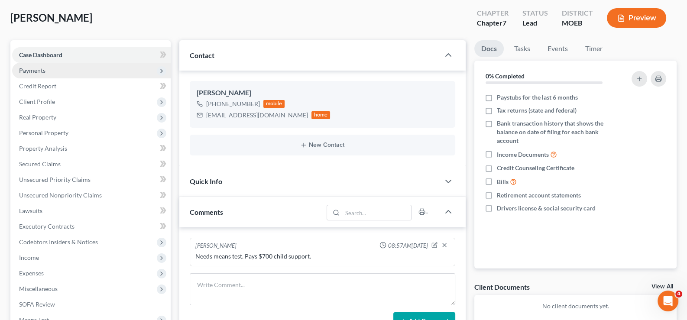
click at [39, 75] on span "Payments" at bounding box center [91, 71] width 159 height 16
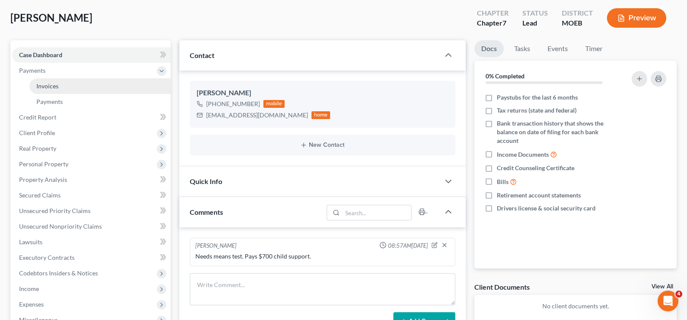
click at [39, 84] on span "Invoices" at bounding box center [47, 85] width 22 height 7
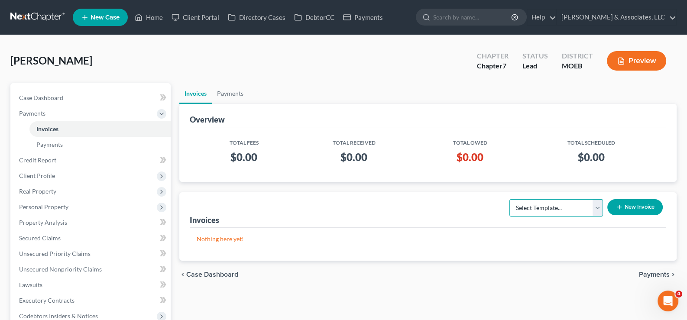
click at [559, 204] on select "Select Template... Chapter 7 Template Chapter 13 Template Chapter 7 with legal …" at bounding box center [557, 207] width 94 height 17
select select "0"
click at [510, 199] on select "Select Template... Chapter 7 Template Chapter 13 Template Chapter 7 with legal …" at bounding box center [557, 207] width 94 height 17
click at [633, 203] on button "New Invoice" at bounding box center [635, 207] width 55 height 16
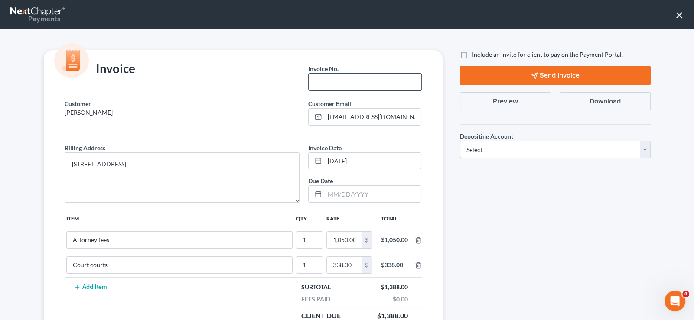
click at [360, 85] on input "text" at bounding box center [365, 82] width 112 height 16
type input "751"
click at [472, 55] on label "Include an invite for client to pay on the Payment Portal." at bounding box center [547, 54] width 151 height 9
click at [475, 55] on input "Include an invite for client to pay on the Payment Portal." at bounding box center [478, 53] width 6 height 6
checkbox input "true"
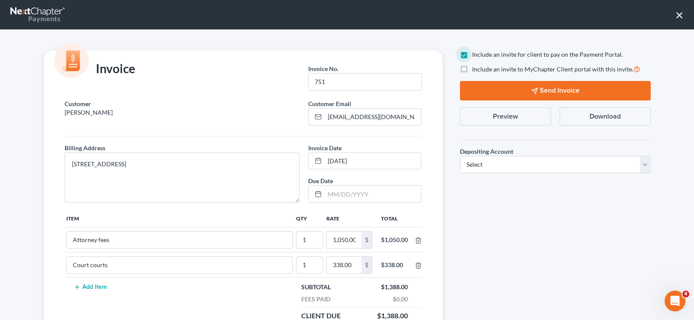
click at [472, 69] on label "Include an invite to MyChapter Client portal with this invite." at bounding box center [556, 69] width 168 height 10
click at [475, 69] on input "Include an invite to MyChapter Client portal with this invite." at bounding box center [478, 67] width 6 height 6
checkbox input "true"
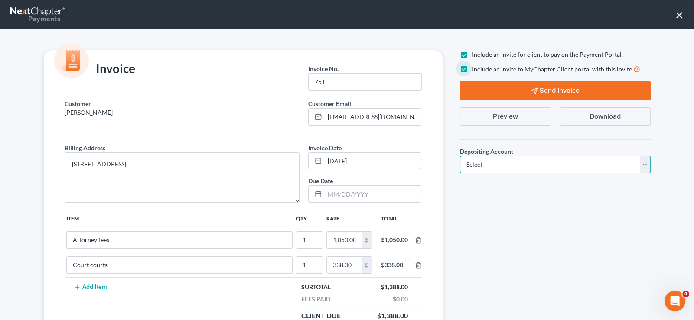
click at [478, 165] on select "Select Operation Trust" at bounding box center [555, 164] width 191 height 17
select select "1"
click at [460, 156] on select "Select Operation Trust" at bounding box center [555, 164] width 191 height 17
click at [524, 91] on button "Send Invoice" at bounding box center [555, 91] width 191 height 20
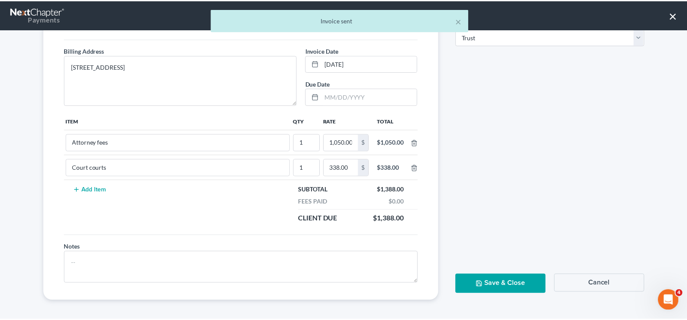
scroll to position [98, 0]
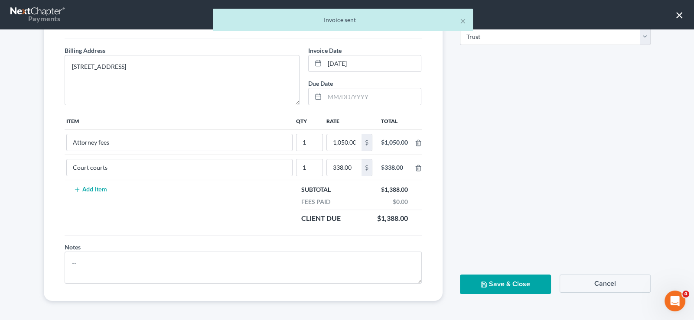
click at [515, 275] on button "Save & Close" at bounding box center [505, 285] width 91 height 20
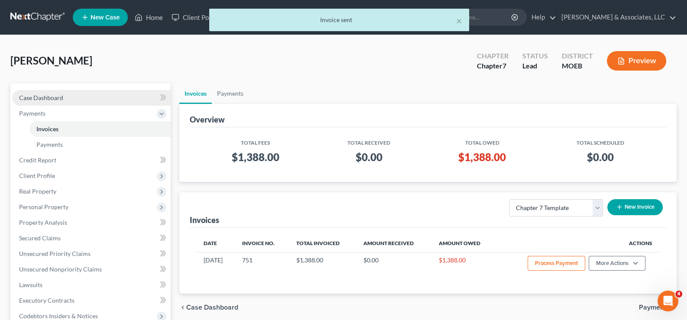
click at [41, 96] on span "Case Dashboard" at bounding box center [41, 97] width 44 height 7
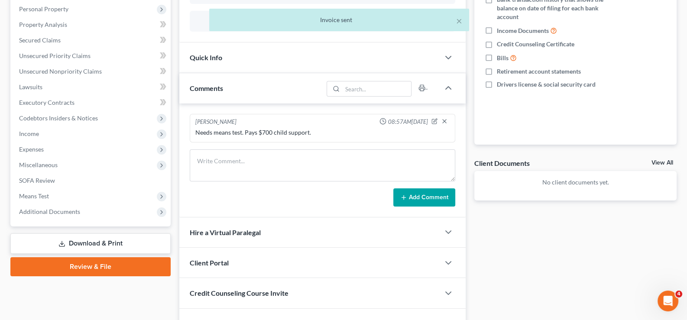
scroll to position [216, 0]
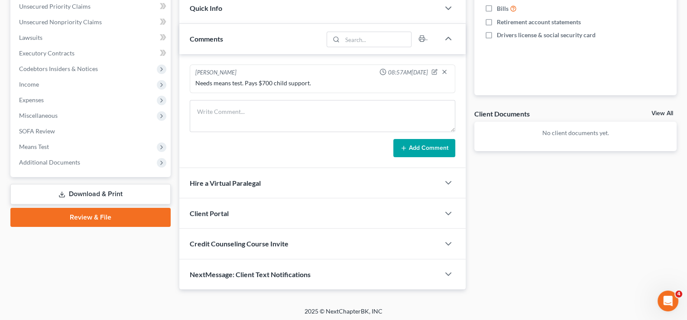
click at [207, 212] on span "Client Portal" at bounding box center [209, 213] width 39 height 8
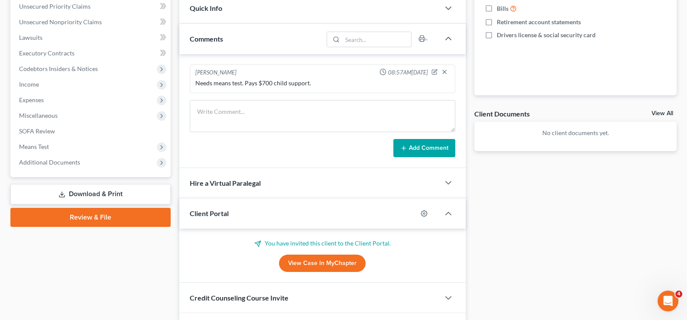
click at [207, 212] on span "Client Portal" at bounding box center [209, 213] width 39 height 8
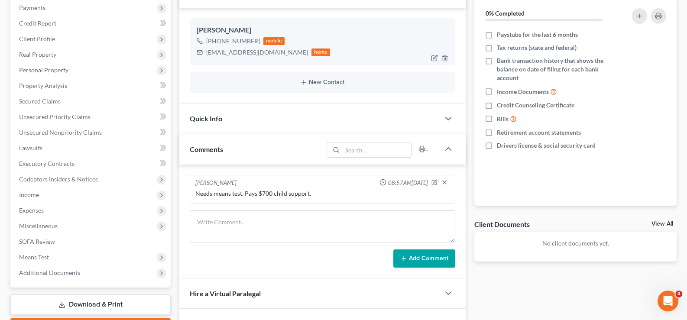
scroll to position [86, 0]
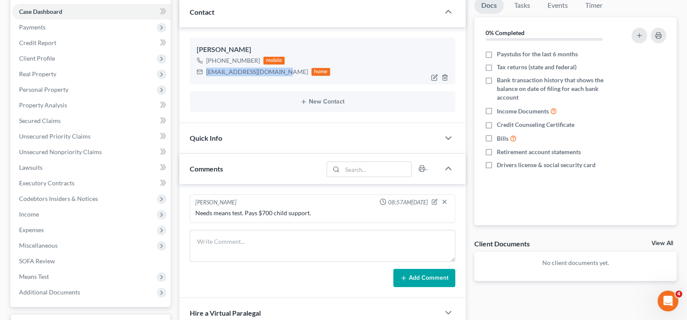
drag, startPoint x: 284, startPoint y: 73, endPoint x: 207, endPoint y: 73, distance: 77.1
click at [207, 73] on div "[EMAIL_ADDRESS][DOMAIN_NAME] home" at bounding box center [264, 71] width 134 height 11
copy div "[EMAIL_ADDRESS][DOMAIN_NAME]"
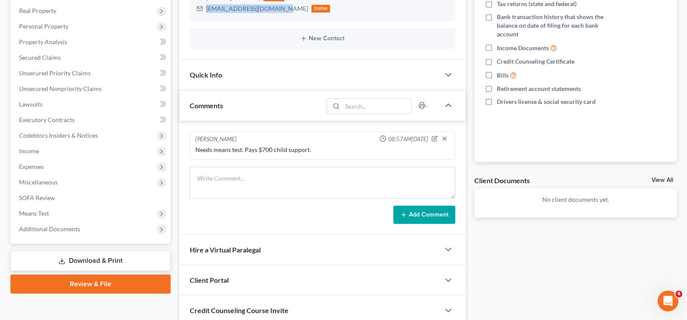
scroll to position [217, 0]
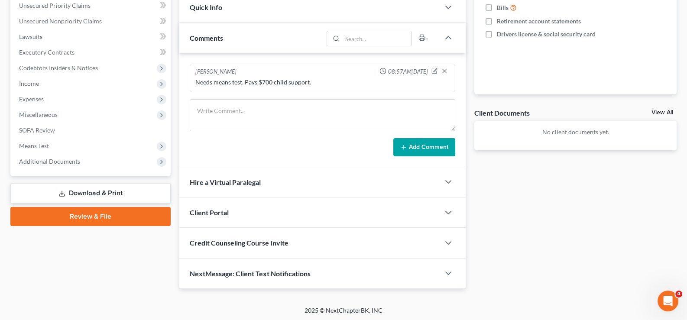
click at [213, 208] on span "Client Portal" at bounding box center [209, 212] width 39 height 8
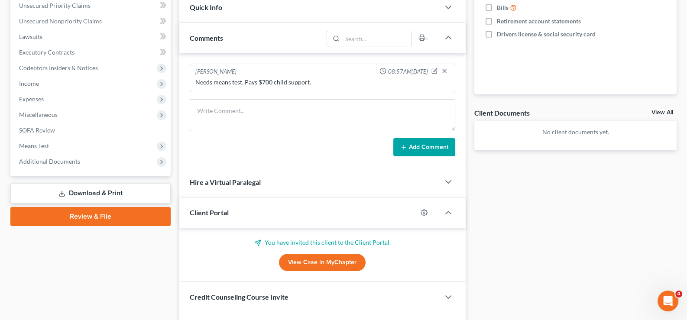
drag, startPoint x: 206, startPoint y: 207, endPoint x: 212, endPoint y: 201, distance: 8.9
click at [206, 208] on span "Client Portal" at bounding box center [209, 212] width 39 height 8
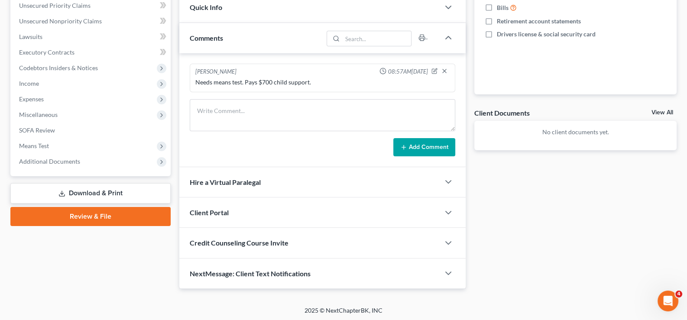
click at [205, 232] on div "Credit Counseling Course Invite" at bounding box center [309, 243] width 261 height 30
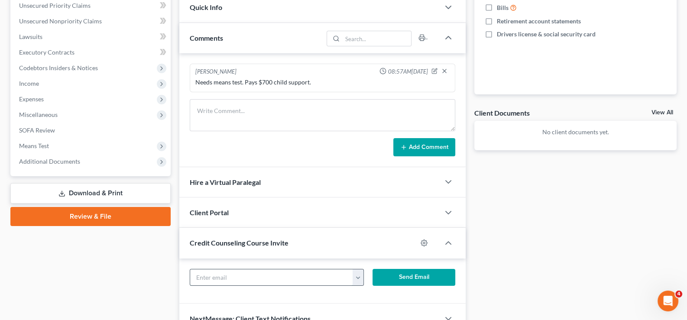
click at [250, 276] on input "text" at bounding box center [271, 278] width 163 height 16
paste input "[EMAIL_ADDRESS][DOMAIN_NAME]"
type input "[EMAIL_ADDRESS][DOMAIN_NAME]"
click at [399, 275] on button "Send Email" at bounding box center [414, 277] width 83 height 17
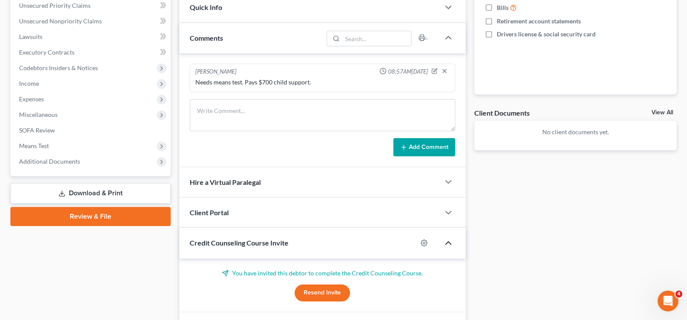
click at [447, 245] on icon "button" at bounding box center [448, 243] width 10 height 10
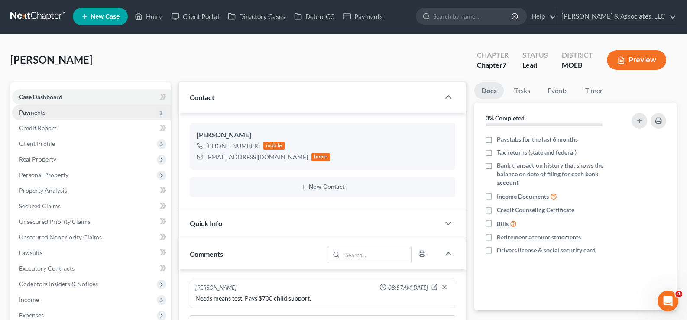
scroll to position [0, 0]
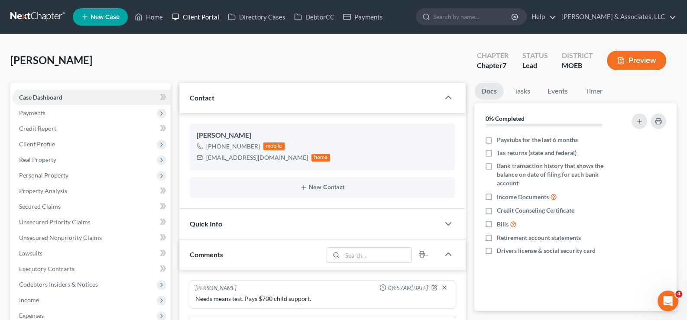
click at [198, 16] on link "Client Portal" at bounding box center [195, 17] width 56 height 16
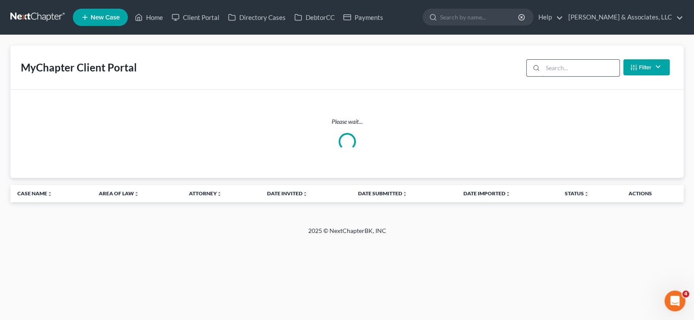
click at [565, 64] on input "search" at bounding box center [581, 68] width 77 height 16
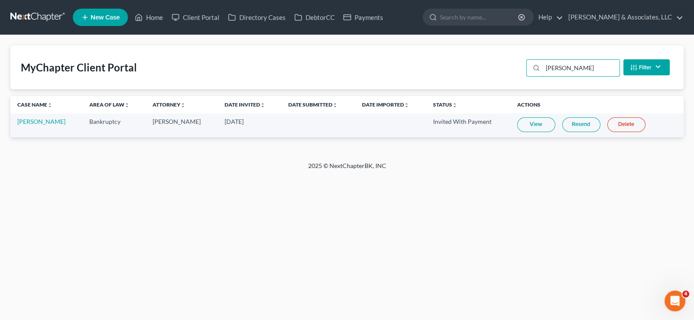
type input "[PERSON_NAME]"
click at [582, 124] on link "Resend" at bounding box center [581, 124] width 38 height 15
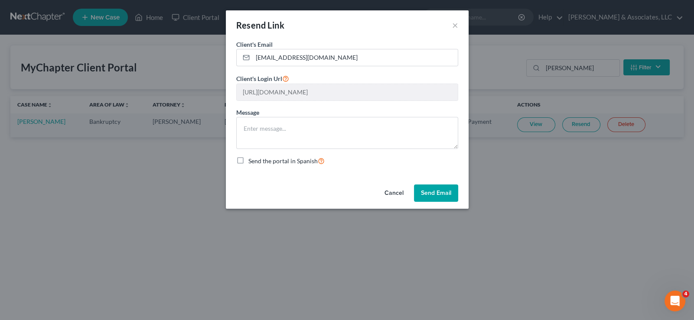
click at [430, 191] on button "Send Email" at bounding box center [436, 193] width 44 height 17
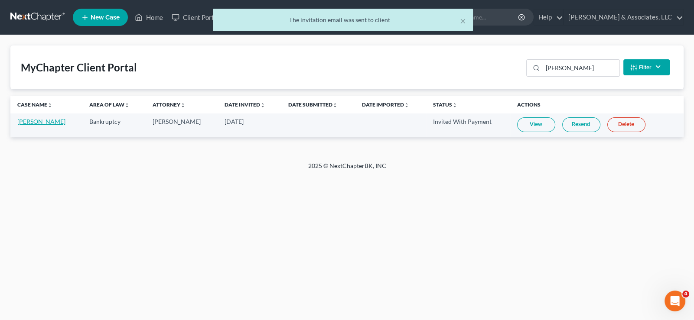
click at [48, 124] on link "[PERSON_NAME]" at bounding box center [41, 121] width 48 height 7
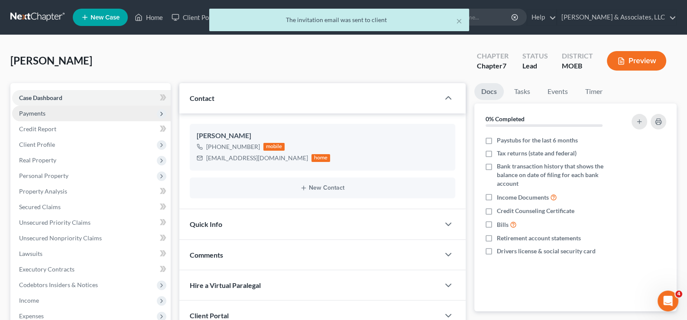
click at [43, 116] on span "Payments" at bounding box center [32, 113] width 26 height 7
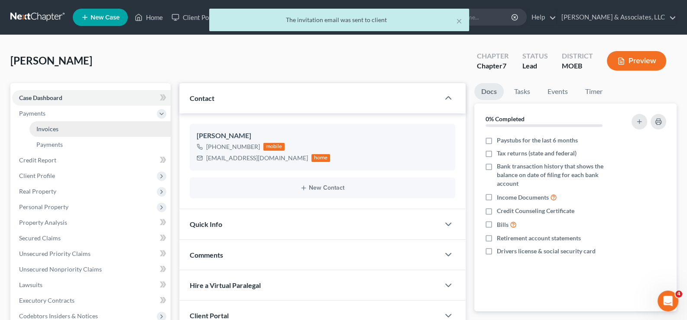
click at [51, 128] on span "Invoices" at bounding box center [47, 128] width 22 height 7
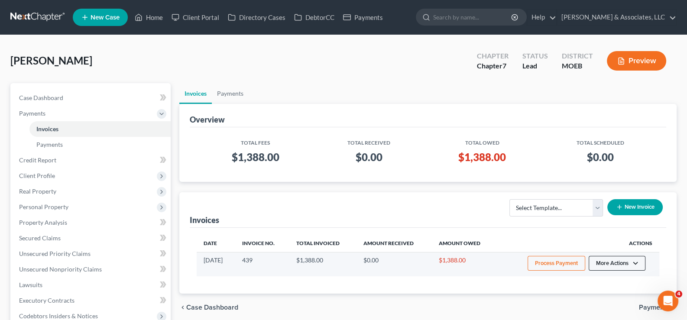
click at [612, 270] on button "More Actions" at bounding box center [617, 263] width 57 height 15
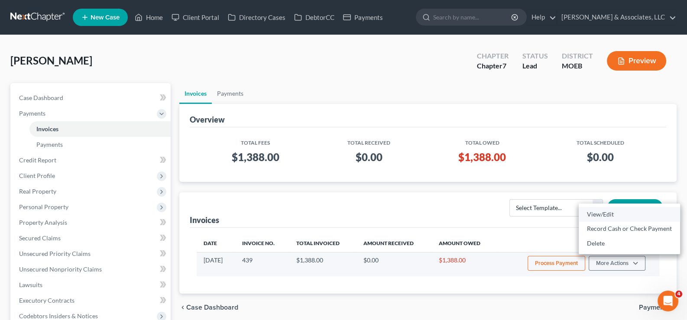
click at [605, 214] on link "View/Edit" at bounding box center [629, 214] width 101 height 15
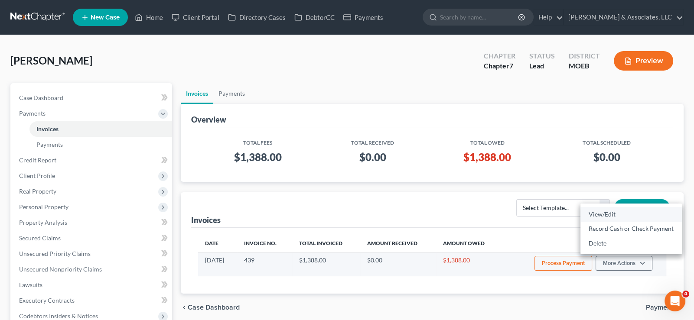
select select "1"
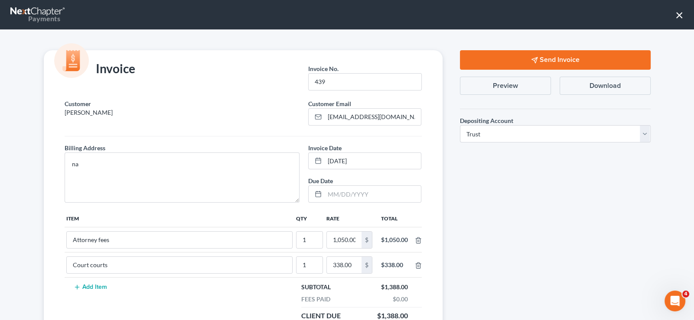
click at [538, 54] on button "Send Invoice" at bounding box center [555, 60] width 191 height 20
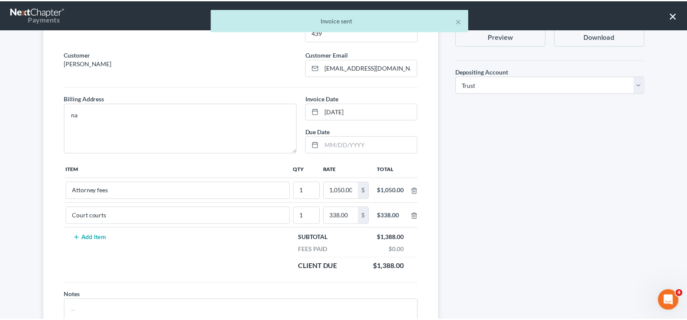
scroll to position [98, 0]
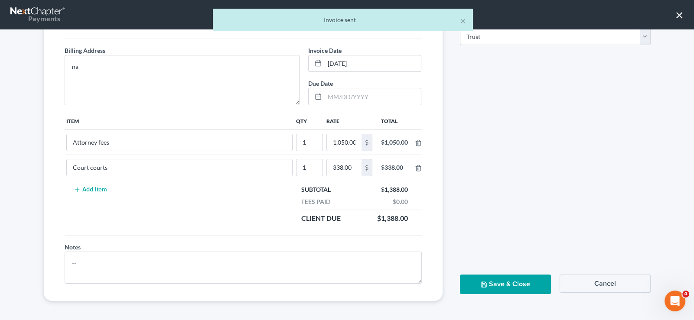
click at [494, 280] on button "Save & Close" at bounding box center [505, 285] width 91 height 20
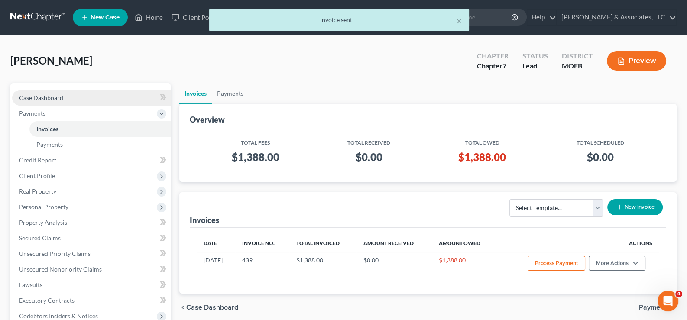
click at [44, 95] on span "Case Dashboard" at bounding box center [41, 97] width 44 height 7
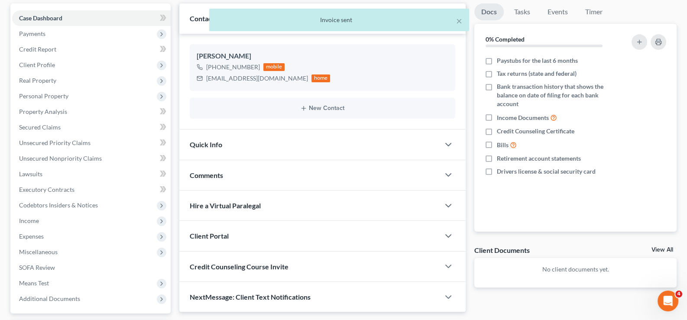
scroll to position [155, 0]
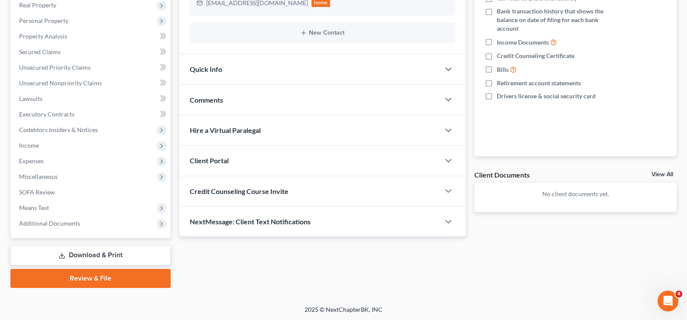
click at [236, 189] on span "Credit Counseling Course Invite" at bounding box center [239, 191] width 99 height 8
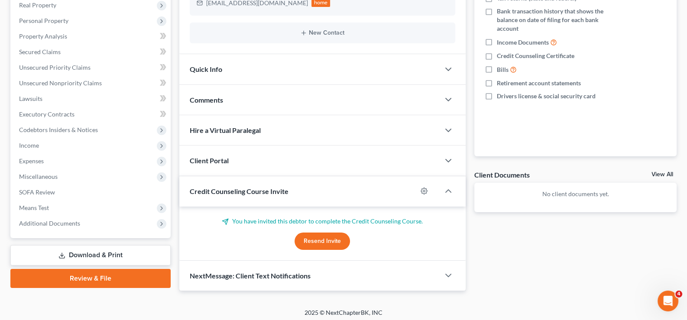
click at [341, 237] on button "Resend Invite" at bounding box center [322, 241] width 55 height 17
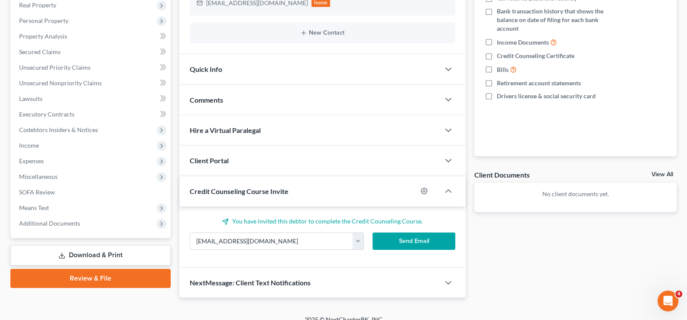
drag, startPoint x: 401, startPoint y: 240, endPoint x: 351, endPoint y: 225, distance: 52.5
click at [401, 240] on button "Send Email" at bounding box center [414, 241] width 83 height 17
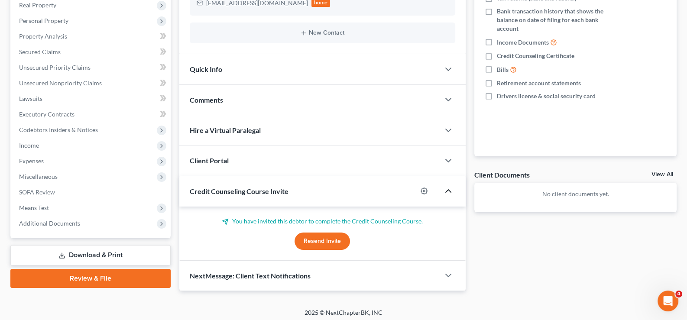
click at [453, 192] on icon "button" at bounding box center [448, 191] width 10 height 10
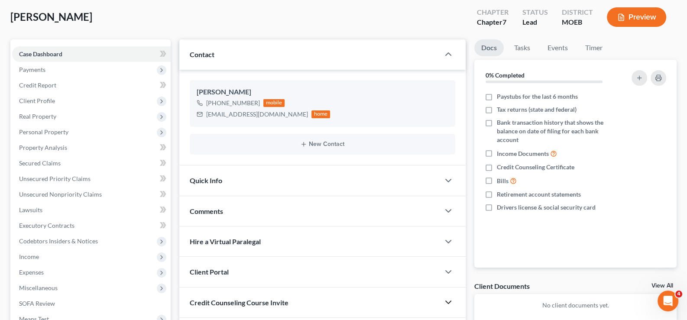
scroll to position [0, 0]
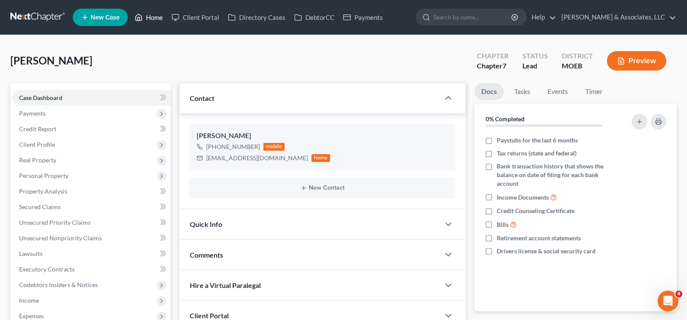
click at [155, 22] on link "Home" at bounding box center [148, 18] width 37 height 16
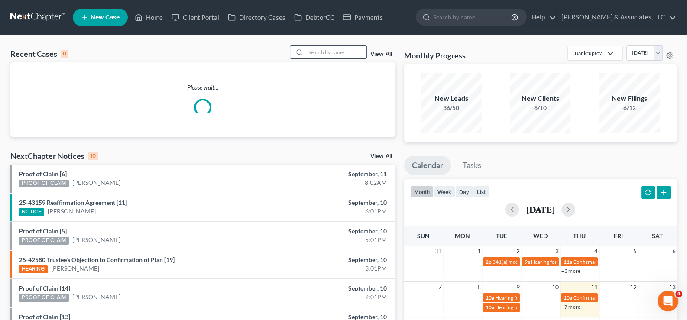
click at [325, 51] on input "search" at bounding box center [336, 52] width 61 height 13
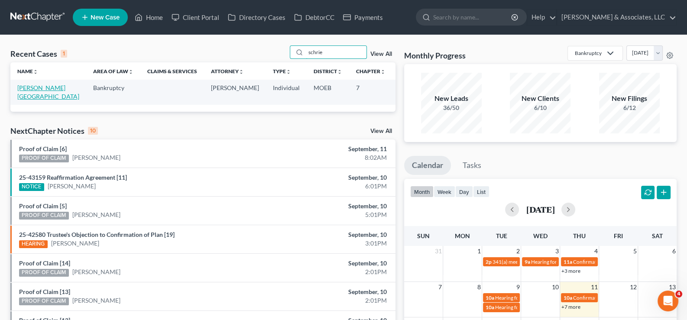
type input "schrie"
click at [25, 92] on link "[PERSON_NAME][GEOGRAPHIC_DATA]" at bounding box center [48, 92] width 62 height 16
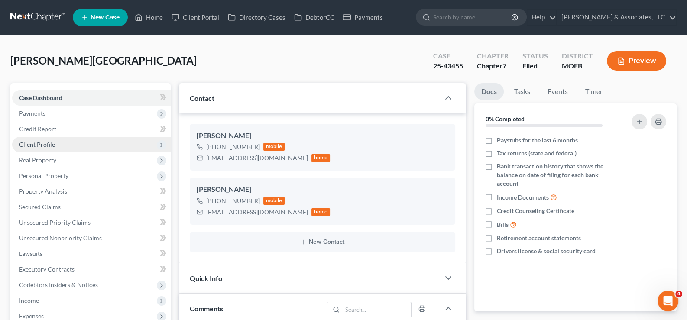
scroll to position [764, 0]
click at [33, 141] on span "Client Profile" at bounding box center [37, 144] width 36 height 7
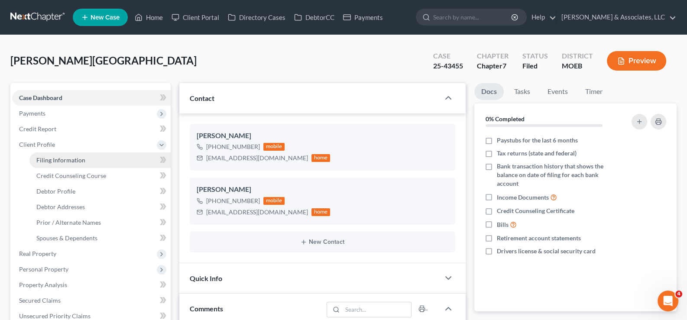
click at [51, 158] on span "Filing Information" at bounding box center [60, 159] width 49 height 7
select select "1"
select select "0"
select select "45"
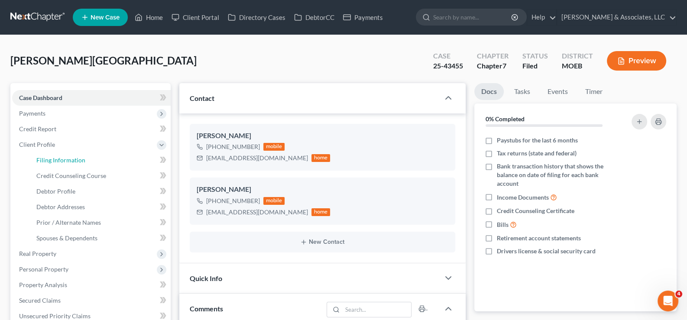
select select "0"
select select "26"
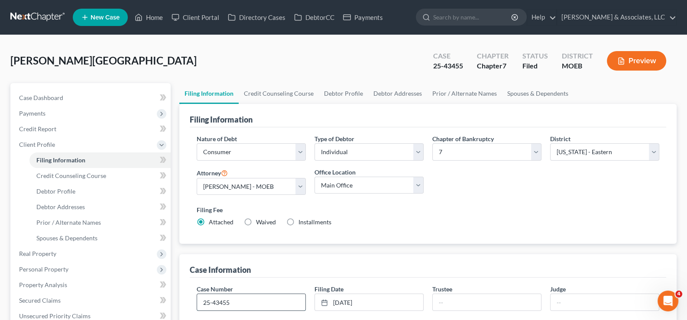
drag, startPoint x: 235, startPoint y: 296, endPoint x: 220, endPoint y: 305, distance: 17.7
click at [199, 296] on input "25-43455" at bounding box center [251, 302] width 108 height 16
click at [152, 15] on link "Home" at bounding box center [148, 18] width 37 height 16
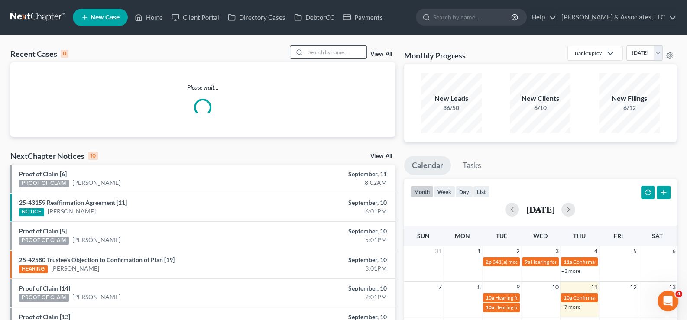
click at [333, 52] on input "search" at bounding box center [336, 52] width 61 height 13
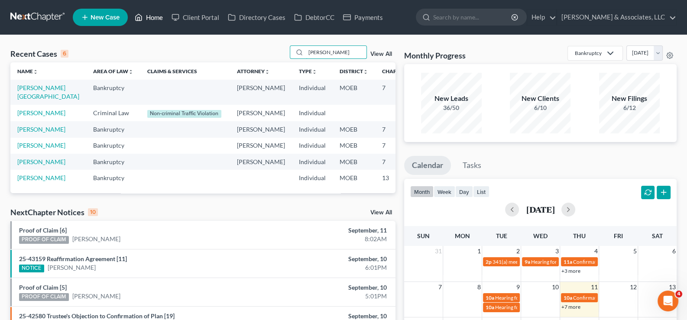
type input "[PERSON_NAME]"
click at [160, 20] on link "Home" at bounding box center [148, 18] width 37 height 16
